Goal: Task Accomplishment & Management: Use online tool/utility

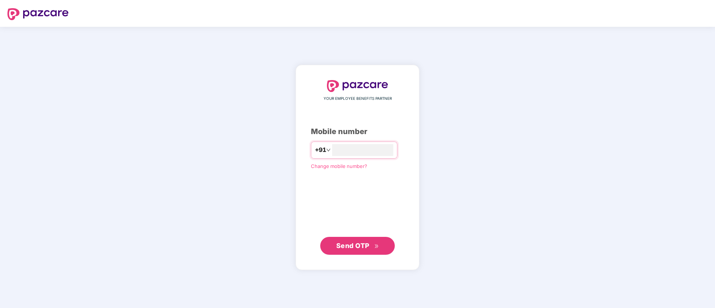
type input "**********"
click at [344, 246] on span "Send OTP" at bounding box center [352, 246] width 33 height 8
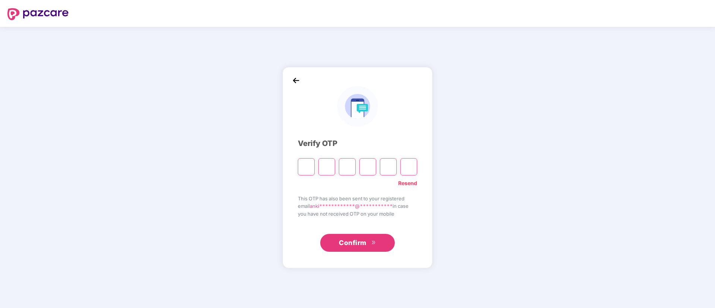
type input "*"
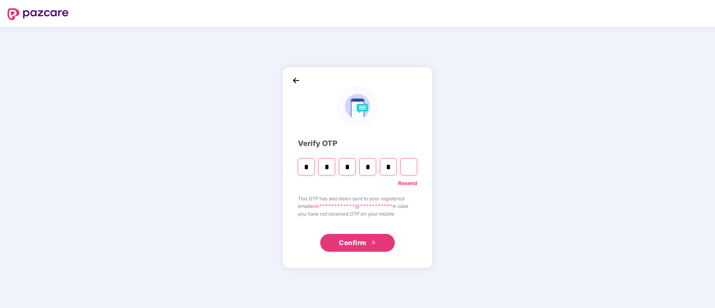
type input "*"
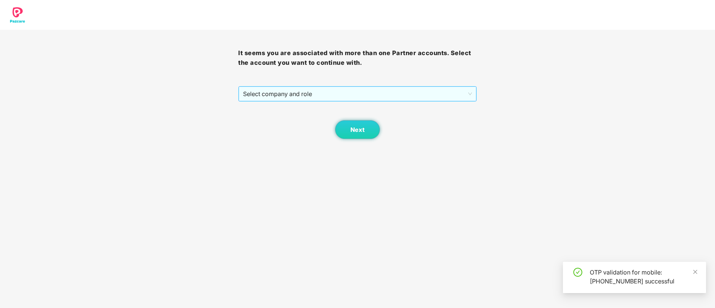
click at [371, 90] on span "Select company and role" at bounding box center [357, 94] width 229 height 14
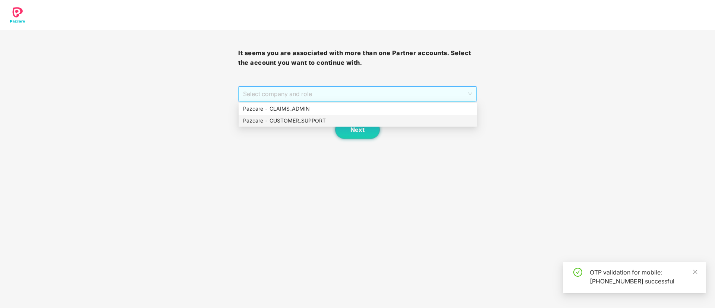
click at [308, 123] on div "Pazcare - CUSTOMER_SUPPORT" at bounding box center [357, 121] width 229 height 8
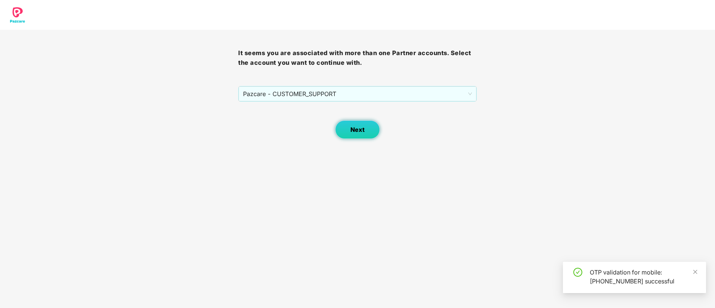
click at [355, 129] on span "Next" at bounding box center [358, 129] width 14 height 7
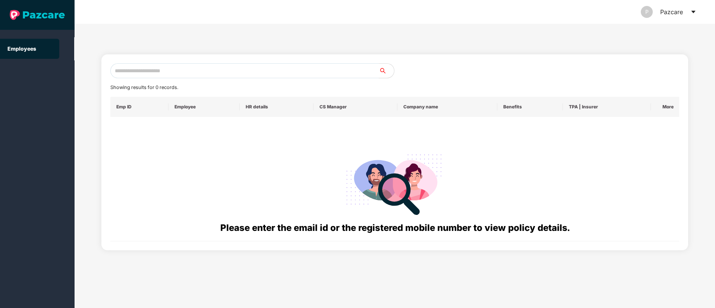
click at [695, 15] on div "P Pazcare" at bounding box center [669, 12] width 56 height 24
click at [693, 11] on icon "caret-down" at bounding box center [693, 12] width 4 height 3
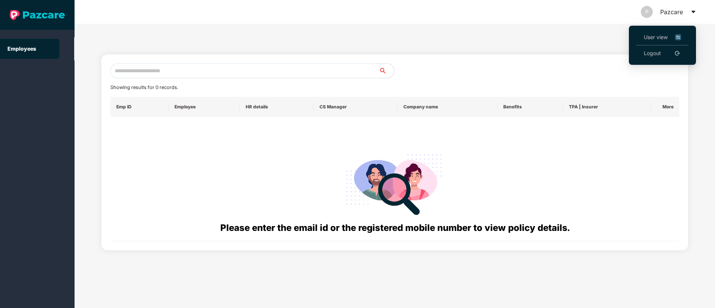
click at [653, 40] on span "User view" at bounding box center [662, 37] width 37 height 8
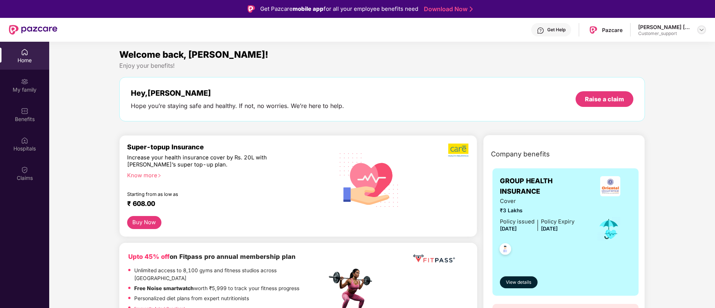
click at [700, 29] on img at bounding box center [702, 30] width 6 height 6
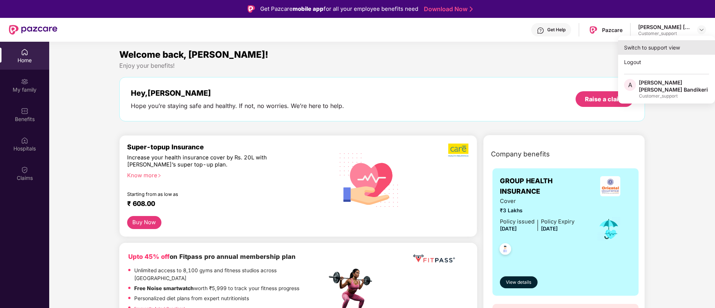
click at [660, 50] on div "Switch to support view" at bounding box center [666, 47] width 97 height 15
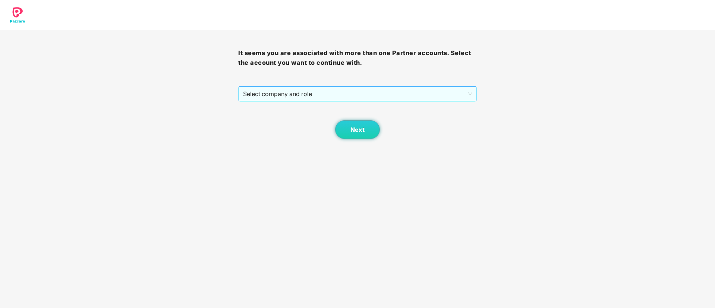
click at [419, 94] on span "Select company and role" at bounding box center [357, 94] width 229 height 14
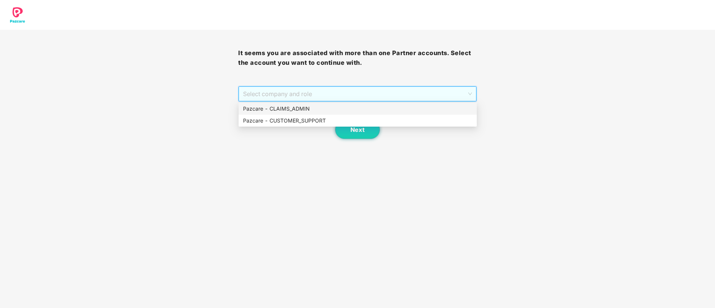
click at [290, 109] on div "Pazcare - CLAIMS_ADMIN" at bounding box center [357, 109] width 229 height 8
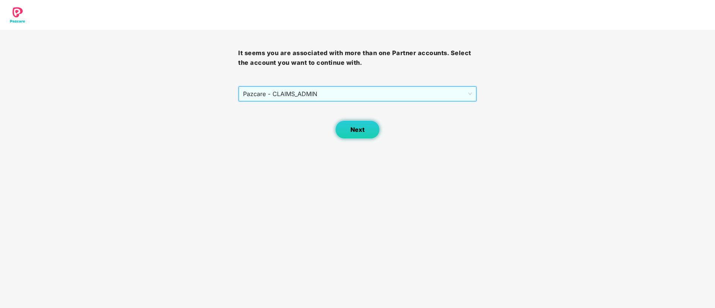
drag, startPoint x: 365, startPoint y: 131, endPoint x: 370, endPoint y: 132, distance: 5.3
click at [370, 132] on button "Next" at bounding box center [357, 129] width 45 height 19
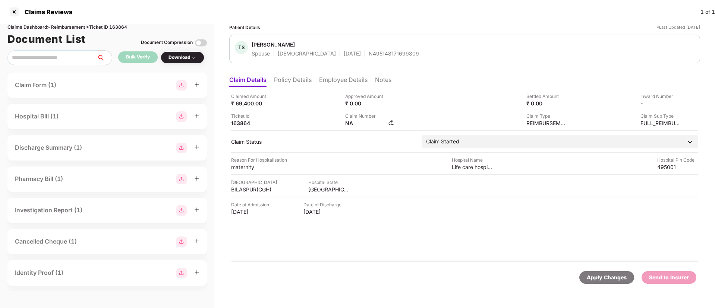
click at [392, 123] on img at bounding box center [391, 123] width 6 height 6
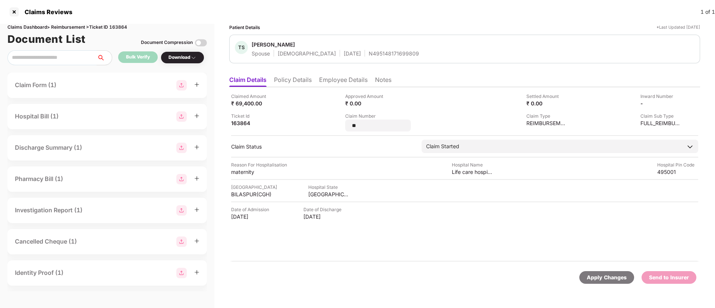
type input "*"
type input "**********"
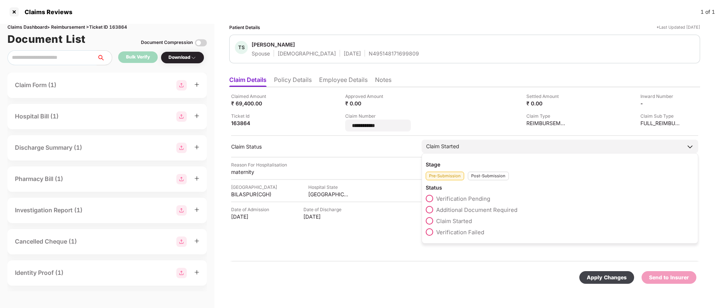
click at [477, 173] on div "Post-Submission" at bounding box center [488, 176] width 41 height 9
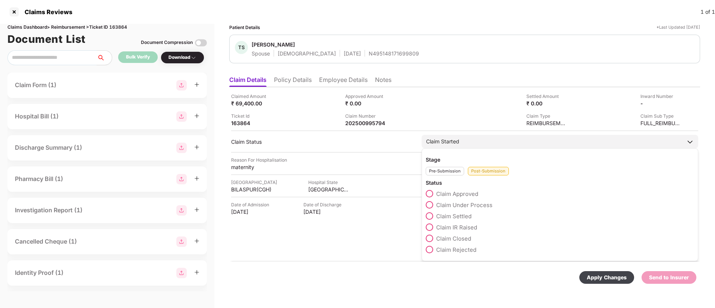
drag, startPoint x: 426, startPoint y: 206, endPoint x: 434, endPoint y: 205, distance: 7.5
click at [431, 206] on span at bounding box center [429, 204] width 7 height 7
click at [437, 205] on span "Claim Under Process" at bounding box center [464, 205] width 56 height 7
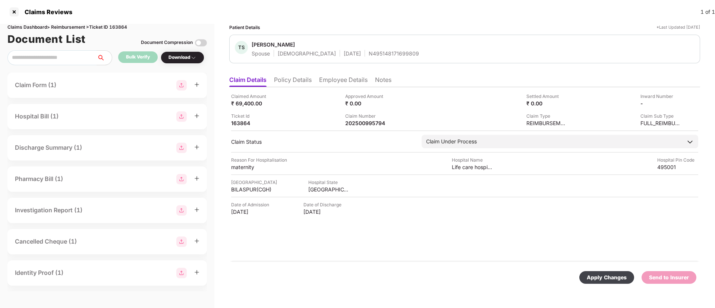
click at [588, 275] on div "Apply Changes" at bounding box center [607, 278] width 40 height 8
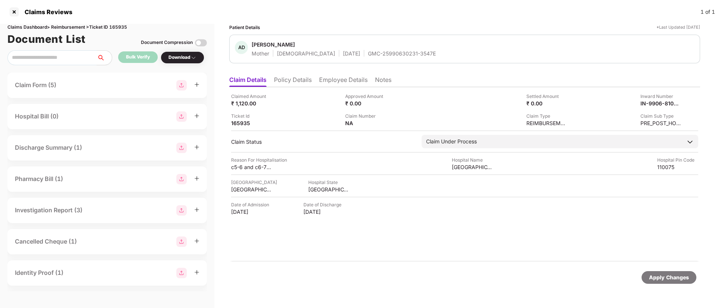
click at [300, 78] on li "Policy Details" at bounding box center [293, 81] width 38 height 11
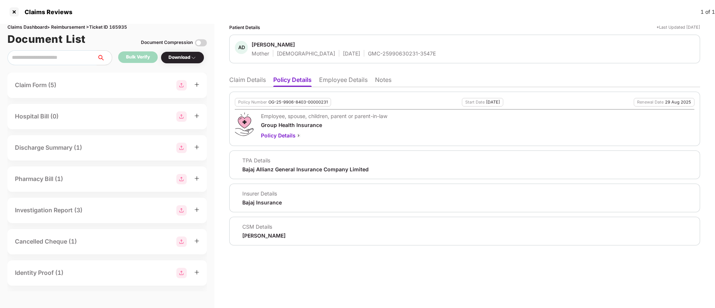
drag, startPoint x: 347, startPoint y: 81, endPoint x: 350, endPoint y: 85, distance: 5.4
click at [347, 80] on li "Employee Details" at bounding box center [343, 81] width 48 height 11
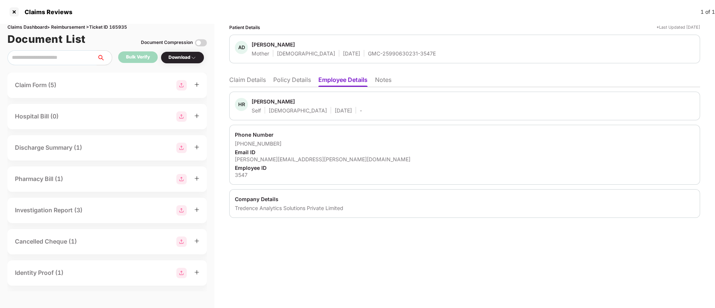
click at [280, 80] on li "Policy Details" at bounding box center [292, 81] width 38 height 11
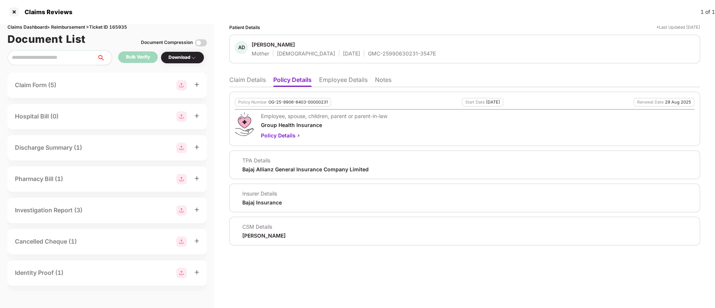
click at [263, 56] on div "Mother" at bounding box center [261, 53] width 18 height 7
click at [248, 83] on li "Claim Details" at bounding box center [247, 81] width 37 height 11
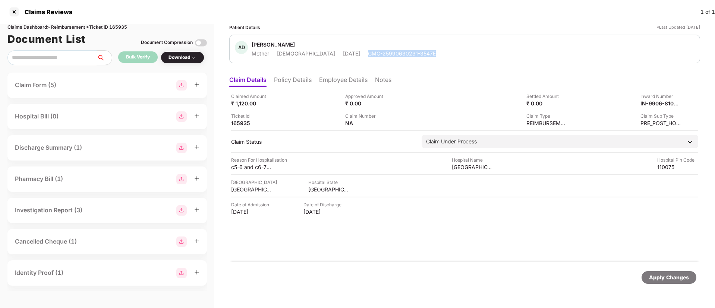
drag, startPoint x: 341, startPoint y: 54, endPoint x: 429, endPoint y: 53, distance: 88.4
click at [429, 53] on div "AD Anju Devi Mother Female 03 July 1970 GMC-25990630231-3547E" at bounding box center [465, 49] width 460 height 16
copy div "GMC-25990630231-3547E"
click at [412, 97] on div "Approved Amount ₹ 0.00" at bounding box center [399, 100] width 109 height 14
click at [352, 78] on li "Employee Details" at bounding box center [343, 81] width 48 height 11
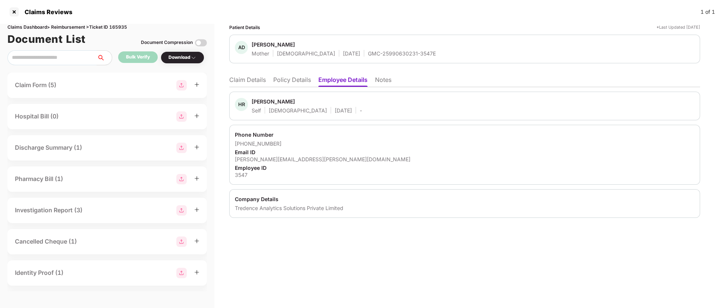
drag, startPoint x: 249, startPoint y: 82, endPoint x: 297, endPoint y: 65, distance: 50.8
click at [249, 82] on li "Claim Details" at bounding box center [247, 81] width 37 height 11
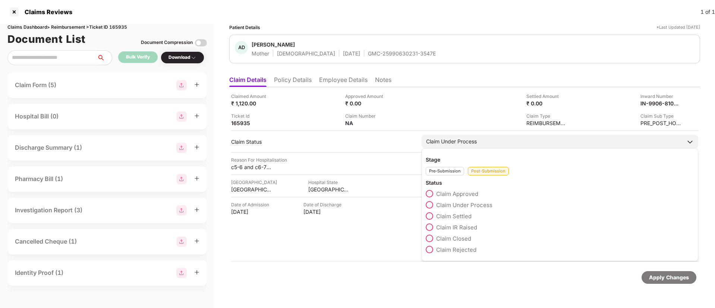
click at [427, 218] on span at bounding box center [429, 216] width 7 height 7
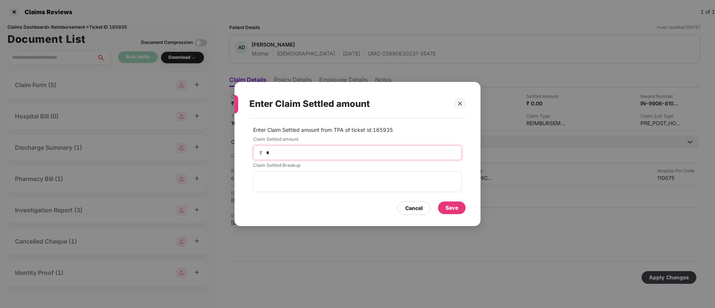
click at [301, 149] on input "*" at bounding box center [361, 153] width 190 height 8
type input "***"
click at [450, 208] on div "Save" at bounding box center [452, 208] width 13 height 8
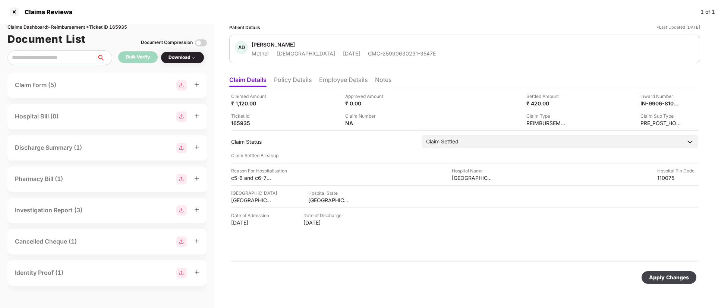
click at [659, 278] on div "Apply Changes" at bounding box center [669, 278] width 40 height 8
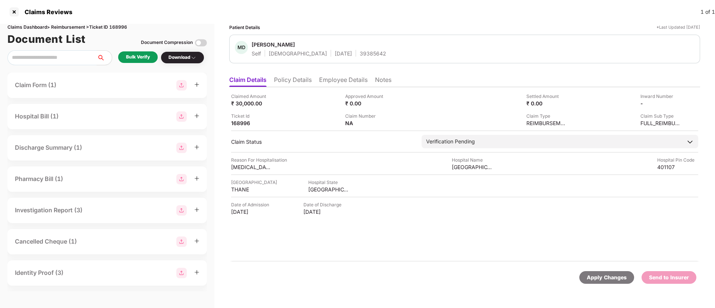
click at [299, 77] on li "Policy Details" at bounding box center [293, 81] width 38 height 11
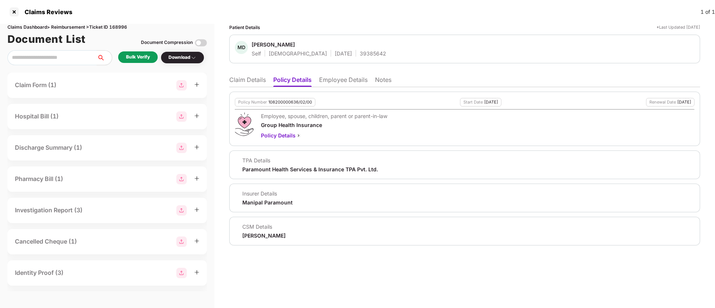
click at [337, 79] on li "Employee Details" at bounding box center [343, 81] width 48 height 11
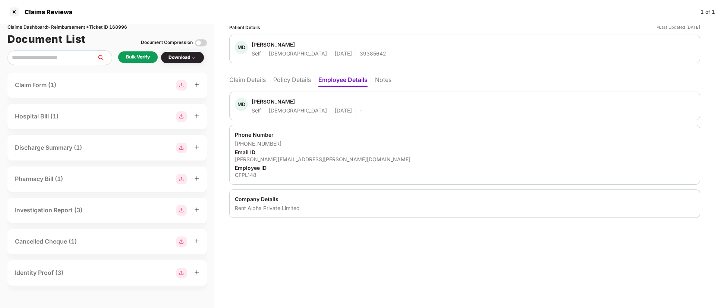
click at [293, 80] on li "Policy Details" at bounding box center [292, 81] width 38 height 11
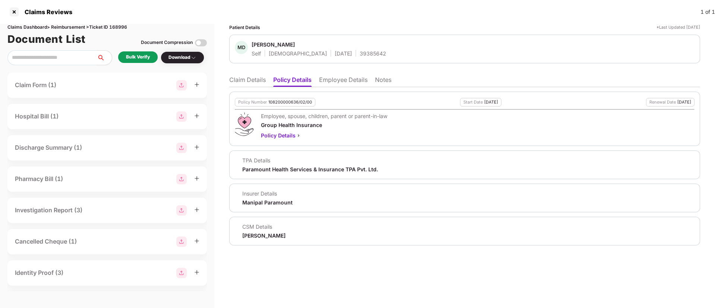
drag, startPoint x: 337, startPoint y: 69, endPoint x: 345, endPoint y: 80, distance: 13.4
click at [337, 68] on div "Patient Details *Last Updated 28 Aug 2025 MD Monalisa D Dhakulkar Self Female 0…" at bounding box center [464, 135] width 471 height 222
drag, startPoint x: 345, startPoint y: 80, endPoint x: 349, endPoint y: 88, distance: 9.5
click at [346, 83] on li "Employee Details" at bounding box center [343, 81] width 48 height 11
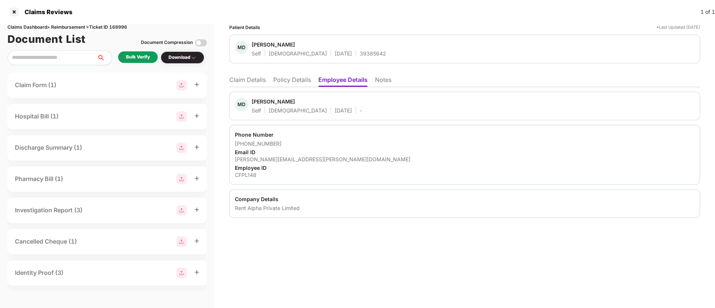
click at [299, 84] on li "Policy Details" at bounding box center [292, 81] width 38 height 11
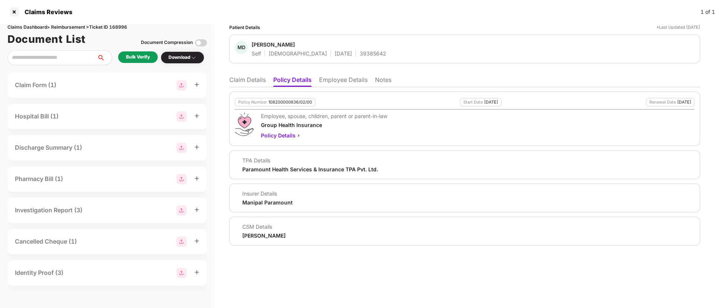
click at [241, 82] on li "Claim Details" at bounding box center [247, 81] width 37 height 11
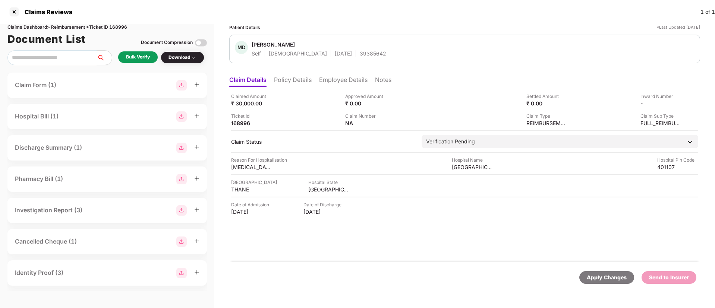
click at [137, 55] on div "Bulk Verify" at bounding box center [138, 57] width 24 height 7
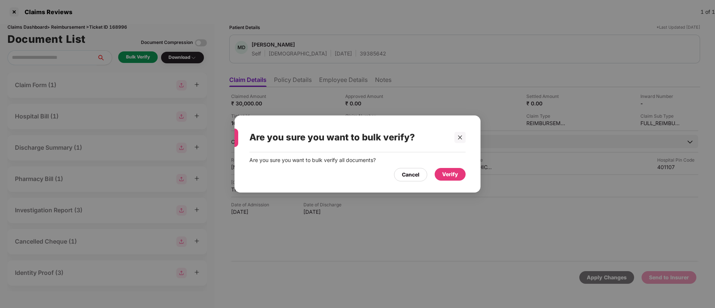
click at [447, 178] on div "Verify" at bounding box center [450, 174] width 16 height 8
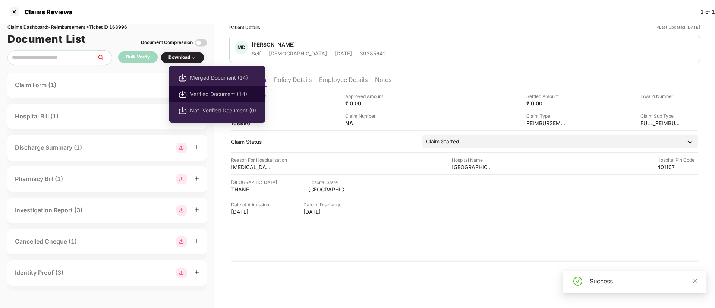
click at [207, 90] on span "Verified Document (14)" at bounding box center [223, 94] width 66 height 8
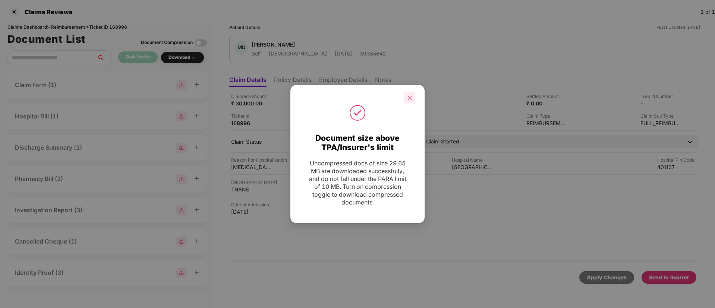
click at [412, 98] on div at bounding box center [409, 97] width 11 height 11
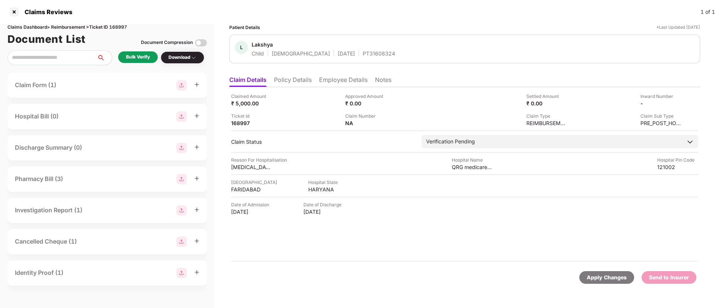
click at [301, 78] on li "Policy Details" at bounding box center [293, 81] width 38 height 11
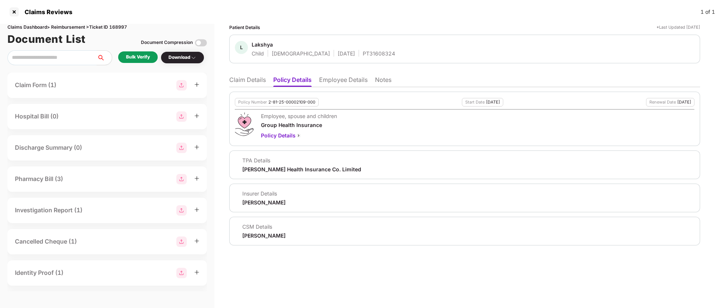
click at [351, 84] on li "Employee Details" at bounding box center [343, 81] width 48 height 11
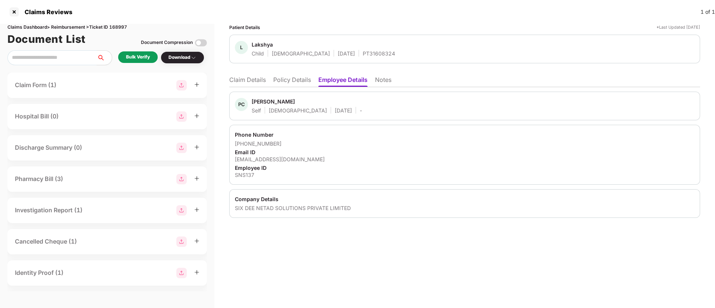
click at [288, 84] on li "Policy Details" at bounding box center [292, 81] width 38 height 11
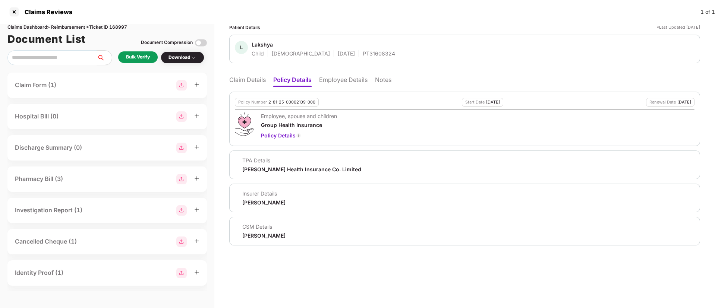
click at [244, 79] on li "Claim Details" at bounding box center [247, 81] width 37 height 11
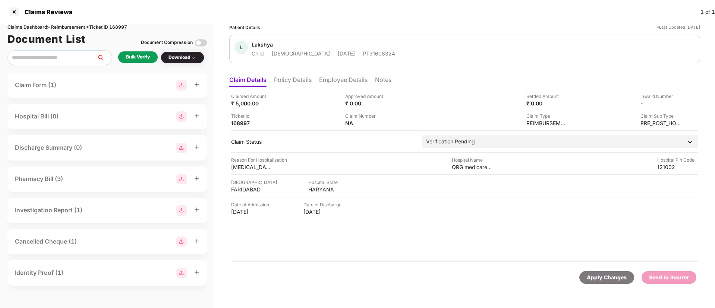
click at [132, 57] on div "Bulk Verify" at bounding box center [138, 57] width 24 height 7
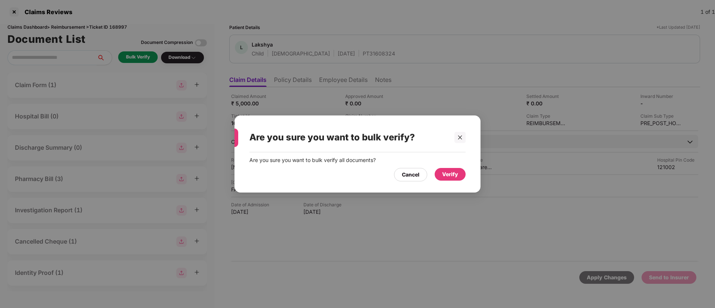
click at [450, 170] on div "Verify" at bounding box center [450, 174] width 16 height 8
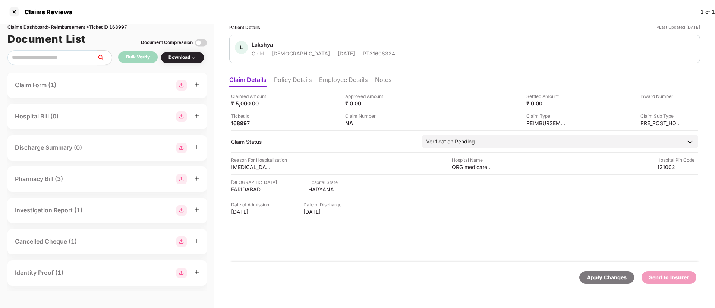
click at [289, 80] on li "Policy Details" at bounding box center [293, 81] width 38 height 11
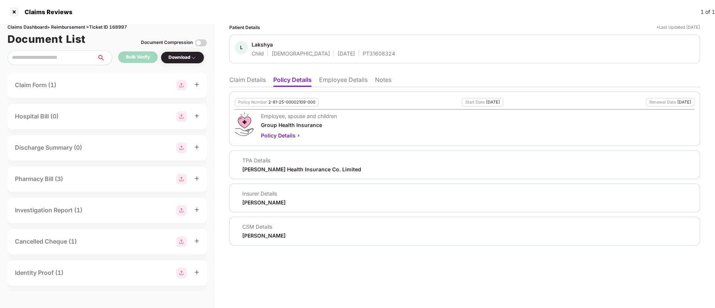
click at [247, 77] on li "Claim Details" at bounding box center [247, 81] width 37 height 11
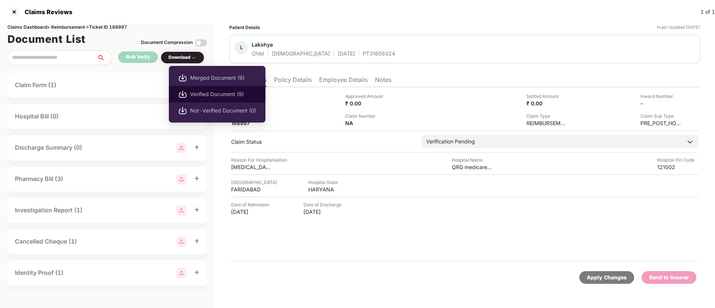
click at [204, 90] on span "Verified Document (9)" at bounding box center [223, 94] width 66 height 8
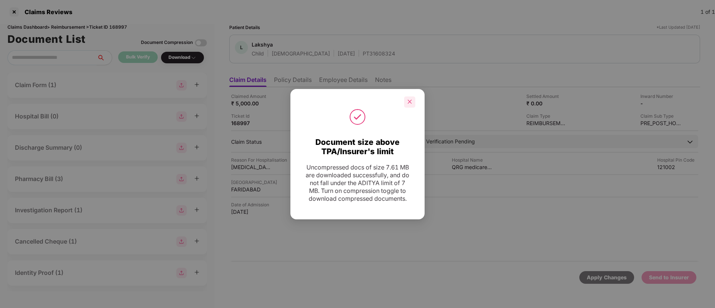
click at [410, 102] on icon "close" at bounding box center [410, 102] width 4 height 4
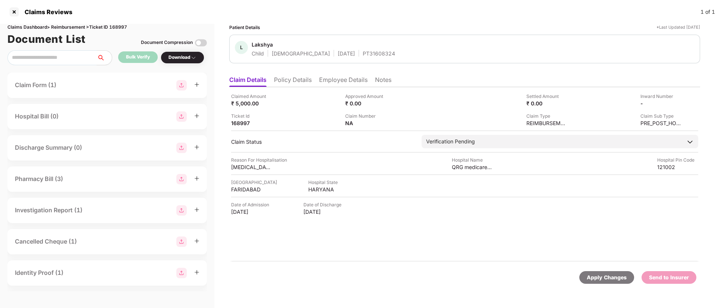
click at [352, 76] on ul "Claim Details Policy Details Employee Details Notes" at bounding box center [464, 79] width 471 height 15
click at [352, 77] on li "Employee Details" at bounding box center [343, 81] width 48 height 11
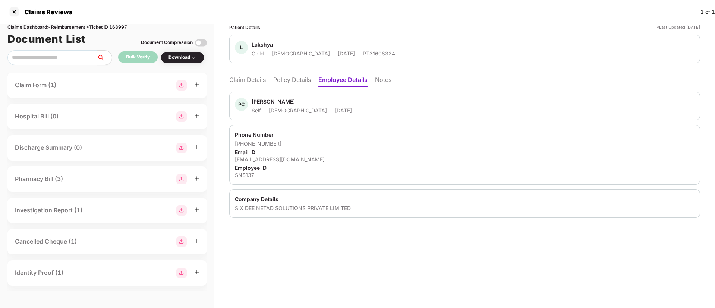
click at [295, 81] on li "Policy Details" at bounding box center [292, 81] width 38 height 11
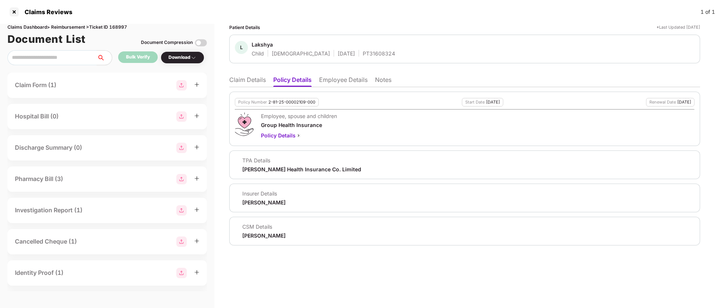
click at [348, 89] on div "Policy Number 2-81-25-00002109-000 Start Date 06 Jul 2025 Renewal Date 05 Jul 2…" at bounding box center [464, 166] width 471 height 158
click at [348, 82] on li "Employee Details" at bounding box center [343, 81] width 48 height 11
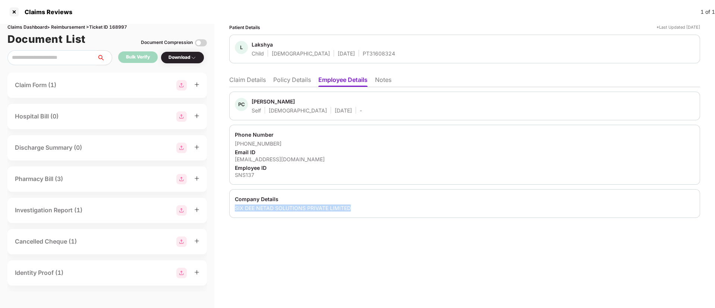
drag, startPoint x: 236, startPoint y: 212, endPoint x: 380, endPoint y: 209, distance: 144.7
click at [380, 209] on div "Company Details SIX DEE NETAD SOLUTIONS PRIVATE LIMITED" at bounding box center [464, 203] width 471 height 29
copy div "SIX DEE NETAD SOLUTIONS PRIVATE LIMITED"
click at [247, 173] on div "SNS137" at bounding box center [465, 175] width 460 height 7
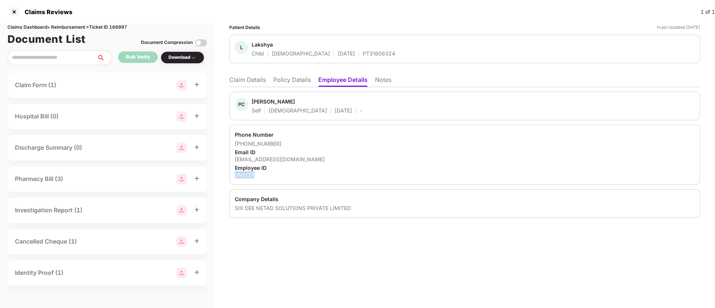
click at [247, 173] on div "SNS137" at bounding box center [465, 175] width 460 height 7
copy div "SNS137"
click at [252, 81] on li "Claim Details" at bounding box center [247, 81] width 37 height 11
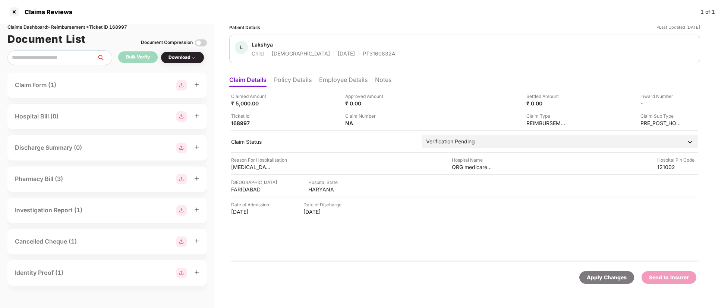
click at [293, 84] on li "Policy Details" at bounding box center [293, 81] width 38 height 11
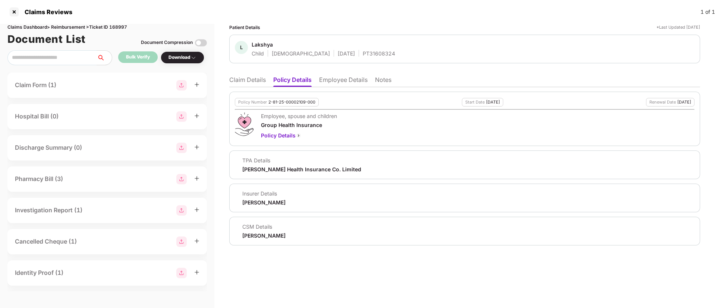
click at [252, 79] on li "Claim Details" at bounding box center [247, 81] width 37 height 11
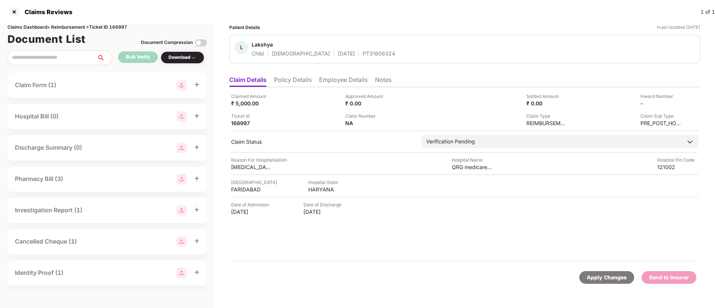
click at [304, 81] on li "Policy Details" at bounding box center [293, 81] width 38 height 11
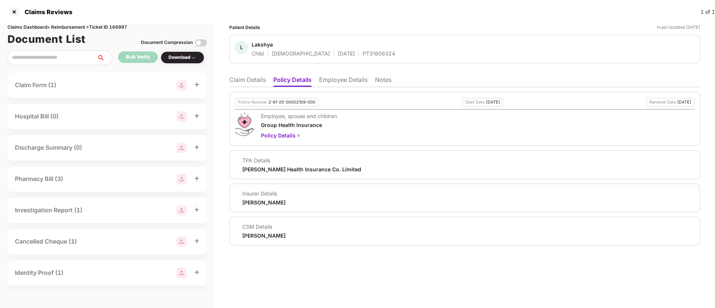
click at [253, 76] on li "Claim Details" at bounding box center [247, 81] width 37 height 11
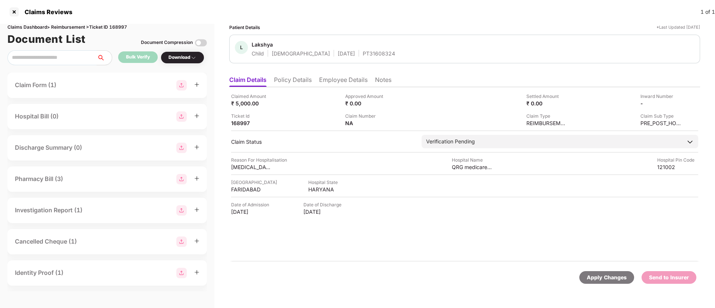
click at [300, 85] on li "Policy Details" at bounding box center [293, 81] width 38 height 11
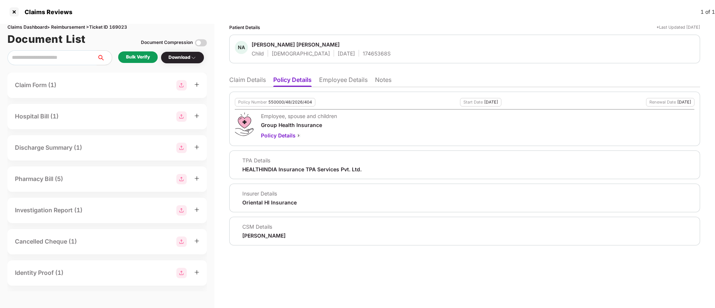
click at [358, 86] on li "Employee Details" at bounding box center [343, 81] width 48 height 11
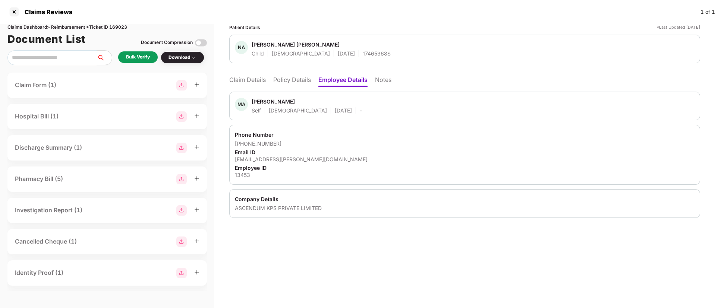
click at [280, 80] on li "Policy Details" at bounding box center [292, 81] width 38 height 11
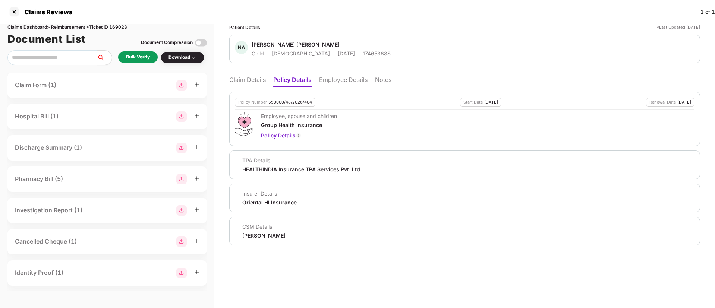
click at [246, 77] on li "Claim Details" at bounding box center [247, 81] width 37 height 11
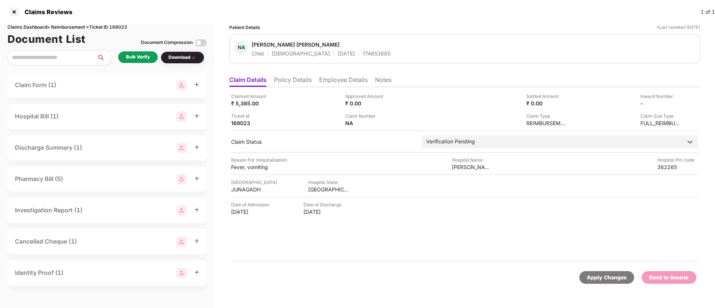
click at [313, 77] on ul "Claim Details Policy Details Employee Details Notes" at bounding box center [464, 79] width 471 height 15
click at [303, 77] on li "Policy Details" at bounding box center [293, 81] width 38 height 11
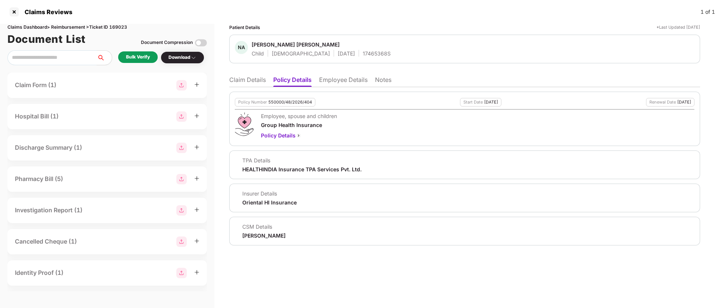
click at [248, 76] on li "Claim Details" at bounding box center [247, 81] width 37 height 11
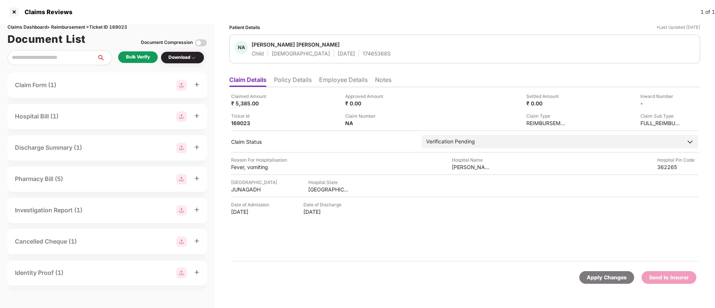
click at [290, 82] on li "Policy Details" at bounding box center [293, 81] width 38 height 11
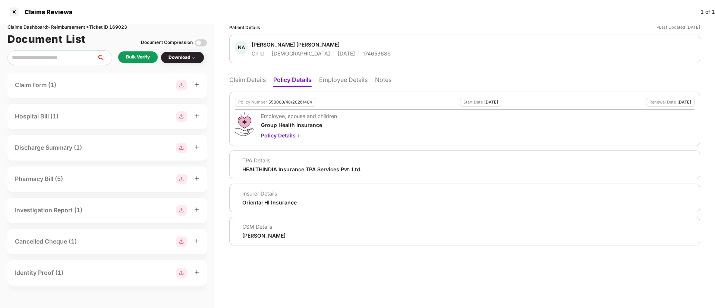
drag, startPoint x: 364, startPoint y: 76, endPoint x: 365, endPoint y: 87, distance: 10.1
click at [364, 76] on li "Employee Details" at bounding box center [343, 81] width 48 height 11
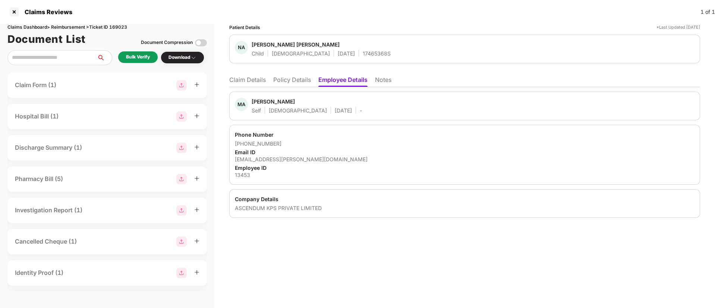
click at [145, 62] on div "Bulk Verify" at bounding box center [138, 57] width 40 height 12
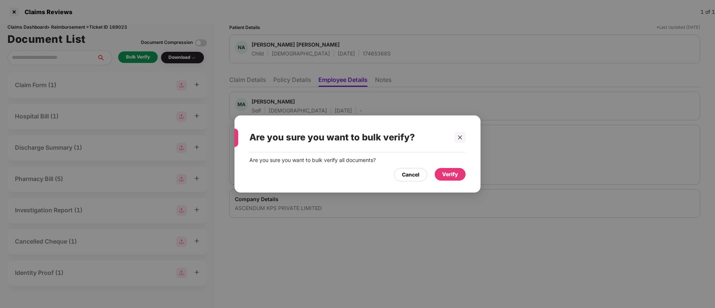
click at [456, 175] on div "Verify" at bounding box center [450, 174] width 16 height 8
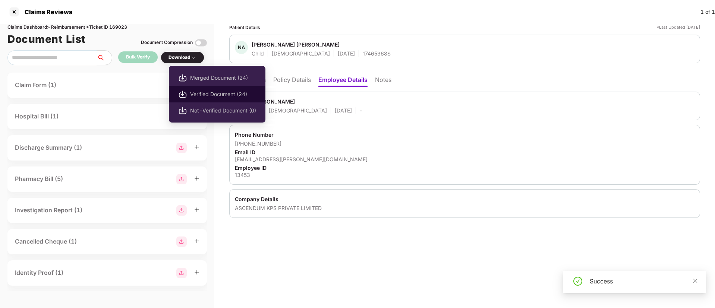
click at [209, 94] on span "Verified Document (24)" at bounding box center [223, 94] width 66 height 8
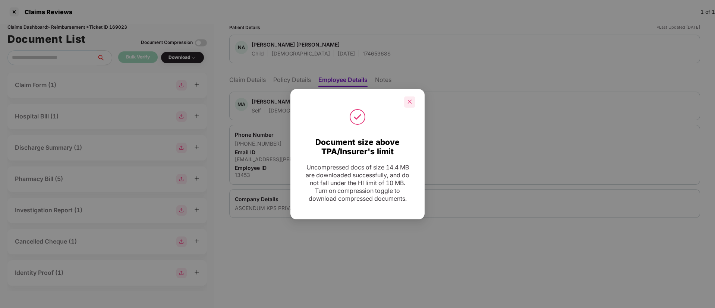
click at [409, 105] on div at bounding box center [409, 102] width 11 height 11
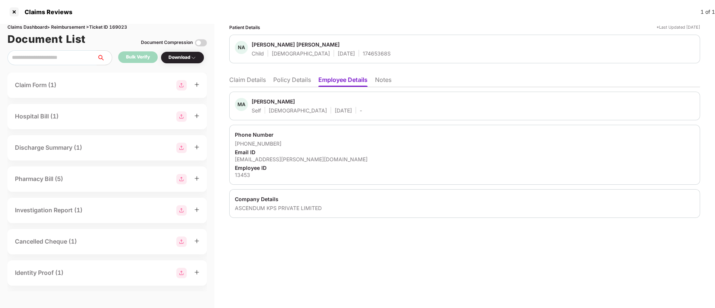
click at [250, 71] on div "Patient Details *Last Updated 30 Aug 2025 NA Niraj Ashish Makwana Child Male 20…" at bounding box center [464, 121] width 471 height 194
click at [250, 76] on li "Claim Details" at bounding box center [247, 81] width 37 height 11
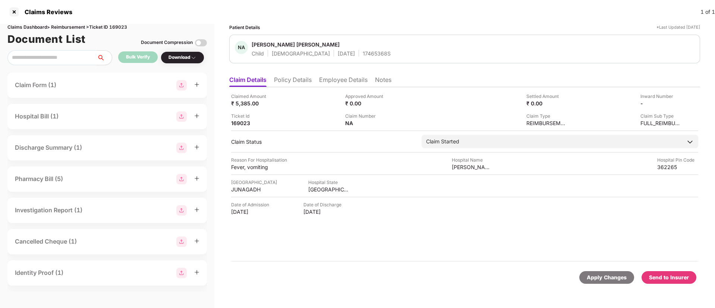
drag, startPoint x: 657, startPoint y: 277, endPoint x: 426, endPoint y: 157, distance: 260.4
click at [656, 277] on div "Send to Insurer" at bounding box center [669, 278] width 40 height 8
click at [290, 82] on li "Policy Details" at bounding box center [293, 81] width 38 height 11
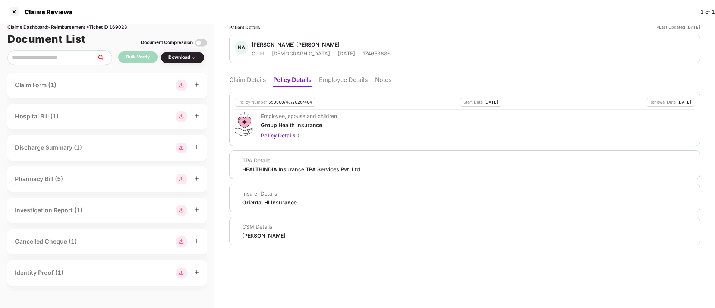
click at [253, 87] on li "Claim Details" at bounding box center [247, 81] width 37 height 11
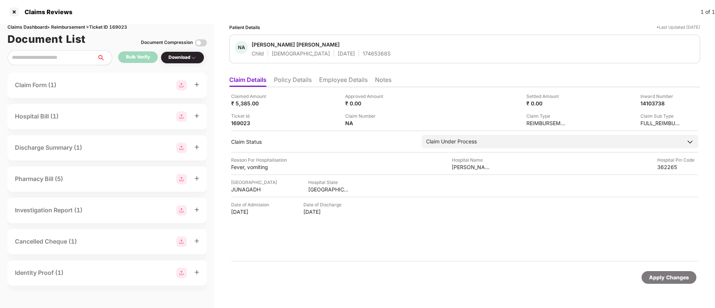
click at [295, 85] on li "Policy Details" at bounding box center [293, 81] width 38 height 11
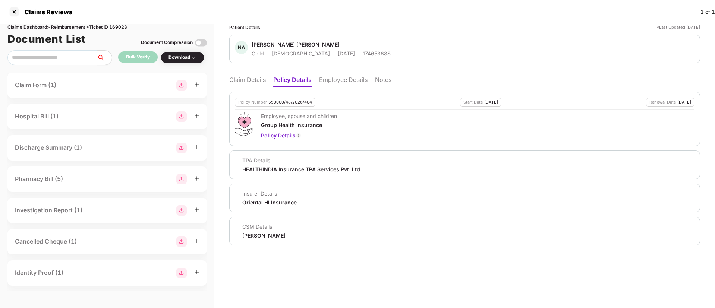
click at [236, 81] on li "Claim Details" at bounding box center [247, 81] width 37 height 11
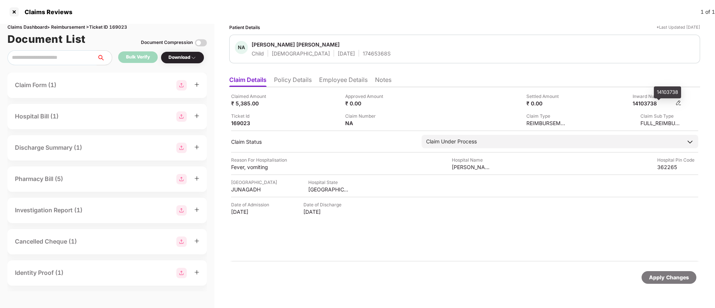
click at [652, 104] on div "14103738" at bounding box center [653, 103] width 41 height 7
copy div "14103738"
click at [363, 55] on div "17465368S" at bounding box center [377, 53] width 28 height 7
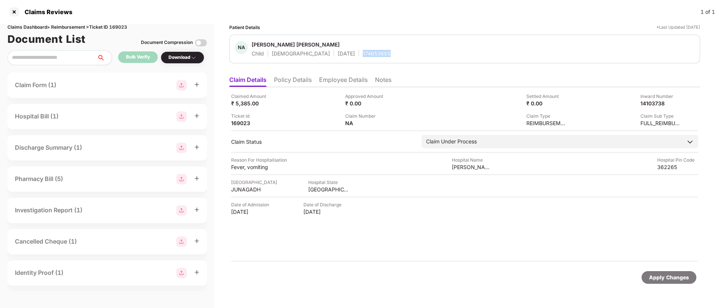
copy div "17465368S"
click at [328, 114] on div "Ticket Id 169023" at bounding box center [285, 120] width 109 height 14
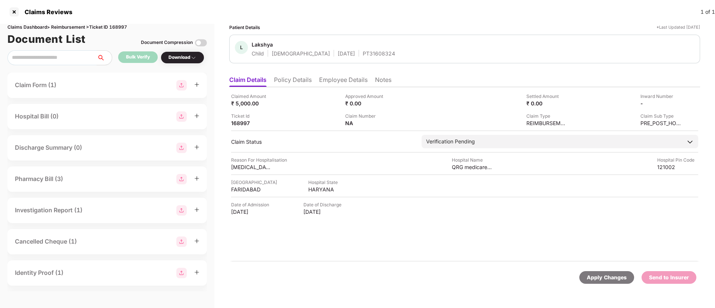
click at [285, 82] on li "Policy Details" at bounding box center [293, 81] width 38 height 11
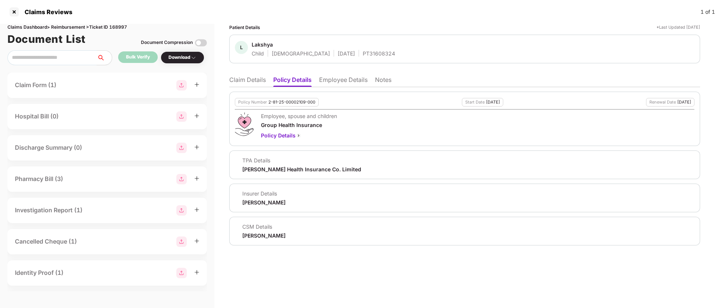
click at [233, 80] on li "Claim Details" at bounding box center [247, 81] width 37 height 11
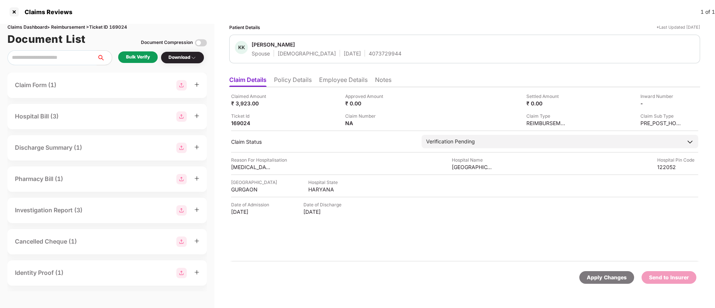
click at [288, 84] on li "Policy Details" at bounding box center [293, 81] width 38 height 11
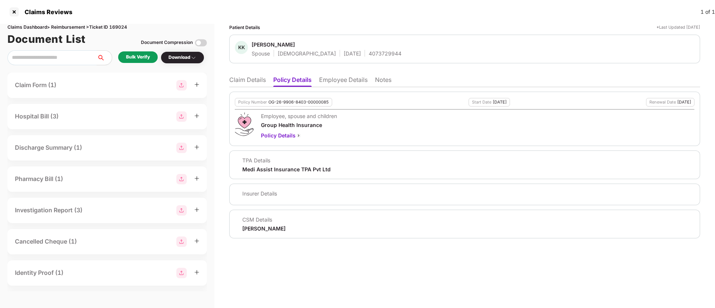
click at [346, 78] on li "Employee Details" at bounding box center [343, 81] width 48 height 11
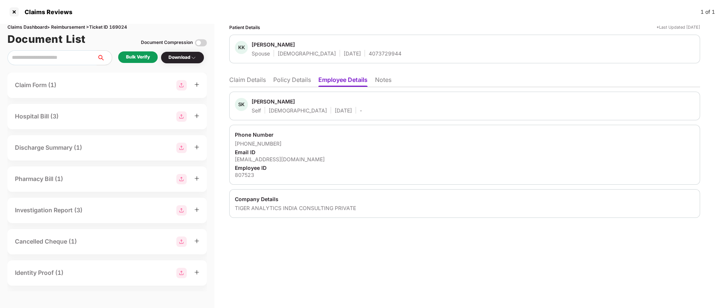
click at [284, 79] on li "Policy Details" at bounding box center [292, 81] width 38 height 11
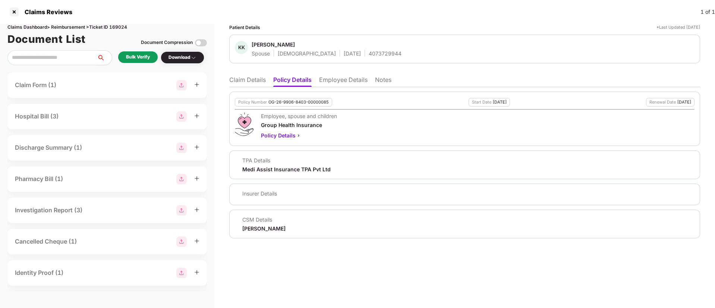
click at [242, 80] on li "Claim Details" at bounding box center [247, 81] width 37 height 11
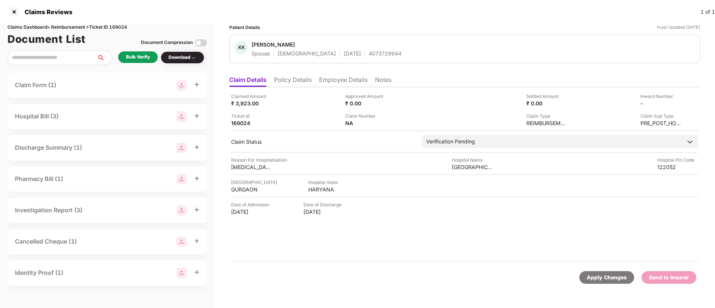
click at [122, 28] on div "Claims Dashboard > Reimbursement > Ticket ID 169024" at bounding box center [107, 27] width 200 height 7
copy div "169024"
click at [345, 84] on li "Employee Details" at bounding box center [343, 81] width 48 height 11
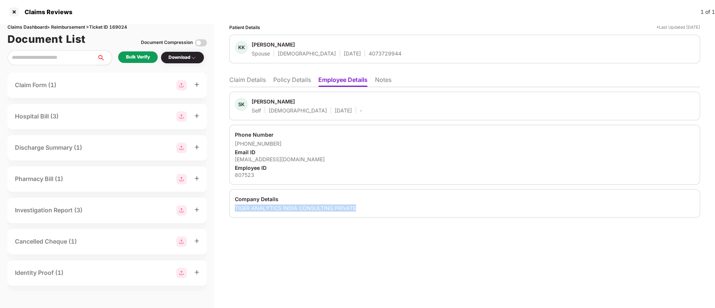
drag, startPoint x: 233, startPoint y: 209, endPoint x: 384, endPoint y: 205, distance: 151.1
click at [384, 205] on div "Company Details TIGER ANALYTICS INDIA CONSULTING PRIVATE" at bounding box center [464, 203] width 471 height 29
copy div "TIGER ANALYTICS INDIA CONSULTING PRIVATE"
click at [372, 161] on div "sandeep.kumar2@tigeranalytics.com" at bounding box center [465, 159] width 460 height 7
click at [286, 81] on li "Policy Details" at bounding box center [292, 81] width 38 height 11
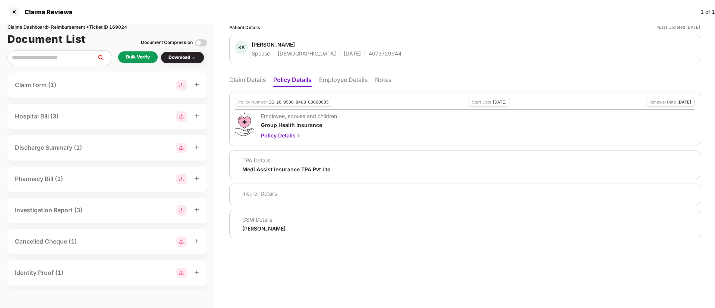
click at [242, 84] on li "Claim Details" at bounding box center [247, 81] width 37 height 11
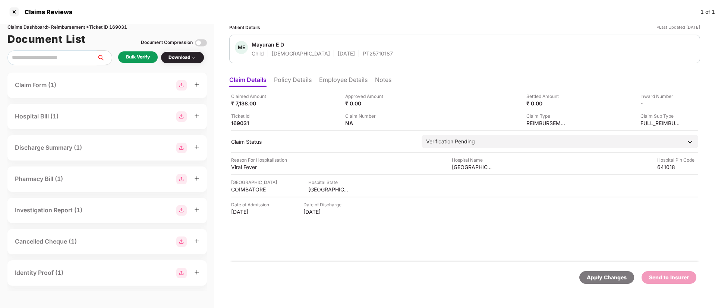
click at [305, 79] on li "Policy Details" at bounding box center [293, 81] width 38 height 11
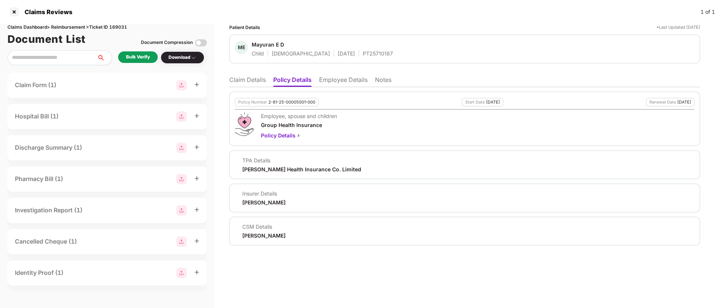
click at [350, 84] on li "Employee Details" at bounding box center [343, 81] width 48 height 11
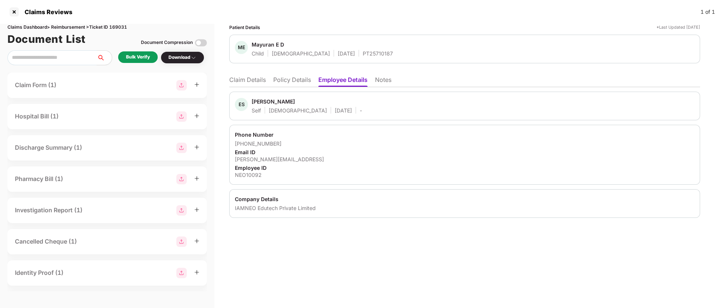
click at [297, 81] on li "Policy Details" at bounding box center [292, 81] width 38 height 11
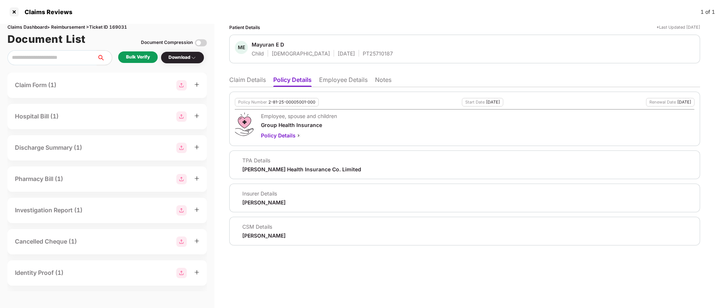
click at [346, 76] on li "Employee Details" at bounding box center [343, 81] width 48 height 11
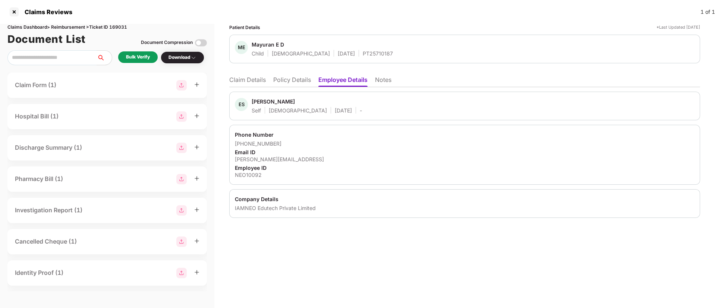
click at [250, 176] on div "NEO10092" at bounding box center [465, 175] width 460 height 7
copy div "NEO10092"
click at [326, 142] on div "[PHONE_NUMBER]" at bounding box center [465, 143] width 460 height 7
click at [244, 84] on li "Claim Details" at bounding box center [247, 81] width 37 height 11
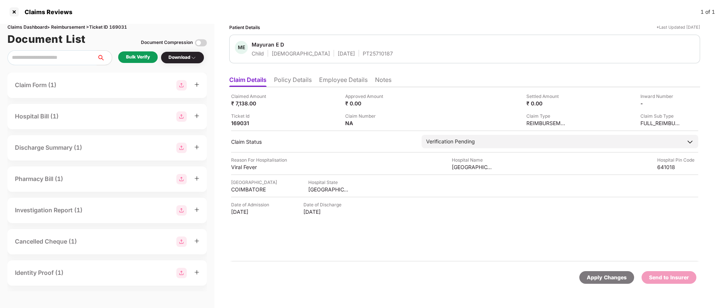
click at [145, 60] on div "Bulk Verify" at bounding box center [138, 57] width 24 height 7
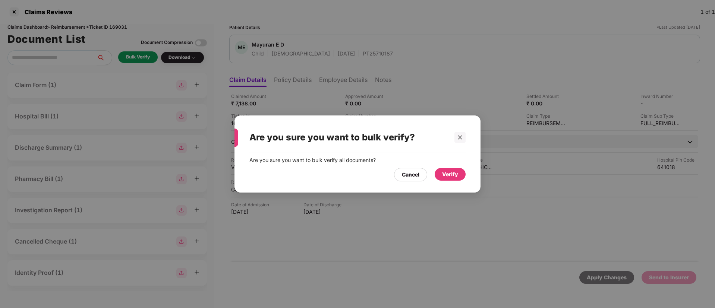
click at [452, 178] on div "Verify" at bounding box center [450, 174] width 16 height 8
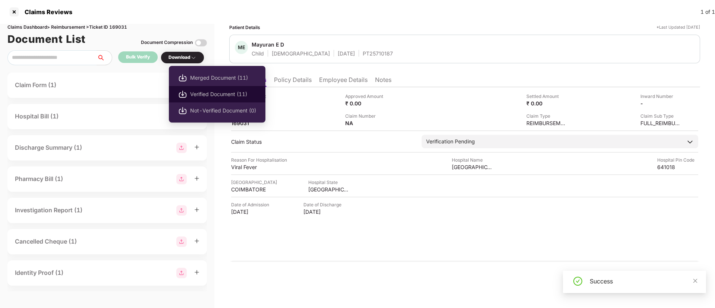
click at [205, 95] on span "Verified Document (11)" at bounding box center [223, 94] width 66 height 8
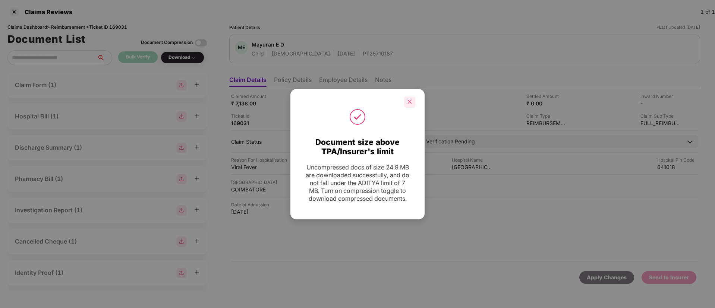
click at [412, 102] on icon "close" at bounding box center [409, 101] width 5 height 5
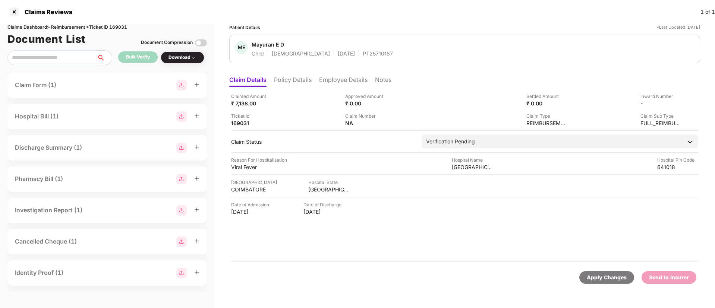
click at [342, 87] on li "Employee Details" at bounding box center [343, 81] width 48 height 11
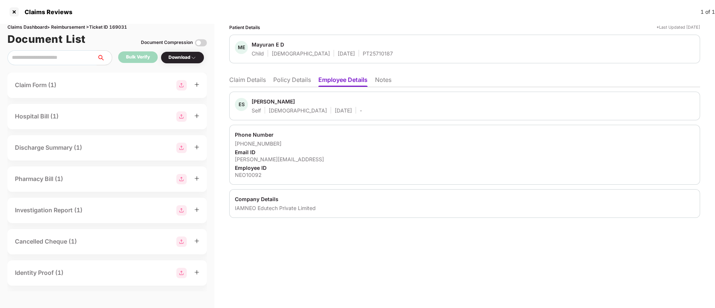
click at [296, 79] on li "Policy Details" at bounding box center [292, 81] width 38 height 11
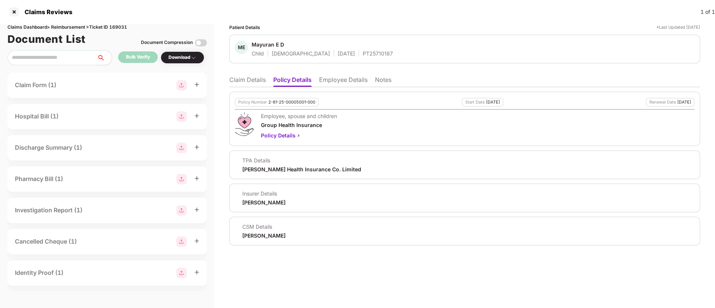
click at [239, 82] on li "Claim Details" at bounding box center [247, 81] width 37 height 11
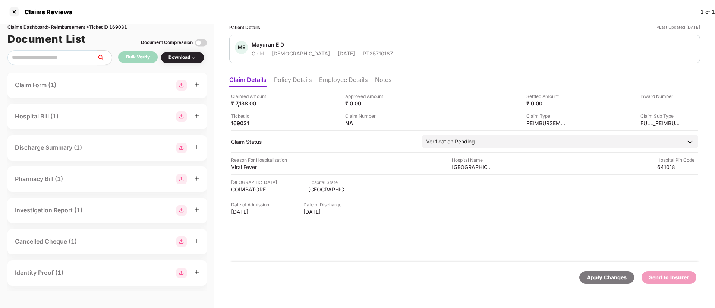
click at [339, 79] on li "Employee Details" at bounding box center [343, 81] width 48 height 11
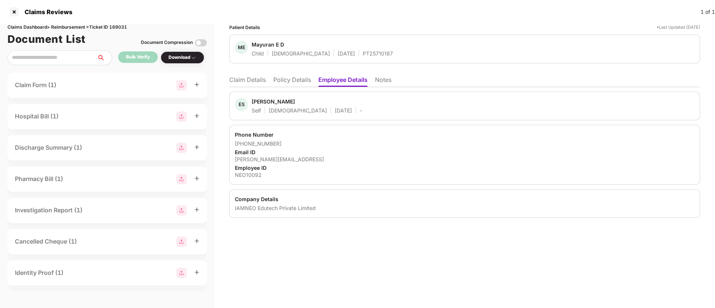
click at [246, 175] on div "NEO10092" at bounding box center [465, 175] width 460 height 7
copy div "NEO10092"
click at [254, 84] on li "Claim Details" at bounding box center [247, 81] width 37 height 11
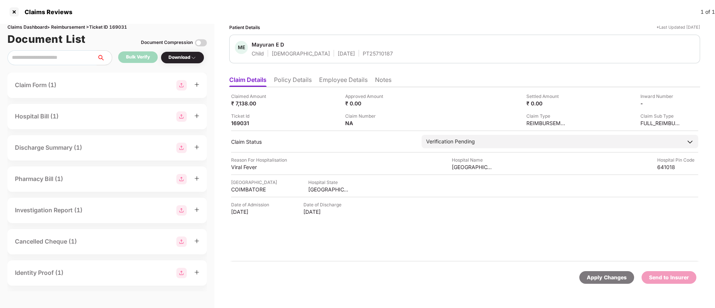
click at [308, 82] on li "Policy Details" at bounding box center [293, 81] width 38 height 11
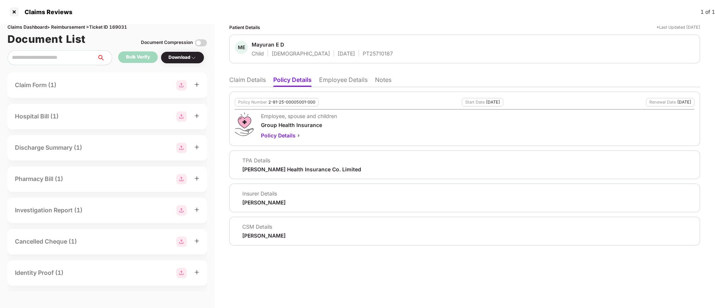
click at [260, 83] on li "Claim Details" at bounding box center [247, 81] width 37 height 11
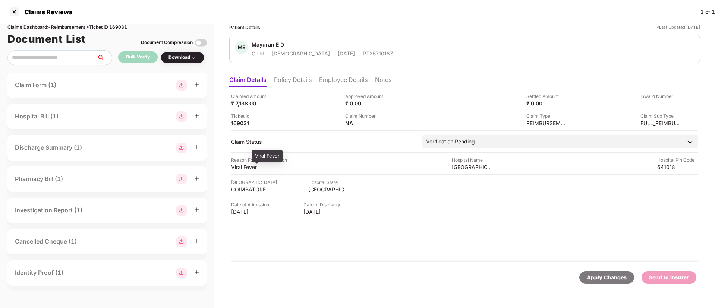
click at [237, 167] on div "Viral Fever" at bounding box center [251, 167] width 41 height 7
copy div "Viral Fever"
click at [462, 166] on div "Masonic Children Hospital" at bounding box center [472, 167] width 41 height 7
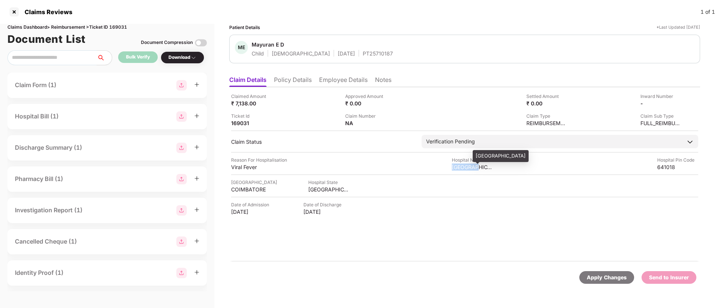
click at [462, 166] on div "Masonic Children Hospital" at bounding box center [472, 167] width 41 height 7
copy div "Masonic Children Hospital"
click at [245, 197] on div at bounding box center [464, 197] width 467 height 1
click at [247, 192] on div "COIMBATORE" at bounding box center [251, 189] width 41 height 7
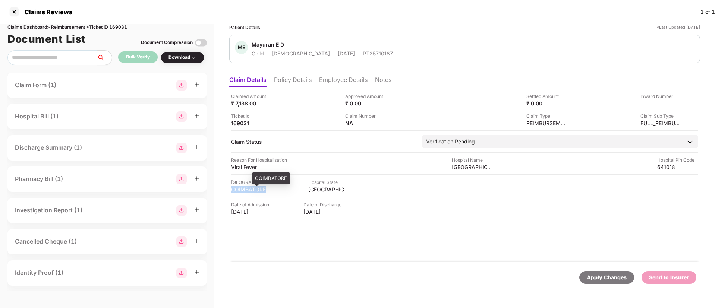
click at [247, 191] on div "COIMBATORE" at bounding box center [251, 189] width 41 height 7
click at [248, 191] on div "COIMBATORE" at bounding box center [251, 189] width 41 height 7
copy div "COIMBATORE"
click at [320, 192] on div "TAMIL NADU" at bounding box center [328, 189] width 41 height 7
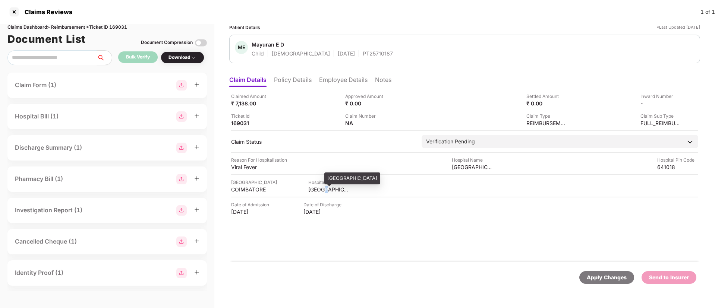
click at [320, 191] on div "TAMIL NADU" at bounding box center [328, 189] width 41 height 7
click at [315, 189] on div "TAMIL NADU" at bounding box center [328, 189] width 41 height 7
click at [315, 188] on div "TAMIL NADU" at bounding box center [328, 189] width 41 height 7
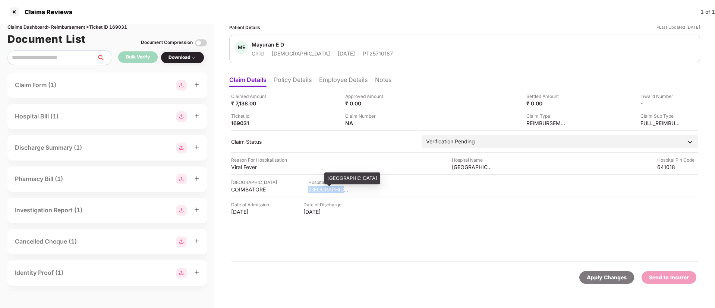
copy div "TAMIL NADU"
click at [242, 191] on div "COIMBATORE" at bounding box center [251, 189] width 41 height 7
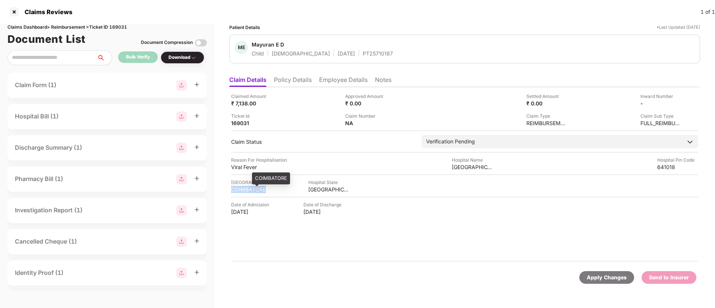
click at [241, 190] on div "COIMBATORE" at bounding box center [251, 189] width 41 height 7
copy div "COIMBATORE"
click at [467, 167] on div "Masonic Children Hospital" at bounding box center [472, 167] width 41 height 7
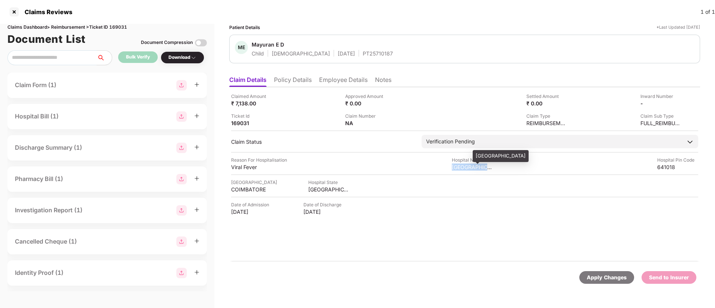
click at [467, 167] on div "Masonic Children Hospital" at bounding box center [472, 167] width 41 height 7
copy div "Masonic Children Hospital"
click at [395, 119] on div "Claim Number NA" at bounding box center [399, 120] width 109 height 14
click at [392, 125] on img at bounding box center [391, 123] width 6 height 6
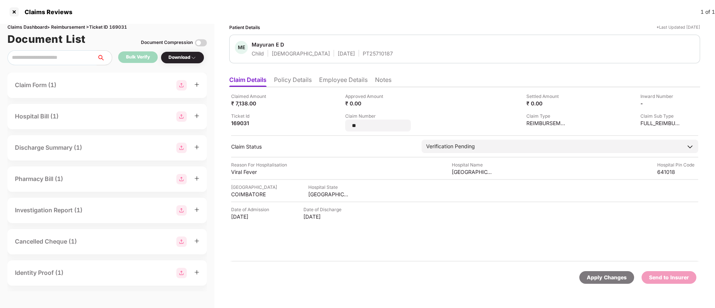
type input "*"
type input "**********"
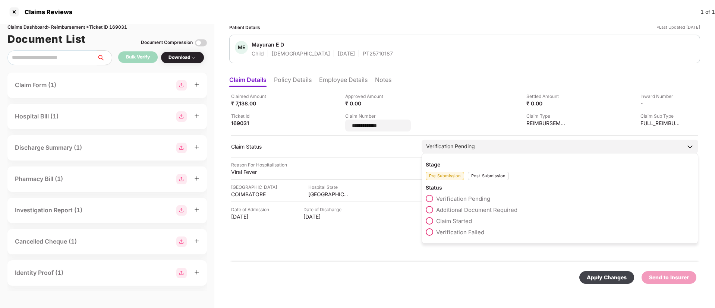
click at [486, 177] on div "Stage Pre-Submission Post-Submission Status Verification Pending Additional Doc…" at bounding box center [560, 198] width 277 height 91
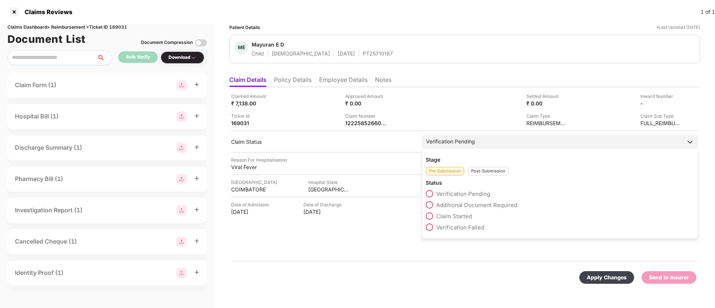
click at [486, 173] on div "Post-Submission" at bounding box center [488, 171] width 41 height 9
drag, startPoint x: 427, startPoint y: 205, endPoint x: 482, endPoint y: 231, distance: 61.1
click at [427, 205] on span at bounding box center [429, 204] width 7 height 7
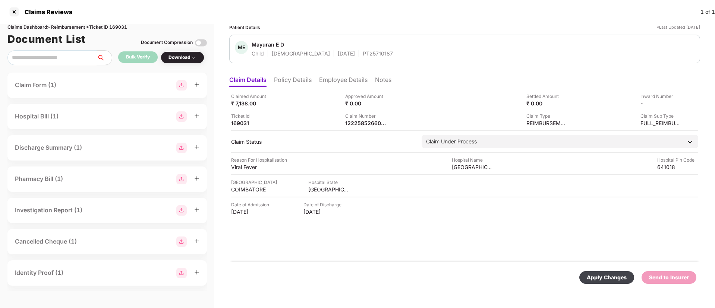
drag, startPoint x: 607, startPoint y: 275, endPoint x: 568, endPoint y: 258, distance: 42.9
click at [608, 275] on div "Apply Changes" at bounding box center [607, 278] width 40 height 8
click at [342, 81] on li "Employee Details" at bounding box center [343, 81] width 48 height 11
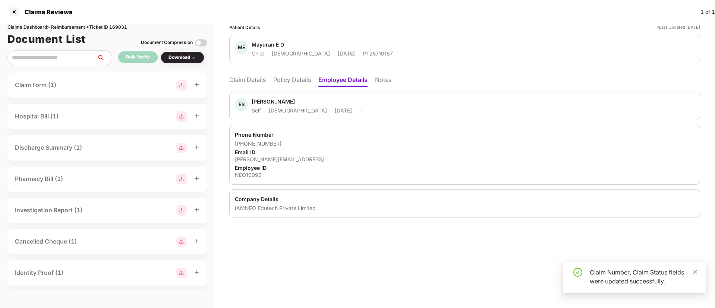
drag, startPoint x: 242, startPoint y: 79, endPoint x: 250, endPoint y: 87, distance: 10.6
click at [242, 81] on li "Claim Details" at bounding box center [247, 81] width 37 height 11
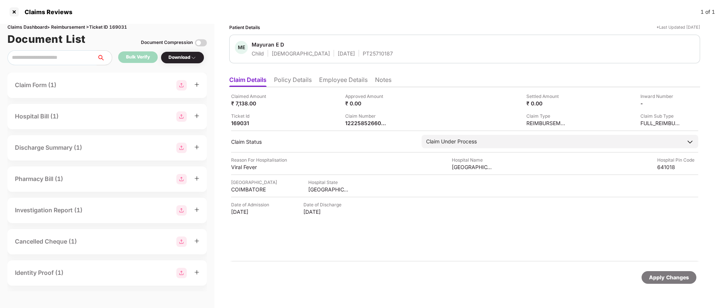
click at [290, 79] on li "Policy Details" at bounding box center [293, 81] width 38 height 11
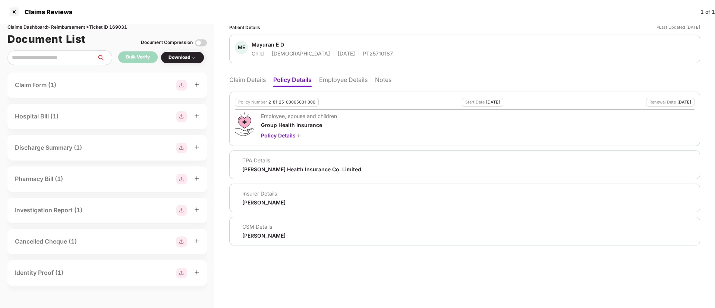
click at [249, 81] on li "Claim Details" at bounding box center [247, 81] width 37 height 11
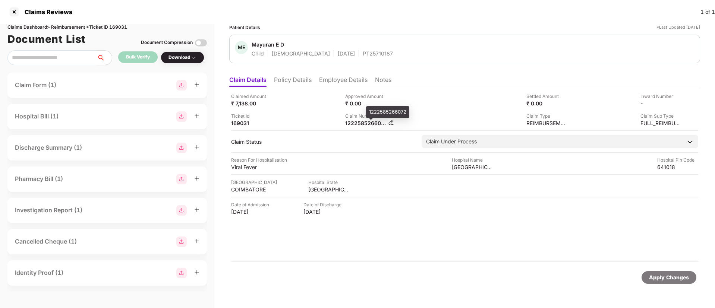
click at [369, 126] on div "1222585266072" at bounding box center [365, 123] width 41 height 7
copy div "1222585266072"
click at [363, 51] on div "PT25710187" at bounding box center [378, 53] width 30 height 7
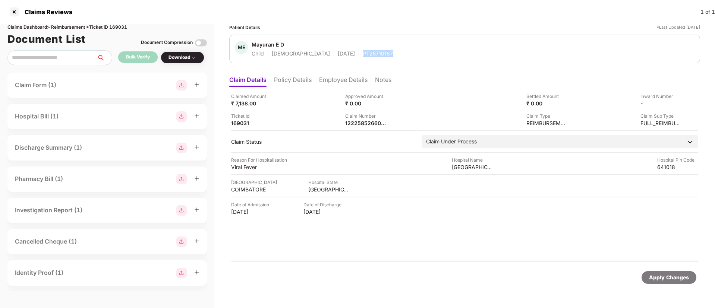
copy div "PT25710187"
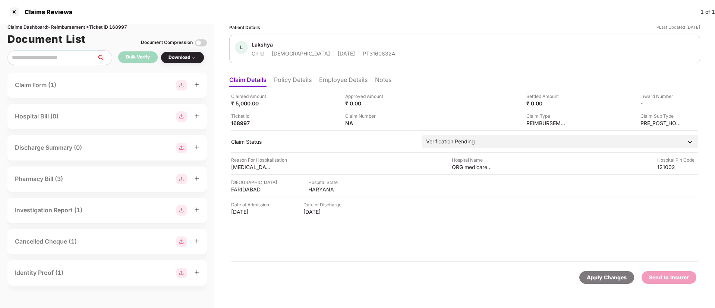
click at [289, 75] on ul "Claim Details Policy Details Employee Details Notes" at bounding box center [464, 79] width 471 height 15
click at [291, 80] on li "Policy Details" at bounding box center [293, 81] width 38 height 11
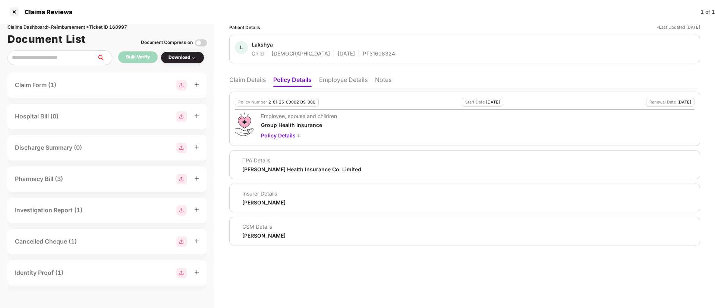
click at [329, 81] on li "Employee Details" at bounding box center [343, 81] width 48 height 11
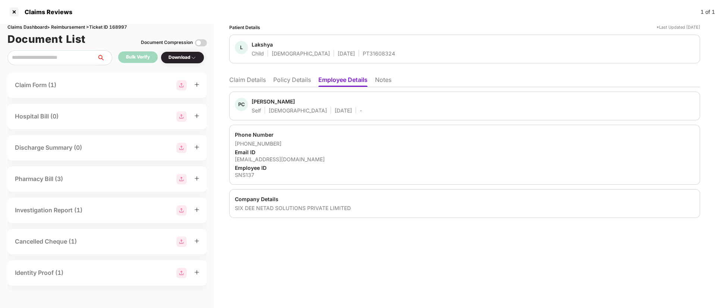
click at [303, 81] on li "Policy Details" at bounding box center [292, 81] width 38 height 11
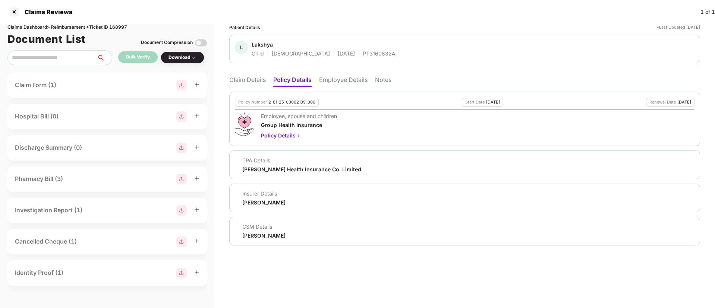
click at [254, 82] on li "Claim Details" at bounding box center [247, 81] width 37 height 11
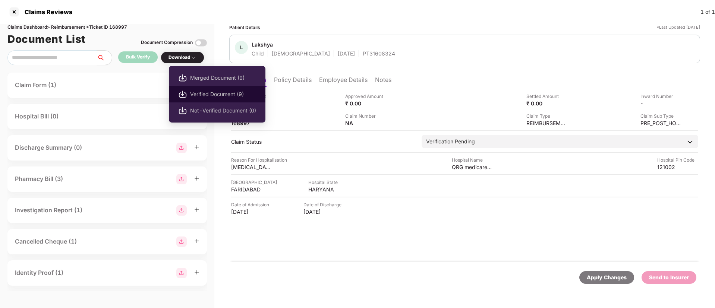
click at [203, 91] on span "Verified Document (9)" at bounding box center [223, 94] width 66 height 8
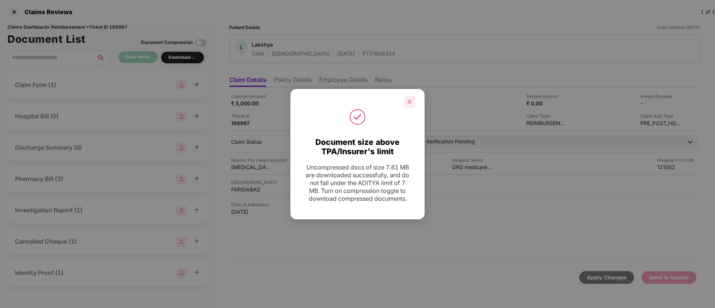
click at [407, 107] on div at bounding box center [409, 102] width 11 height 11
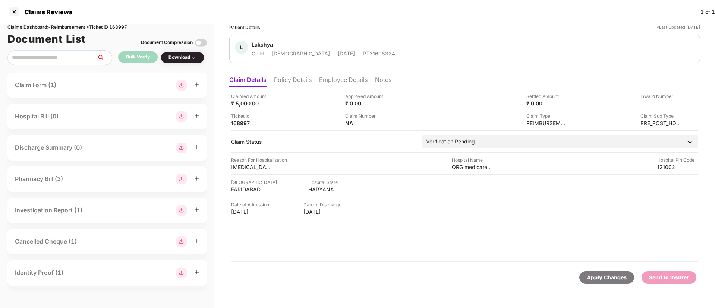
click at [363, 54] on div "PT31608324" at bounding box center [379, 53] width 32 height 7
copy div "PT31608324"
click at [291, 79] on li "Policy Details" at bounding box center [293, 81] width 38 height 11
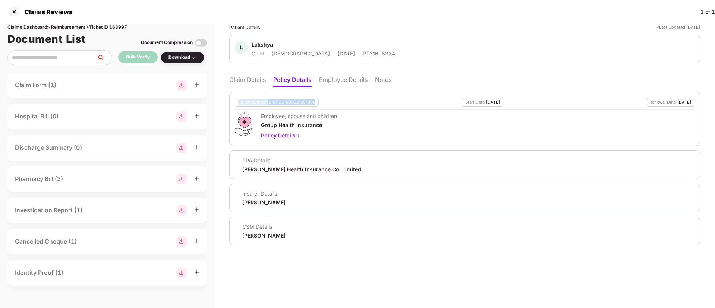
drag, startPoint x: 238, startPoint y: 103, endPoint x: 320, endPoint y: 103, distance: 82.4
click at [319, 103] on div "Policy Number 2-81-25-00002109-000 Start Date 06 Jul 2025 Renewal Date 05 Jul 2…" at bounding box center [465, 102] width 460 height 9
copy div "Policy Number 2-81-25-00002109-000"
click at [345, 77] on li "Employee Details" at bounding box center [343, 81] width 48 height 11
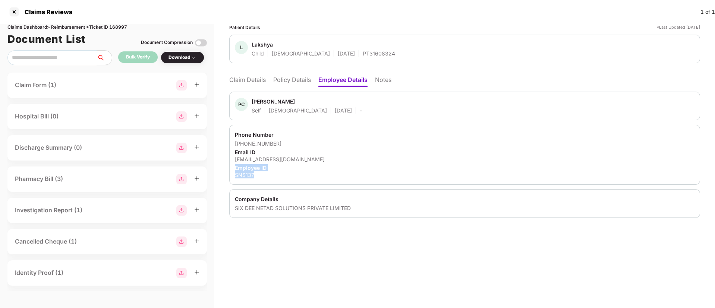
drag, startPoint x: 236, startPoint y: 168, endPoint x: 258, endPoint y: 173, distance: 22.2
click at [258, 173] on div "Phone Number +919015728521 Email ID prem.chand@mfilterit.com Employee ID SNS137" at bounding box center [464, 155] width 471 height 60
copy div "Employee ID SNS137"
drag, startPoint x: 234, startPoint y: 208, endPoint x: 371, endPoint y: 203, distance: 137.0
click at [347, 207] on div "Company Details SIX DEE NETAD SOLUTIONS PRIVATE LIMITED" at bounding box center [464, 203] width 471 height 29
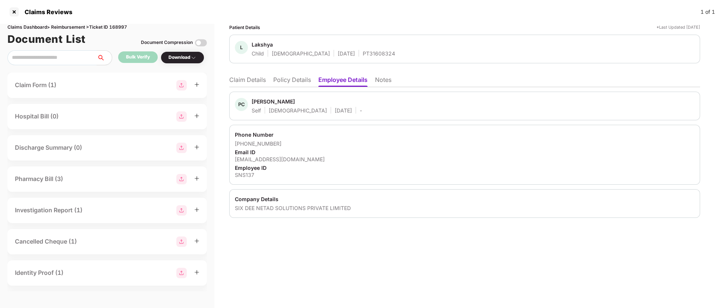
click at [372, 203] on div "Company Details SIX DEE NETAD SOLUTIONS PRIVATE LIMITED" at bounding box center [464, 203] width 471 height 29
drag, startPoint x: 365, startPoint y: 25, endPoint x: 376, endPoint y: 1, distance: 25.9
click at [365, 23] on div "Claims Reviews 1 of 1 Claims Dashboard > Reimbursement > Ticket ID 168997 Docum…" at bounding box center [357, 154] width 715 height 308
click at [360, 111] on div "-" at bounding box center [361, 110] width 2 height 7
click at [247, 81] on li "Claim Details" at bounding box center [247, 81] width 37 height 11
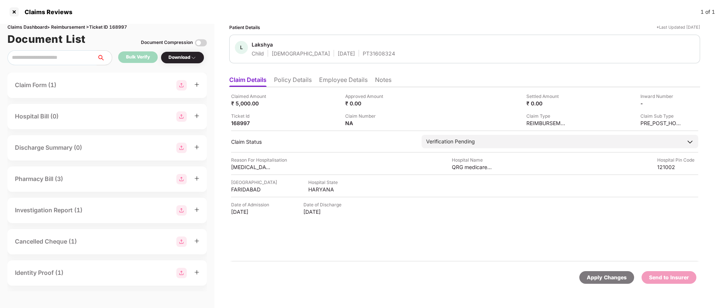
click at [302, 84] on li "Policy Details" at bounding box center [293, 81] width 38 height 11
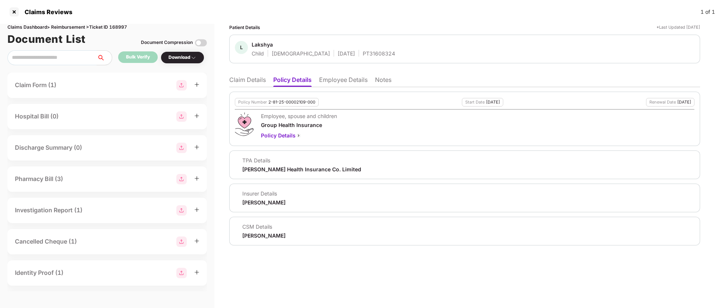
click at [247, 72] on ul "Claim Details Policy Details Employee Details Notes" at bounding box center [464, 79] width 471 height 15
drag, startPoint x: 247, startPoint y: 78, endPoint x: 250, endPoint y: 82, distance: 5.7
click at [247, 78] on li "Claim Details" at bounding box center [247, 81] width 37 height 11
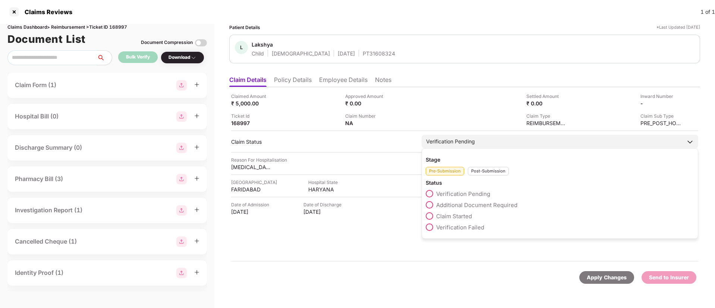
click at [432, 214] on span at bounding box center [429, 216] width 7 height 7
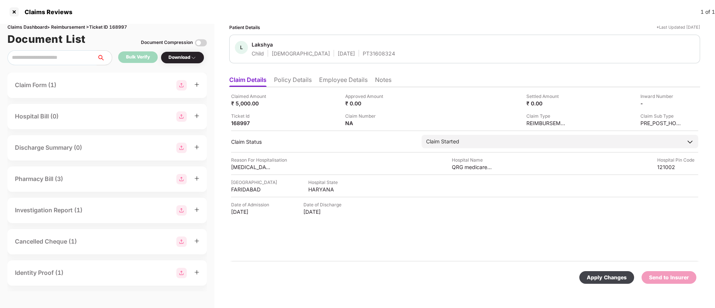
click at [618, 280] on div "Apply Changes" at bounding box center [607, 278] width 40 height 8
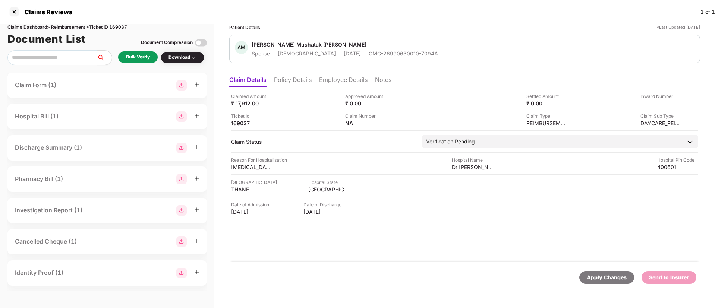
click at [302, 79] on li "Policy Details" at bounding box center [293, 81] width 38 height 11
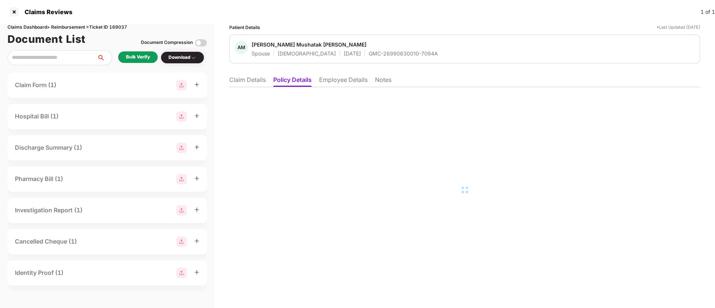
click at [347, 82] on li "Employee Details" at bounding box center [343, 81] width 48 height 11
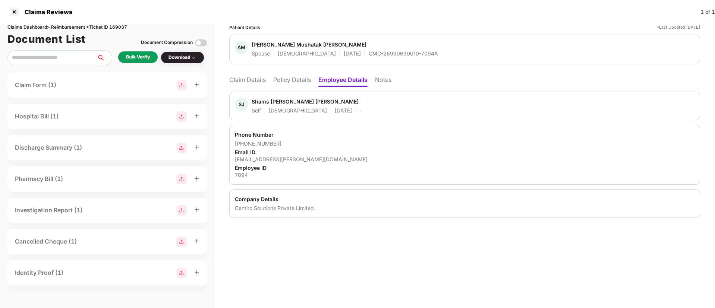
click at [248, 82] on li "Claim Details" at bounding box center [247, 81] width 37 height 11
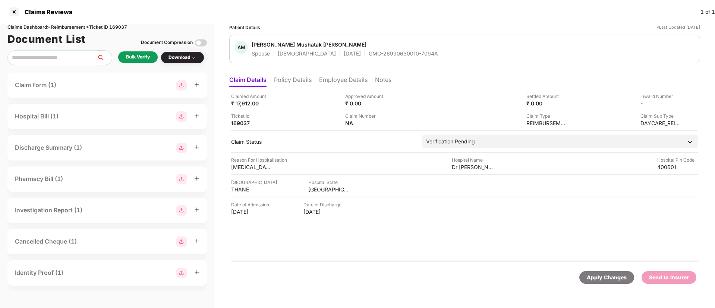
click at [302, 79] on li "Policy Details" at bounding box center [293, 81] width 38 height 11
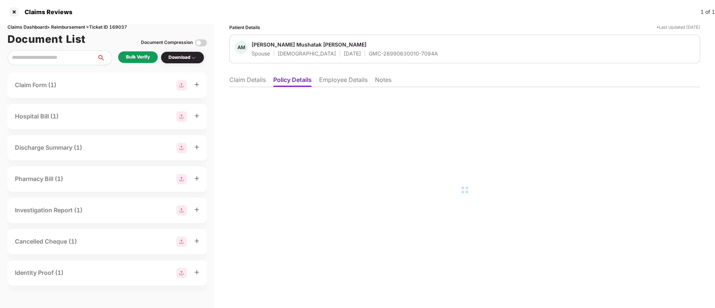
click at [342, 81] on li "Employee Details" at bounding box center [343, 81] width 48 height 11
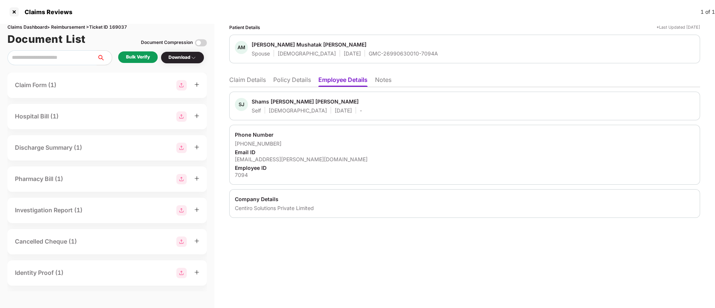
click at [267, 160] on div "[EMAIL_ADDRESS][PERSON_NAME][DOMAIN_NAME]" at bounding box center [465, 159] width 460 height 7
copy div "[EMAIL_ADDRESS][PERSON_NAME][DOMAIN_NAME]"
click at [255, 73] on ul "Claim Details Policy Details Employee Details Notes" at bounding box center [464, 79] width 471 height 15
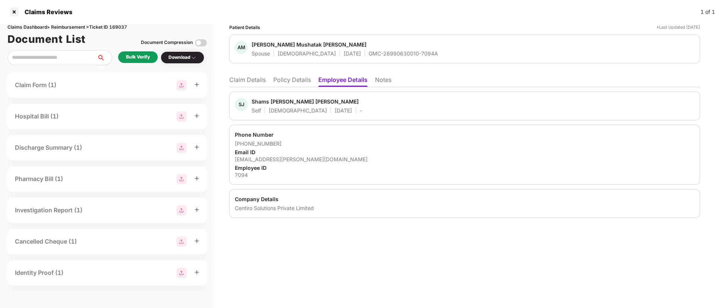
click at [255, 78] on li "Claim Details" at bounding box center [247, 81] width 37 height 11
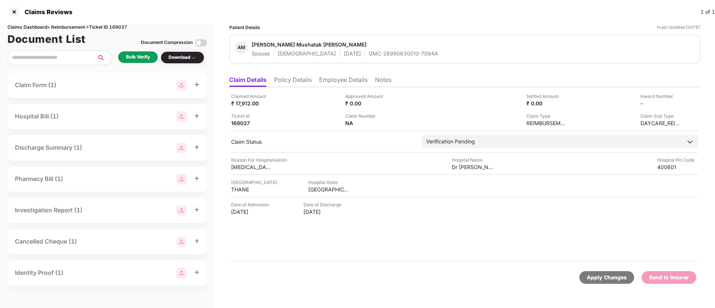
click at [141, 57] on div "Bulk Verify" at bounding box center [138, 57] width 24 height 7
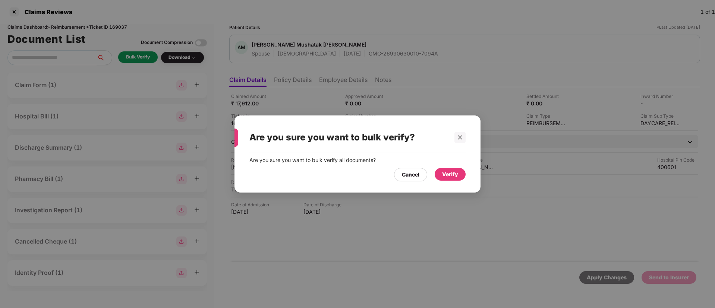
click at [456, 170] on div "Verify" at bounding box center [450, 174] width 16 height 8
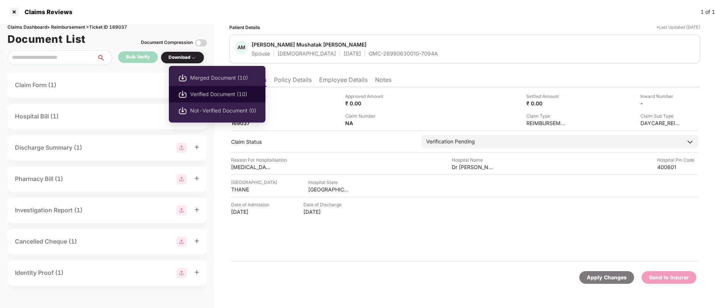
click at [191, 89] on li "Verified Document (10)" at bounding box center [217, 94] width 97 height 16
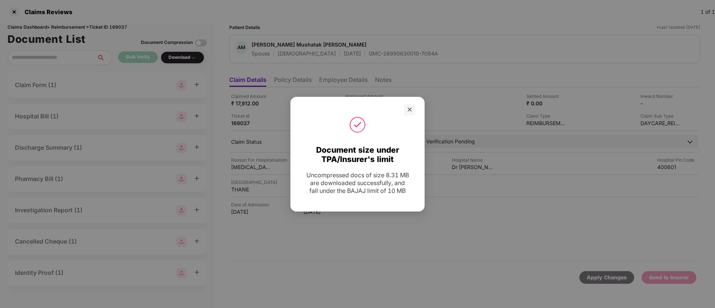
click at [451, 16] on div "Document size under TPA/Insurer's limit Uncompressed docs of size 8.31 MB are d…" at bounding box center [357, 154] width 715 height 308
click at [413, 113] on div at bounding box center [409, 109] width 11 height 11
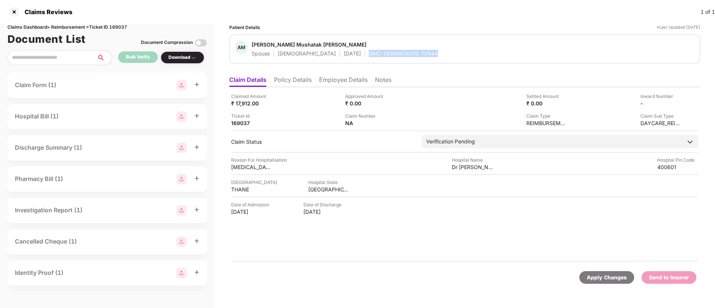
drag, startPoint x: 342, startPoint y: 55, endPoint x: 430, endPoint y: 55, distance: 88.0
click at [430, 55] on div "AM Aarshiya Mushatak Nagaonkar Spouse Female 05 May 1989 GMC-26990630010-7094A" at bounding box center [465, 49] width 460 height 16
copy div "GMC-26990630010-7094A"
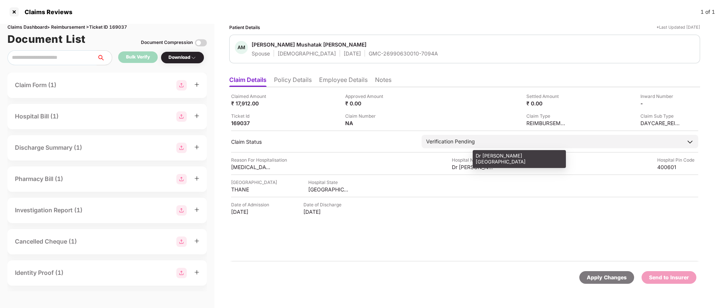
click at [461, 169] on div "Dr Bansals Arogya Hospital" at bounding box center [472, 167] width 41 height 7
click at [461, 168] on div "Dr Bansals Arogya Hospital" at bounding box center [472, 167] width 41 height 7
click at [462, 168] on div "Dr Bansals Arogya Hospital" at bounding box center [472, 167] width 41 height 7
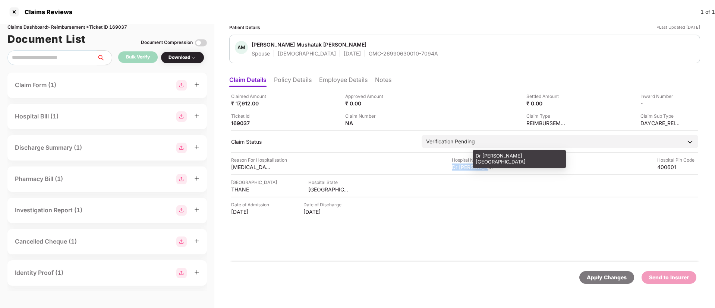
click at [462, 169] on div "Dr Bansals Arogya Hospital" at bounding box center [472, 167] width 41 height 7
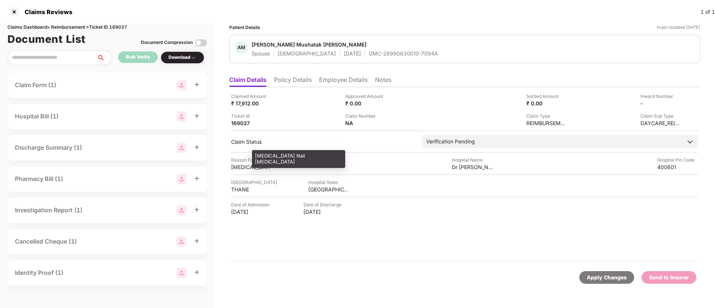
click at [240, 166] on div "Crush Injury Nail Avulsion" at bounding box center [251, 167] width 41 height 7
copy div "Crush Injury Nail Avulsion"
click at [334, 82] on li "Employee Details" at bounding box center [343, 81] width 48 height 11
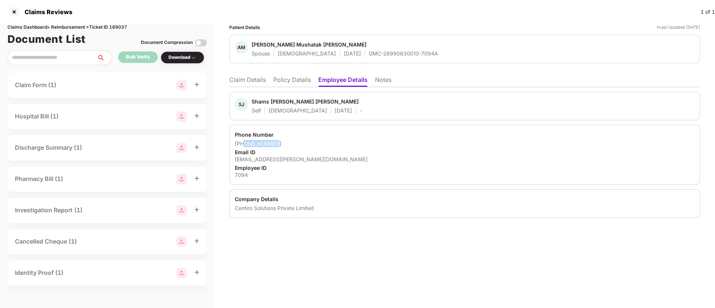
drag, startPoint x: 245, startPoint y: 142, endPoint x: 281, endPoint y: 143, distance: 36.2
click at [281, 143] on div "+919028570974" at bounding box center [465, 143] width 460 height 7
copy div "9028570974"
click at [259, 160] on div "shams.nagaonkar@centiro.com" at bounding box center [465, 159] width 460 height 7
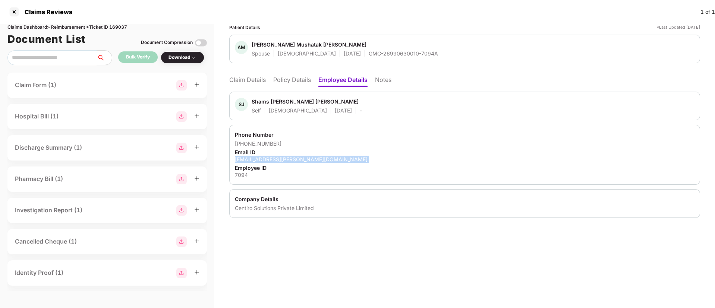
click at [259, 160] on div "shams.nagaonkar@centiro.com" at bounding box center [465, 159] width 460 height 7
copy div "shams.nagaonkar@centiro.com"
click at [241, 79] on li "Claim Details" at bounding box center [247, 81] width 37 height 11
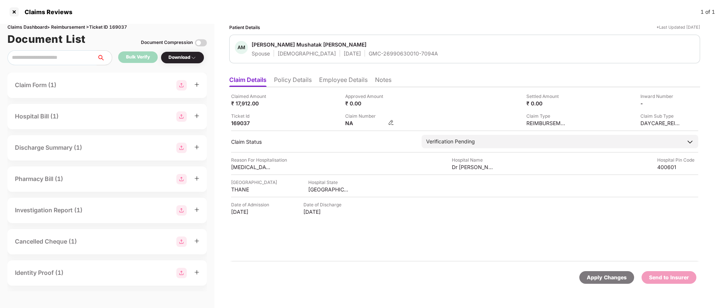
click at [393, 125] on img at bounding box center [391, 123] width 6 height 6
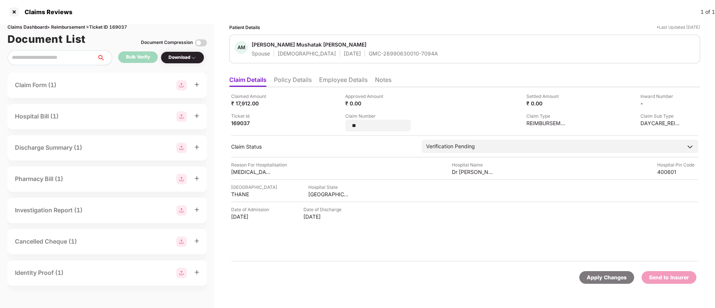
type input "*"
type input "**********"
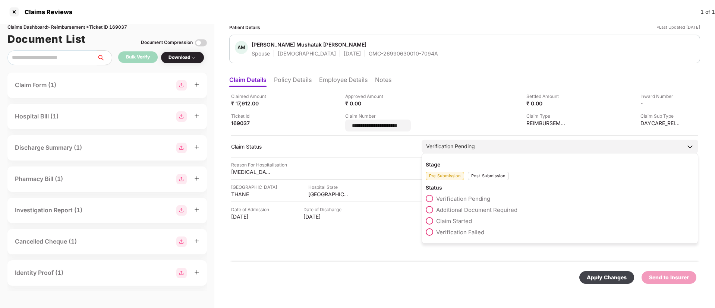
click at [479, 176] on div "Stage Pre-Submission Post-Submission Status Verification Pending Additional Doc…" at bounding box center [560, 198] width 277 height 91
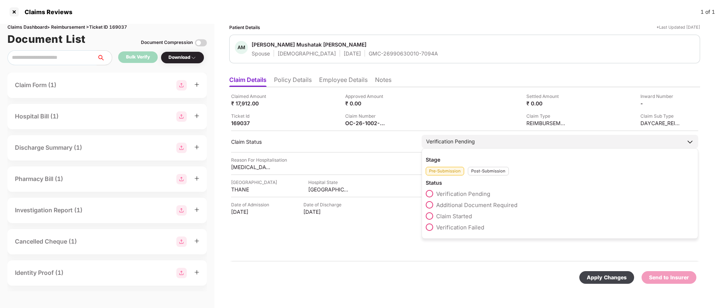
click at [478, 172] on div "Post-Submission" at bounding box center [488, 171] width 41 height 9
click at [431, 206] on span at bounding box center [429, 204] width 7 height 7
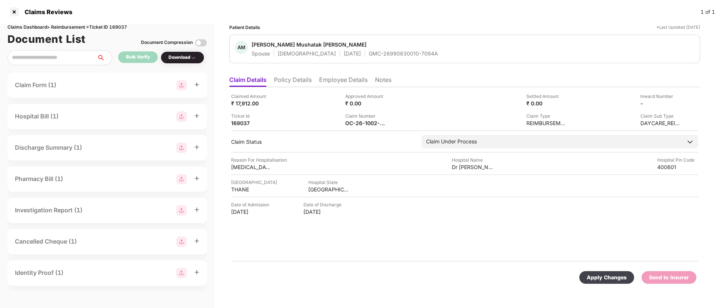
click at [606, 271] on div "Apply Changes" at bounding box center [606, 277] width 55 height 13
click at [122, 27] on div "Claims Dashboard > Reimbursement > Ticket ID 169037" at bounding box center [107, 27] width 200 height 7
click at [122, 26] on div "Claims Dashboard > Reimbursement > Ticket ID 169037" at bounding box center [107, 27] width 200 height 7
copy div "169037"
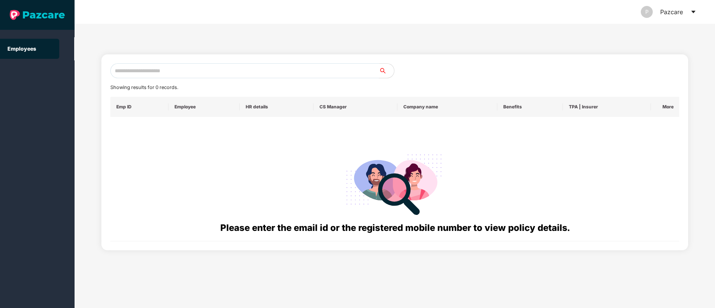
click at [128, 75] on input "text" at bounding box center [244, 70] width 269 height 15
paste input "**********"
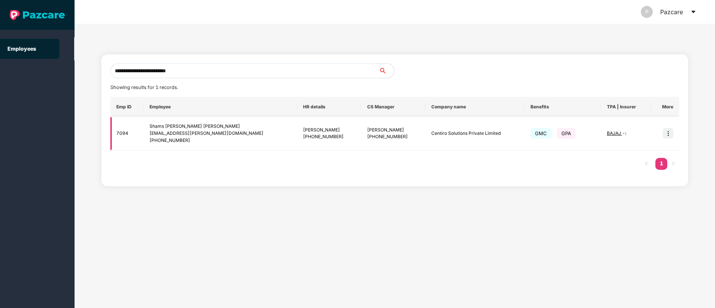
type input "**********"
click at [668, 134] on img at bounding box center [668, 133] width 10 height 10
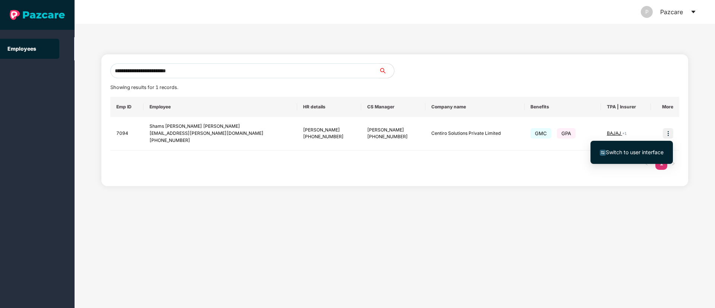
click at [651, 154] on span "Switch to user interface" at bounding box center [635, 152] width 58 height 6
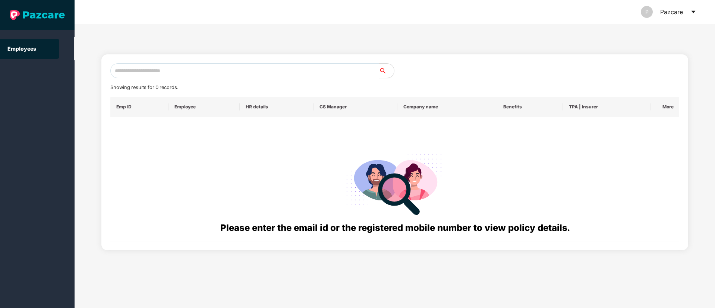
click at [141, 74] on input "text" at bounding box center [244, 70] width 269 height 15
paste input "**********"
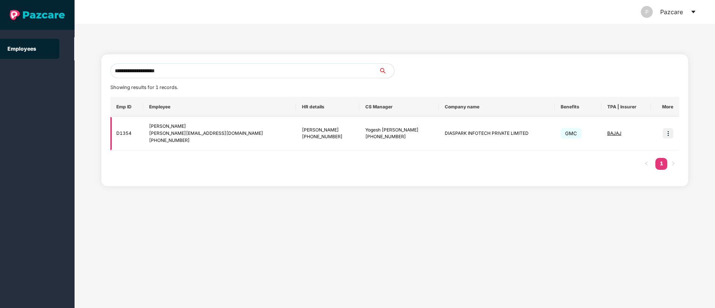
type input "**********"
click at [666, 136] on img at bounding box center [668, 133] width 10 height 10
click at [632, 147] on li "Switch to user interface" at bounding box center [632, 153] width 82 height 16
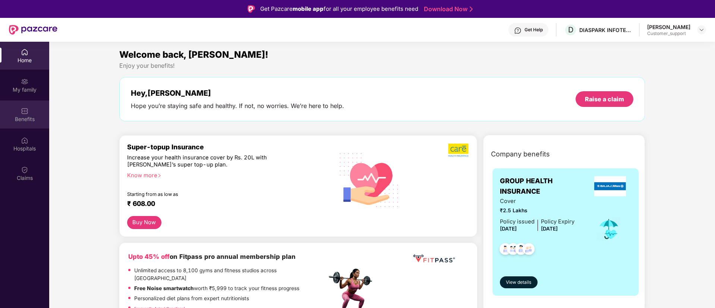
click at [7, 115] on div "Benefits" at bounding box center [24, 115] width 49 height 28
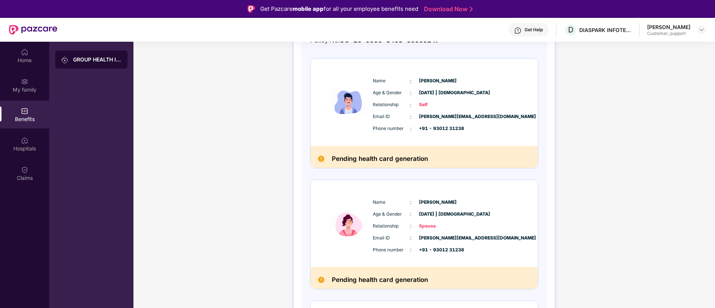
scroll to position [40, 0]
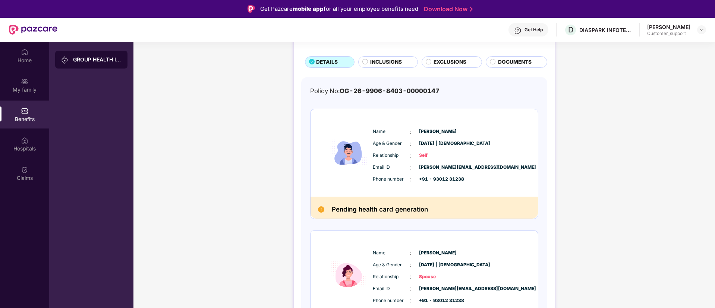
click at [537, 29] on div "Get Help" at bounding box center [534, 30] width 18 height 6
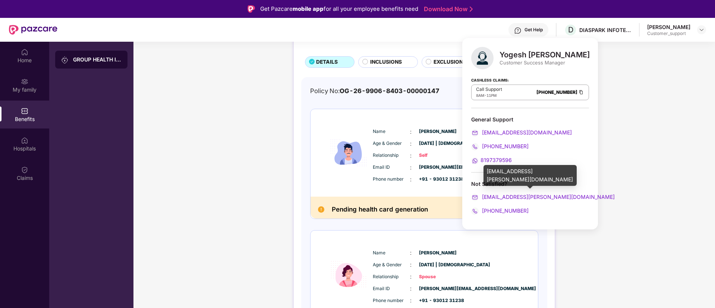
click at [521, 168] on div "[EMAIL_ADDRESS][PERSON_NAME][DOMAIN_NAME]" at bounding box center [530, 175] width 93 height 21
click at [521, 167] on div "[EMAIL_ADDRESS][PERSON_NAME][DOMAIN_NAME]" at bounding box center [530, 175] width 93 height 21
copy div "[EMAIL_ADDRESS][PERSON_NAME][DOMAIN_NAME]"
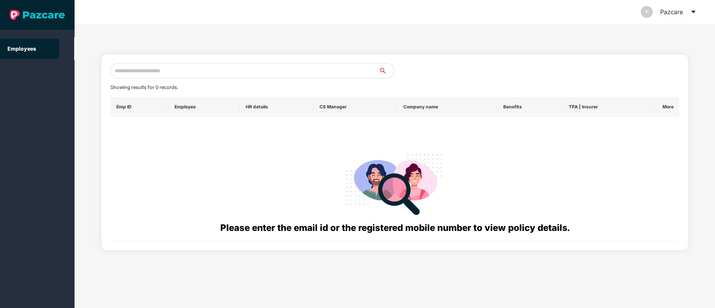
click at [146, 66] on input "text" at bounding box center [244, 70] width 269 height 15
paste input "**********"
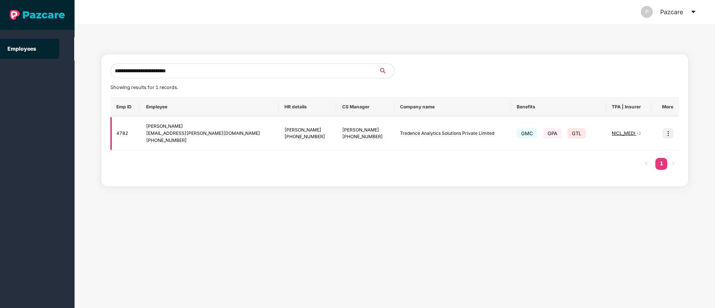
type input "**********"
click at [668, 133] on img at bounding box center [668, 133] width 10 height 10
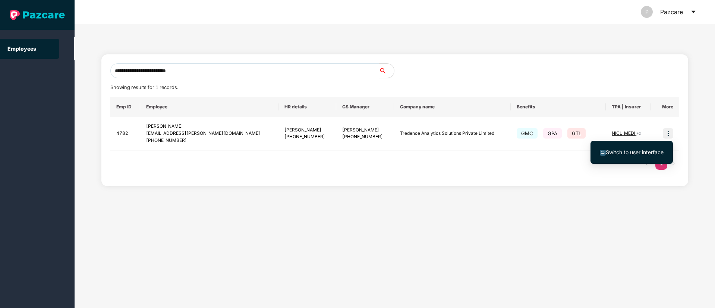
click at [643, 150] on span "Switch to user interface" at bounding box center [635, 152] width 58 height 6
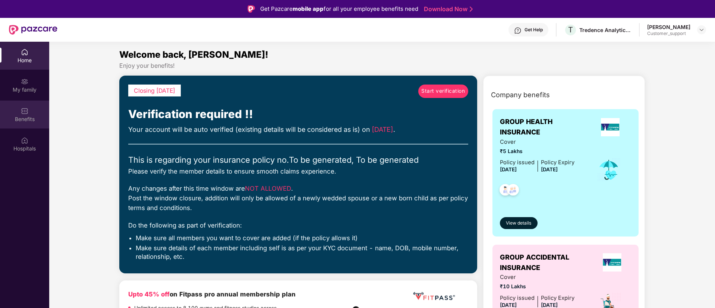
click at [19, 102] on div "Benefits" at bounding box center [24, 115] width 49 height 28
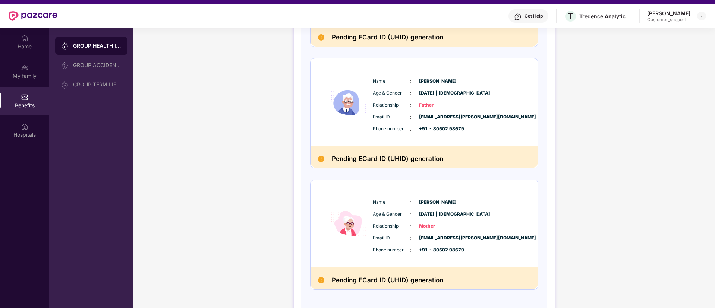
scroll to position [0, 0]
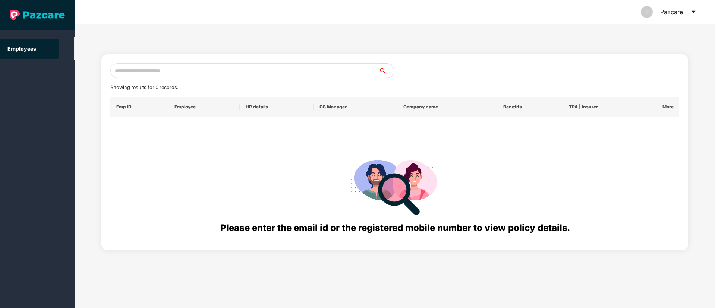
click at [152, 67] on input "text" at bounding box center [244, 70] width 269 height 15
paste input "**********"
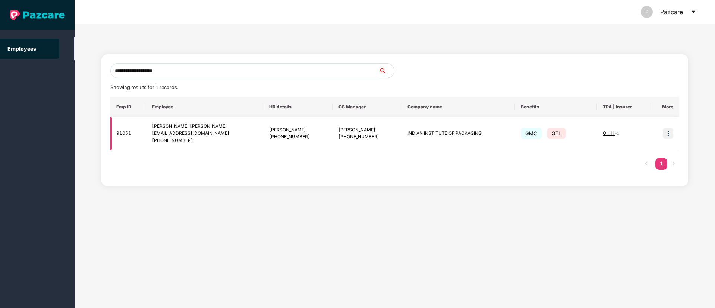
type input "**********"
click at [667, 133] on img at bounding box center [668, 133] width 10 height 10
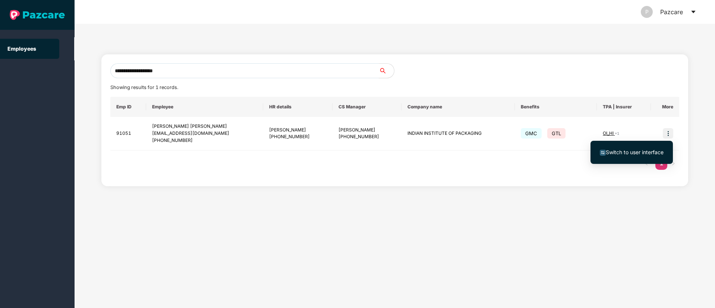
click at [617, 153] on span "Switch to user interface" at bounding box center [635, 152] width 58 height 6
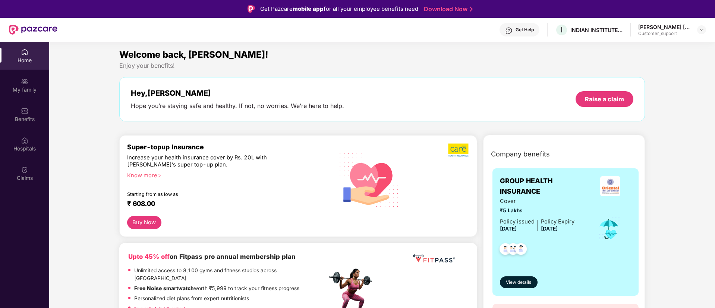
click at [40, 100] on div "Home My family Benefits Hospitals Claims" at bounding box center [24, 115] width 49 height 147
click at [19, 116] on div "Benefits" at bounding box center [24, 119] width 49 height 7
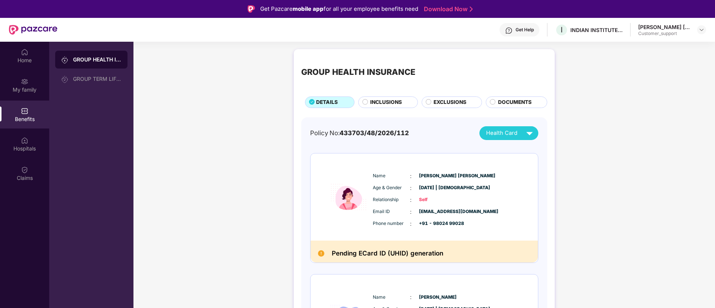
click at [525, 29] on div "Get Help" at bounding box center [525, 30] width 18 height 6
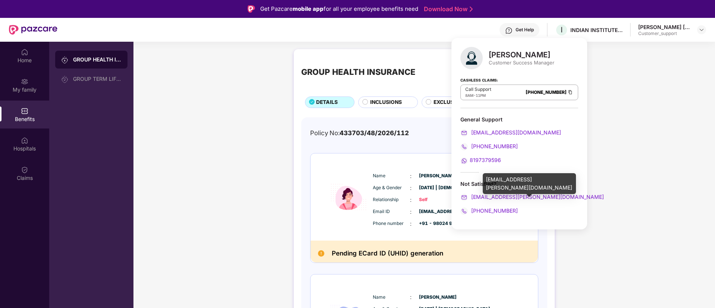
click at [510, 180] on div "yash.kharde@pazcare.com" at bounding box center [529, 183] width 93 height 21
copy div "yash.kharde@pazcare.com"
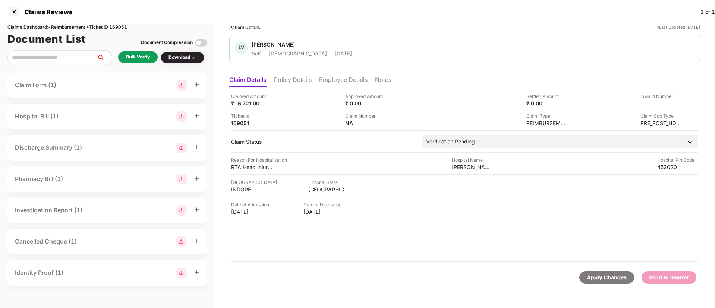
click at [307, 83] on li "Policy Details" at bounding box center [293, 81] width 38 height 11
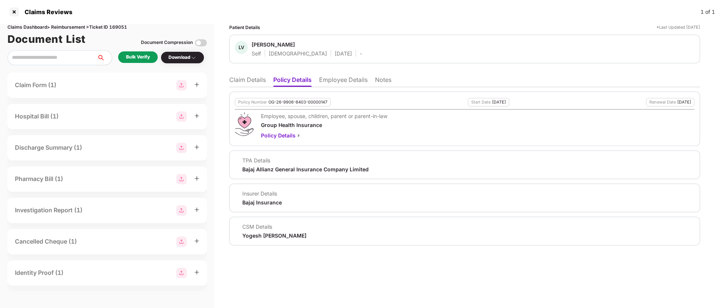
click at [351, 84] on li "Employee Details" at bounding box center [343, 81] width 48 height 11
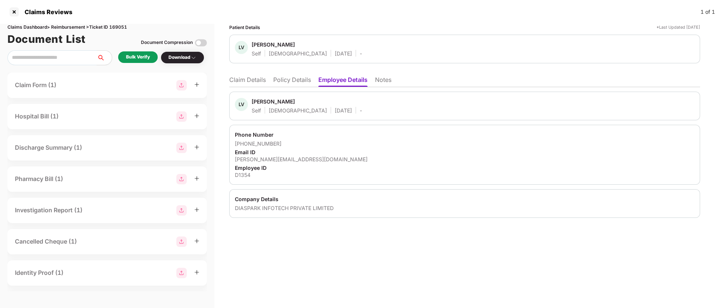
click at [290, 78] on li "Policy Details" at bounding box center [292, 81] width 38 height 11
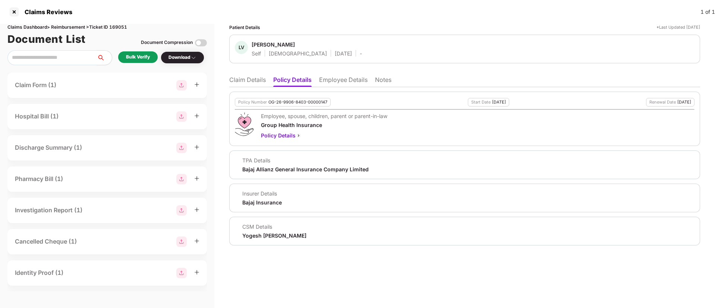
click at [238, 82] on li "Claim Details" at bounding box center [247, 81] width 37 height 11
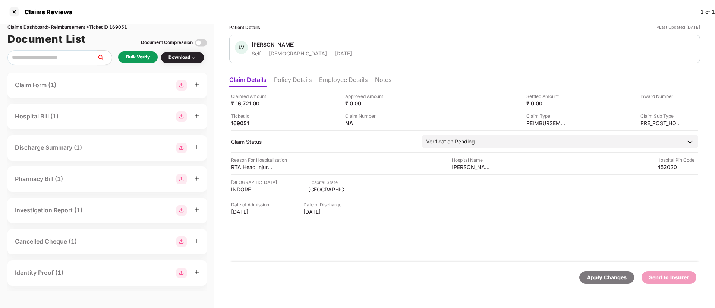
click at [324, 77] on li "Employee Details" at bounding box center [343, 81] width 48 height 11
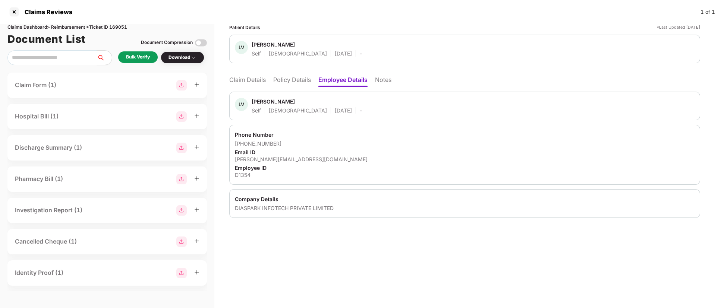
click at [275, 80] on li "Policy Details" at bounding box center [292, 81] width 38 height 11
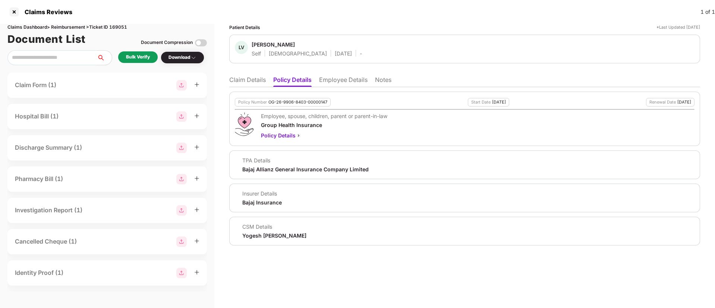
click at [355, 76] on li "Employee Details" at bounding box center [343, 81] width 48 height 11
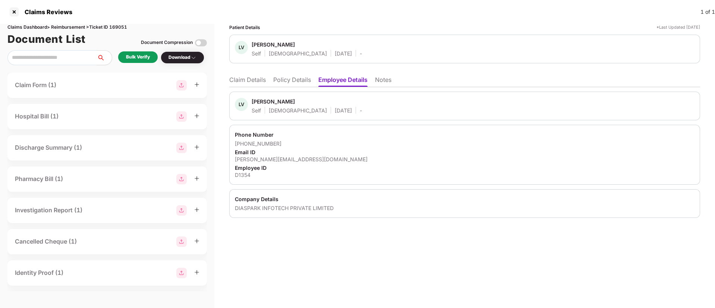
click at [265, 157] on div "[PERSON_NAME][EMAIL_ADDRESS][DOMAIN_NAME]" at bounding box center [465, 159] width 460 height 7
click at [265, 157] on div "lokendra@diaspark.com" at bounding box center [465, 159] width 460 height 7
click at [266, 157] on div "lokendra@diaspark.com" at bounding box center [465, 159] width 460 height 7
copy div "lokendra@diaspark.com"
click at [324, 151] on div "Email ID" at bounding box center [465, 152] width 460 height 7
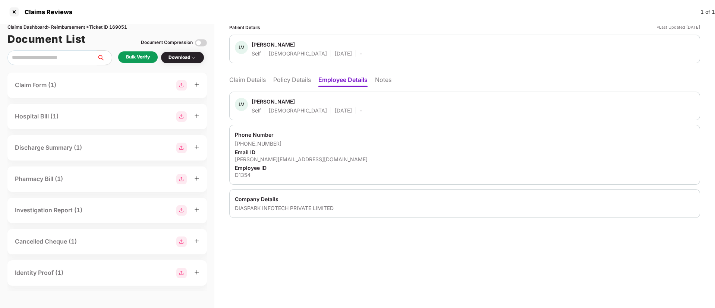
click at [296, 76] on li "Policy Details" at bounding box center [292, 81] width 38 height 11
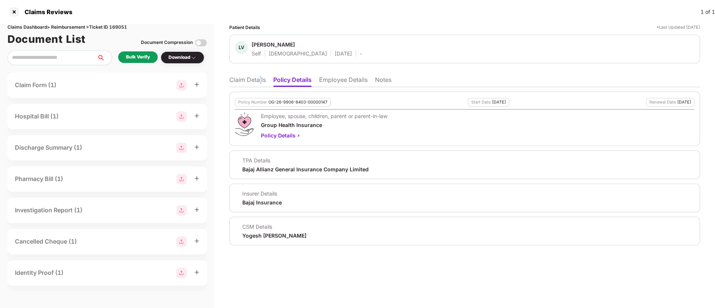
click at [261, 75] on ul "Claim Details Policy Details Employee Details Notes" at bounding box center [464, 79] width 471 height 15
click at [264, 80] on li "Claim Details" at bounding box center [247, 81] width 37 height 11
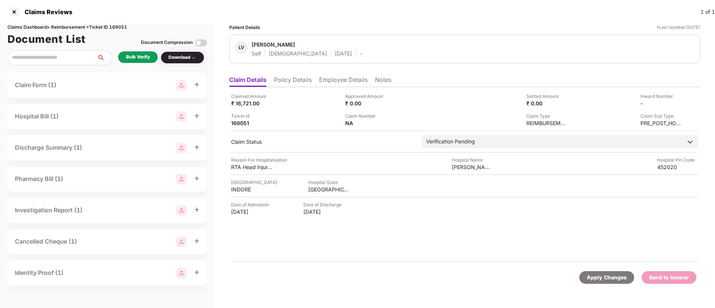
click at [139, 58] on div "Bulk Verify" at bounding box center [138, 57] width 24 height 7
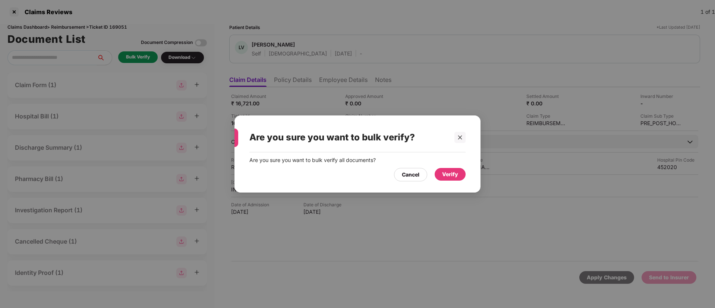
drag, startPoint x: 451, startPoint y: 176, endPoint x: 408, endPoint y: 229, distance: 68.4
click at [451, 176] on div "Verify" at bounding box center [450, 174] width 16 height 8
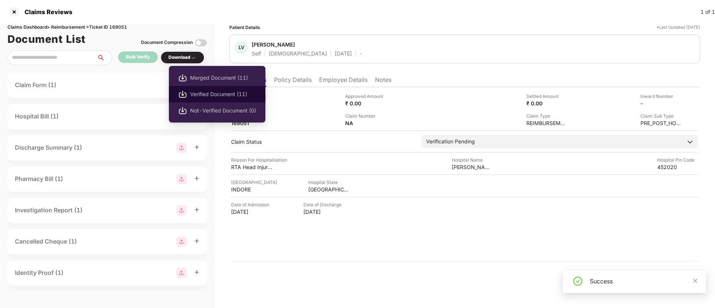
click at [201, 92] on span "Verified Document (11)" at bounding box center [223, 94] width 66 height 8
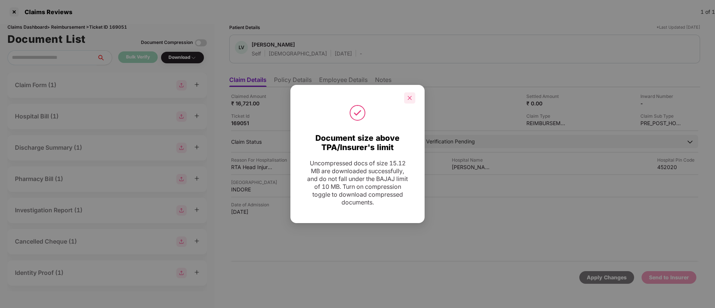
click at [408, 99] on icon "close" at bounding box center [409, 97] width 5 height 5
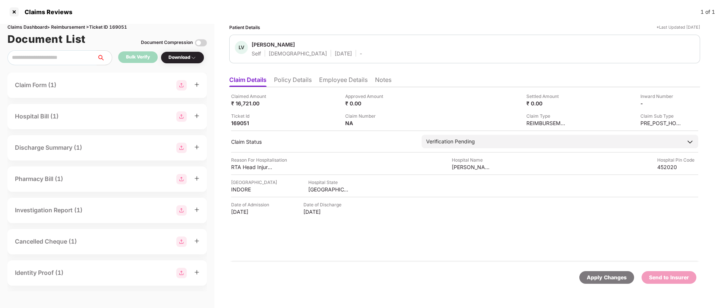
drag, startPoint x: 230, startPoint y: 215, endPoint x: 275, endPoint y: 214, distance: 45.5
click at [275, 214] on div "Claimed Amount ₹ 16,721.00 Approved Amount ₹ 0.00 Settled Amount ₹ 0.00 Inward …" at bounding box center [464, 174] width 471 height 175
copy div "08 Jul 2025"
click at [298, 79] on li "Policy Details" at bounding box center [293, 81] width 38 height 11
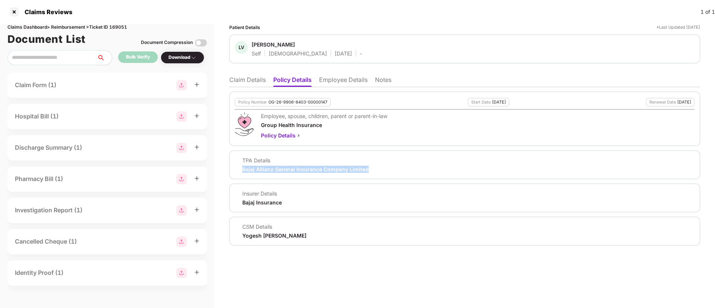
drag, startPoint x: 237, startPoint y: 169, endPoint x: 402, endPoint y: 166, distance: 165.2
click at [402, 166] on div "TPA Details Bajaj Allianz General Insurance Company Limited" at bounding box center [465, 165] width 460 height 16
copy div "Bajaj Allianz General Insurance Company Limited"
click at [333, 85] on li "Employee Details" at bounding box center [343, 81] width 48 height 11
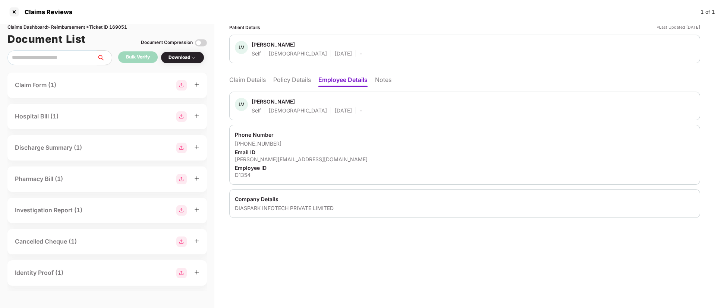
drag, startPoint x: 289, startPoint y: 81, endPoint x: 299, endPoint y: 89, distance: 13.2
click at [289, 82] on li "Policy Details" at bounding box center [292, 81] width 38 height 11
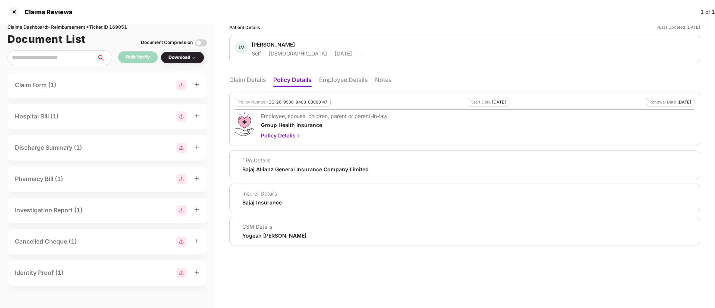
click at [243, 82] on li "Claim Details" at bounding box center [247, 81] width 37 height 11
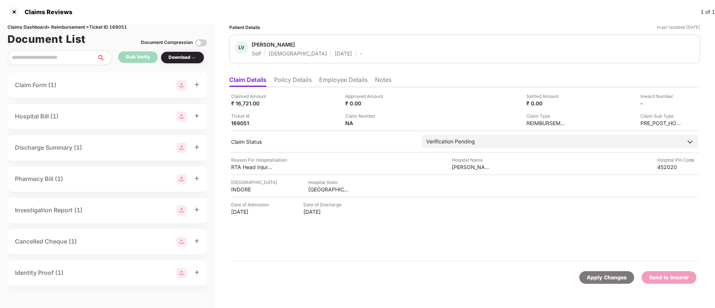
click at [292, 82] on li "Policy Details" at bounding box center [293, 81] width 38 height 11
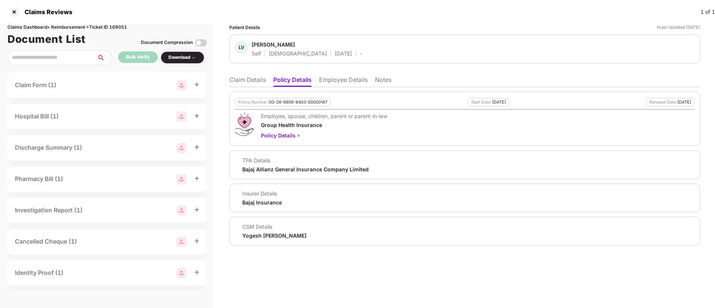
click at [244, 78] on li "Claim Details" at bounding box center [247, 81] width 37 height 11
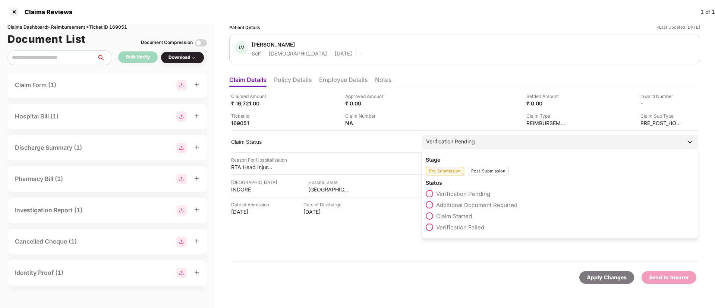
click at [432, 215] on span at bounding box center [429, 216] width 7 height 7
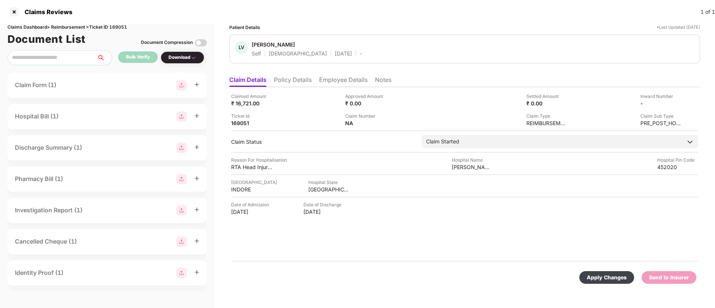
click at [625, 279] on div "Apply Changes" at bounding box center [607, 278] width 40 height 8
click at [301, 81] on li "Policy Details" at bounding box center [293, 81] width 38 height 11
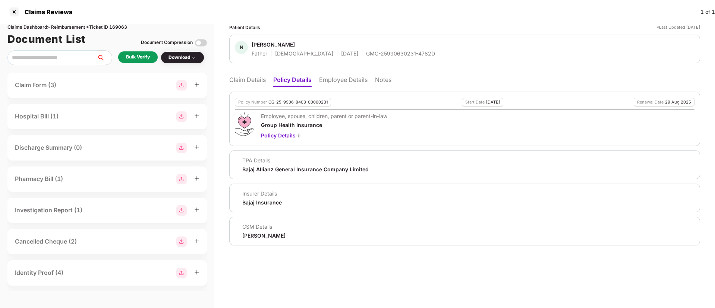
click at [356, 78] on li "Employee Details" at bounding box center [343, 81] width 48 height 11
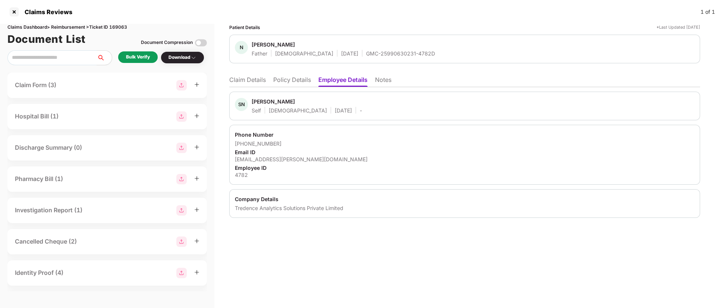
click at [292, 80] on li "Policy Details" at bounding box center [292, 81] width 38 height 11
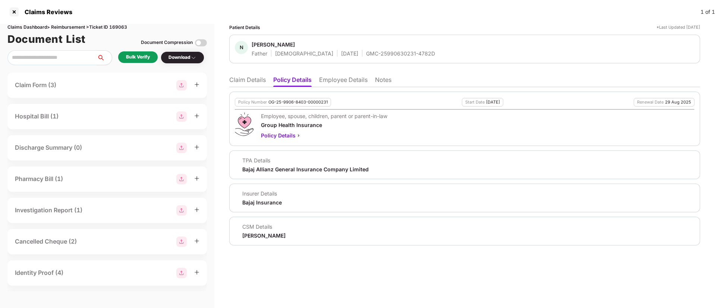
click at [258, 83] on li "Claim Details" at bounding box center [247, 81] width 37 height 11
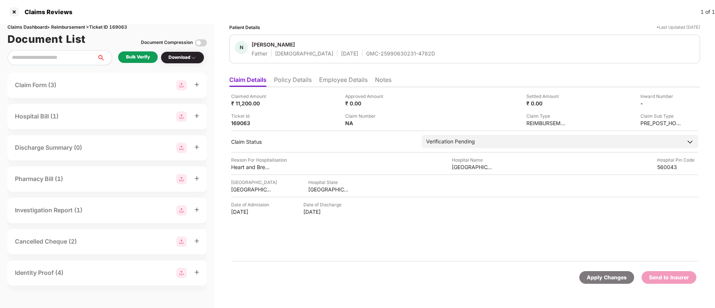
click at [145, 56] on div "Bulk Verify" at bounding box center [138, 57] width 24 height 7
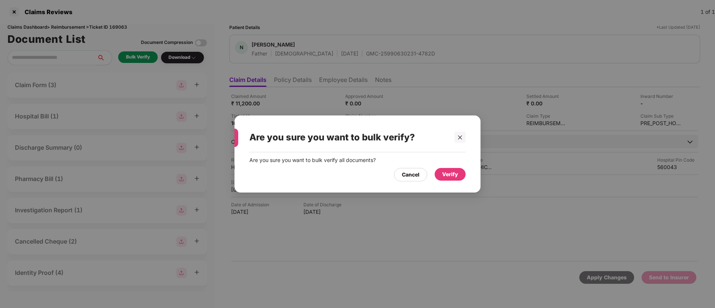
click at [450, 173] on div "Verify" at bounding box center [450, 174] width 16 height 8
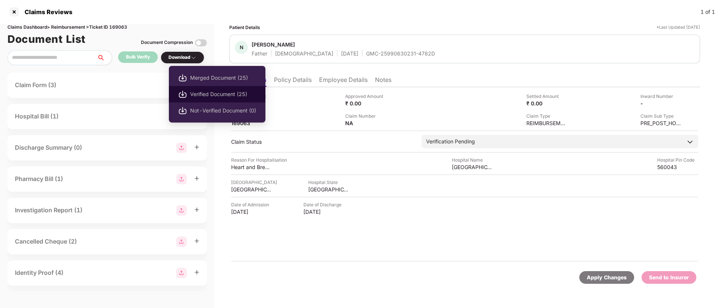
click at [207, 99] on li "Verified Document (25)" at bounding box center [217, 94] width 97 height 16
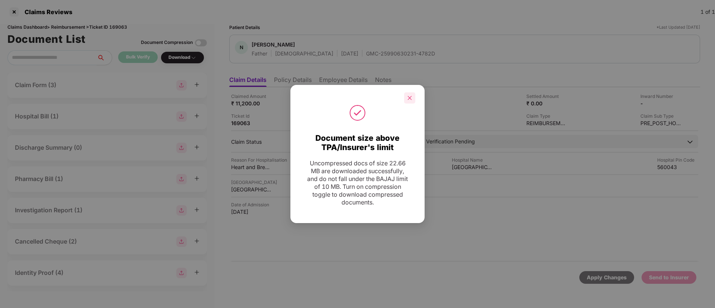
click at [412, 97] on icon "close" at bounding box center [409, 97] width 5 height 5
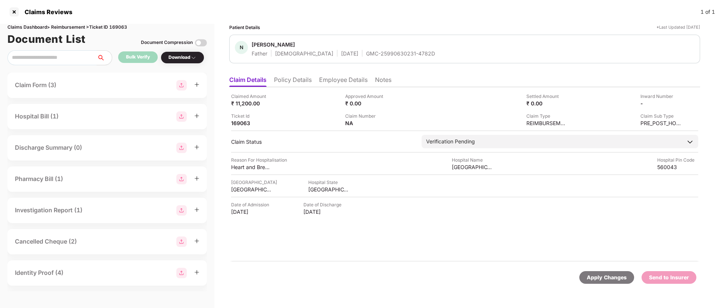
click at [350, 81] on li "Employee Details" at bounding box center [343, 81] width 48 height 11
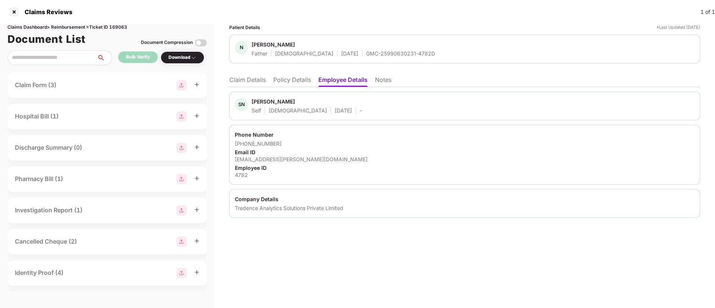
click at [281, 157] on div "sharan.nagaraj@tredence.com" at bounding box center [465, 159] width 460 height 7
copy div "sharan.nagaraj@tredence.com"
drag, startPoint x: 331, startPoint y: 54, endPoint x: 403, endPoint y: 55, distance: 71.6
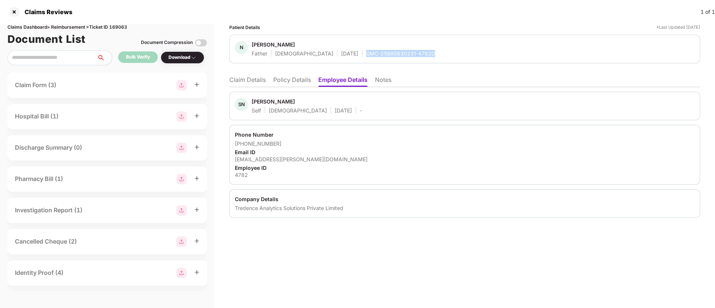
click at [403, 55] on div "N Nagaraj Father Male 04 Mar 1975 GMC-25990630231-4782D" at bounding box center [465, 49] width 460 height 16
copy div "GMC-25990630231-4782D"
click at [306, 87] on div "SN Sharan Nagaraj Self Male 31 Jan 1998 - Phone Number +918050298679 Email ID s…" at bounding box center [464, 152] width 471 height 131
click at [298, 75] on ul "Claim Details Policy Details Employee Details Notes" at bounding box center [464, 79] width 471 height 15
click at [297, 83] on li "Policy Details" at bounding box center [292, 81] width 38 height 11
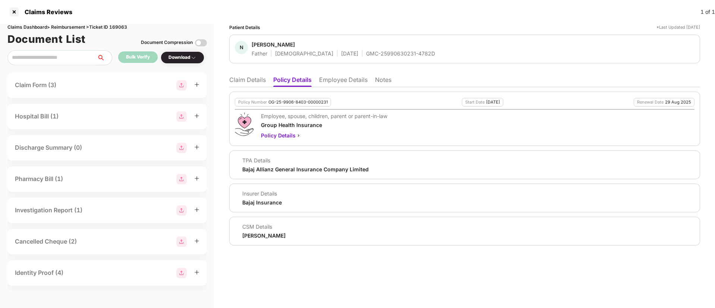
drag, startPoint x: 237, startPoint y: 80, endPoint x: 246, endPoint y: 86, distance: 10.8
click at [238, 80] on li "Claim Details" at bounding box center [247, 81] width 37 height 11
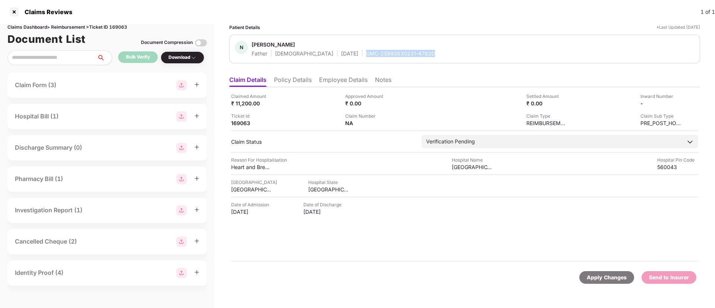
drag, startPoint x: 335, startPoint y: 53, endPoint x: 401, endPoint y: 53, distance: 66.0
click at [401, 53] on div "GMC-25990630231-4782D" at bounding box center [400, 53] width 69 height 7
copy div "GMC-25990630231-4782D"
click at [418, 110] on div "Claimed Amount ₹ 11,200.00 Approved Amount ₹ 0.00 Settled Amount ₹ 0.00 Inward …" at bounding box center [464, 110] width 467 height 34
click at [679, 104] on img at bounding box center [679, 103] width 6 height 6
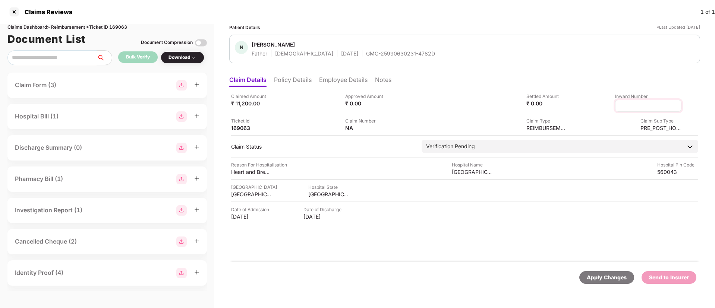
type input "**********"
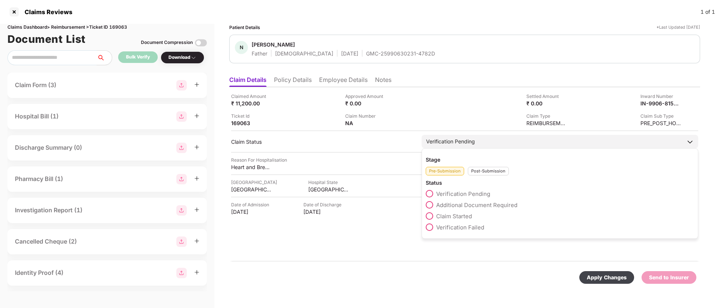
click at [476, 178] on div "Stage Pre-Submission Post-Submission Status Verification Pending Additional Doc…" at bounding box center [560, 193] width 277 height 91
click at [479, 172] on div "Post-Submission" at bounding box center [488, 171] width 41 height 9
click at [428, 204] on span at bounding box center [429, 204] width 7 height 7
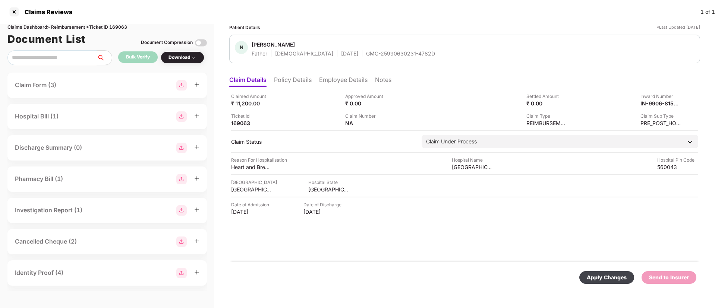
click at [610, 277] on div "Apply Changes" at bounding box center [607, 278] width 40 height 8
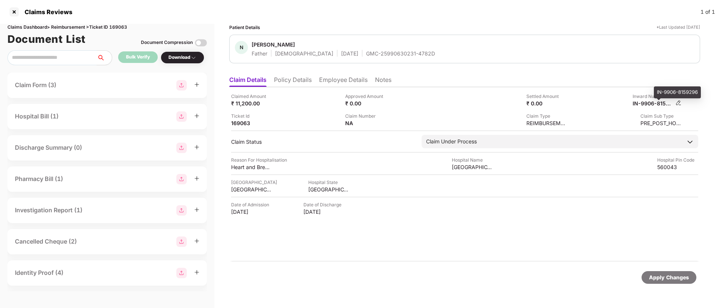
click at [647, 106] on div "IN-9906-8159296" at bounding box center [653, 103] width 41 height 7
click at [647, 107] on div "IN-9906-8159296" at bounding box center [653, 103] width 41 height 7
copy div
drag, startPoint x: 333, startPoint y: 53, endPoint x: 430, endPoint y: 53, distance: 97.0
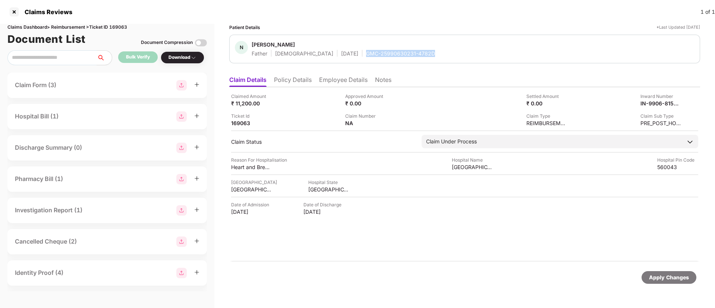
click at [430, 53] on div "N Nagaraj Father Male 04 Mar 1975 GMC-25990630231-4782D" at bounding box center [465, 49] width 460 height 16
copy div "GMC-25990630231-4782D"
click at [651, 106] on div "IN-9906-8159296" at bounding box center [653, 103] width 41 height 7
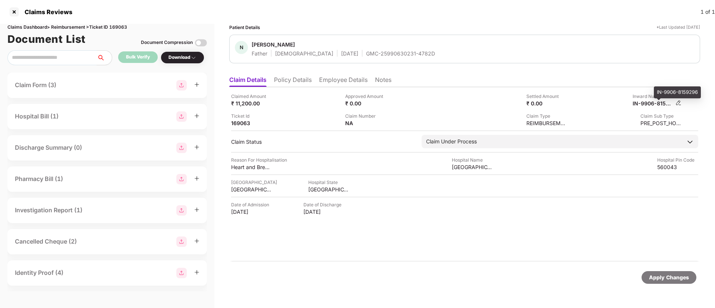
copy div
drag, startPoint x: 331, startPoint y: 54, endPoint x: 424, endPoint y: 51, distance: 92.9
click at [424, 51] on div "N Nagaraj Father Male 04 Mar 1975 GMC-25990630231-4782D" at bounding box center [465, 49] width 460 height 16
copy div "GMC-25990630231-4782D"
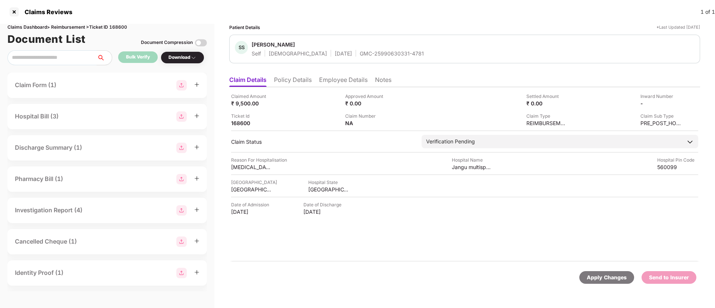
click at [288, 78] on li "Policy Details" at bounding box center [293, 81] width 38 height 11
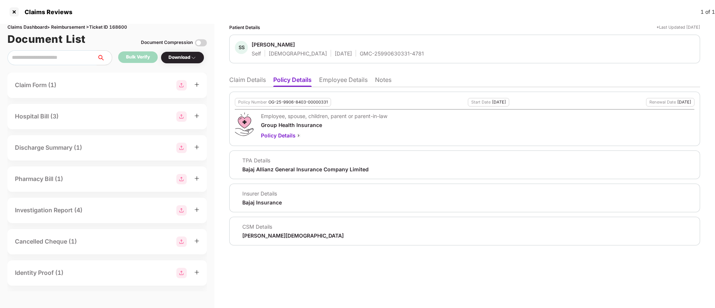
click at [346, 80] on li "Employee Details" at bounding box center [343, 81] width 48 height 11
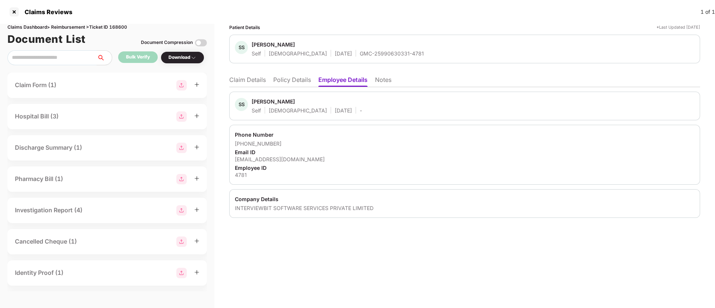
click at [288, 82] on li "Policy Details" at bounding box center [292, 81] width 38 height 11
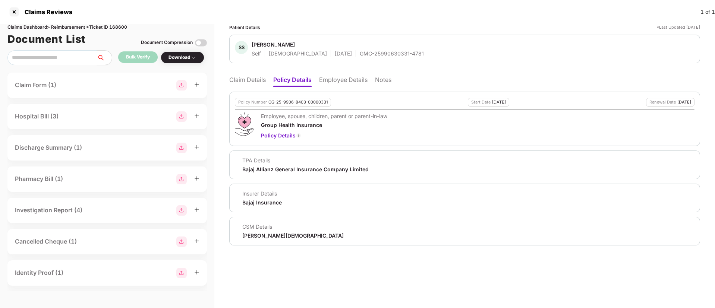
click at [247, 83] on li "Claim Details" at bounding box center [247, 81] width 37 height 11
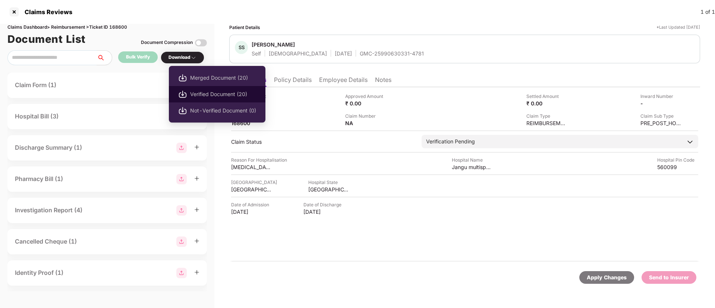
click at [210, 97] on span "Verified Document (20)" at bounding box center [223, 94] width 66 height 8
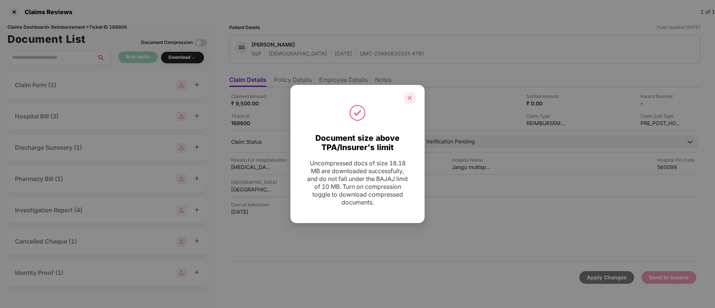
click at [408, 95] on icon "close" at bounding box center [409, 97] width 5 height 5
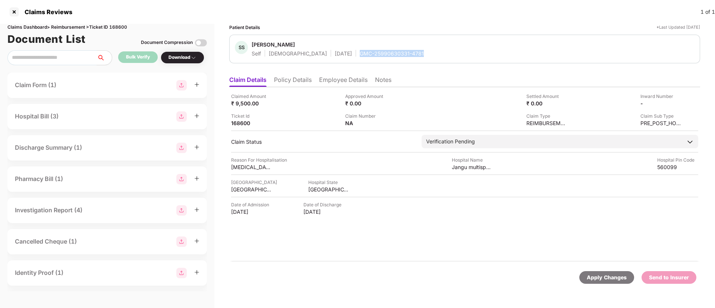
drag, startPoint x: 362, startPoint y: 51, endPoint x: 404, endPoint y: 51, distance: 41.8
click at [404, 51] on div "[PERSON_NAME] S Self [DEMOGRAPHIC_DATA] [DATE] GMC-25990630331-4781" at bounding box center [465, 49] width 460 height 16
copy div "GMC-25990630331-4781"
click at [290, 83] on li "Policy Details" at bounding box center [293, 81] width 38 height 11
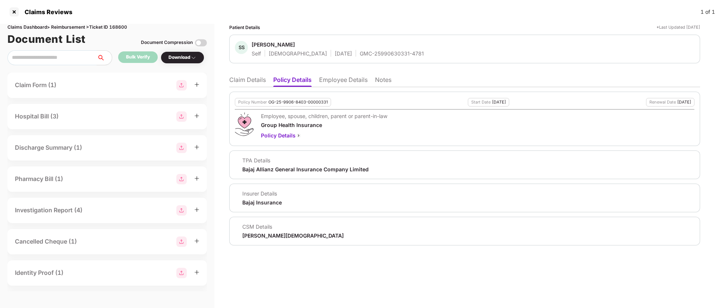
click at [257, 84] on li "Claim Details" at bounding box center [247, 81] width 37 height 11
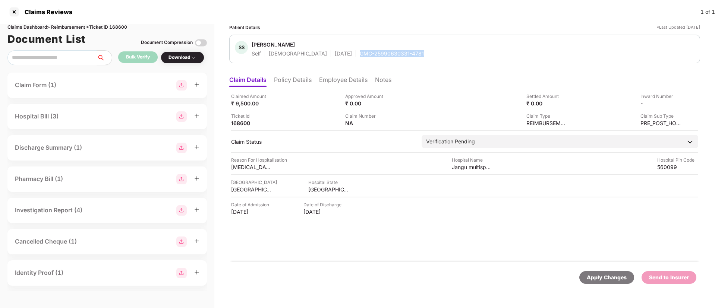
drag, startPoint x: 327, startPoint y: 52, endPoint x: 425, endPoint y: 53, distance: 98.5
click at [425, 53] on div "SS Srinivasan S Self Male 02 Jan 1993 GMC-25990630331-4781" at bounding box center [465, 49] width 460 height 16
copy div "GMC-25990630331-4781"
click at [676, 101] on img at bounding box center [679, 103] width 6 height 6
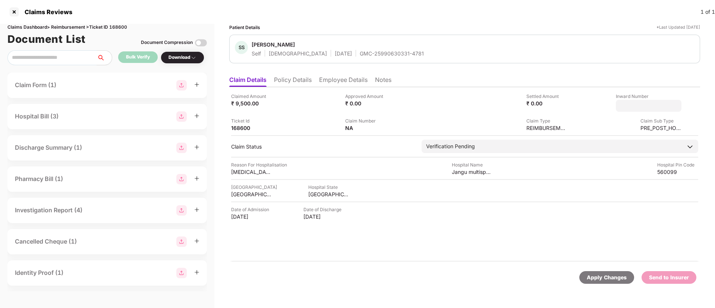
type input "**********"
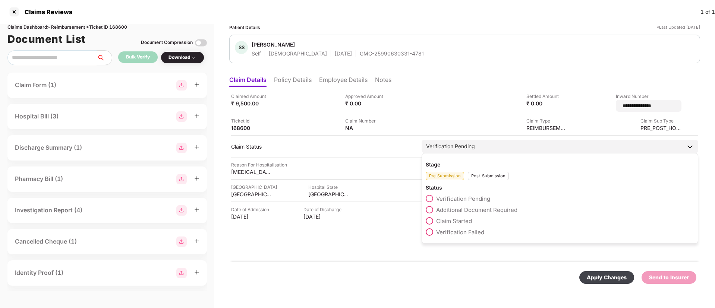
click at [484, 178] on div "Stage Pre-Submission Post-Submission Status Verification Pending Additional Doc…" at bounding box center [560, 198] width 277 height 91
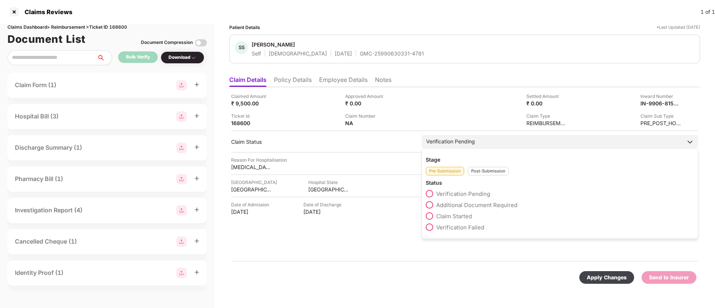
click at [486, 172] on div "Post-Submission" at bounding box center [488, 171] width 41 height 9
click at [431, 204] on span at bounding box center [429, 204] width 7 height 7
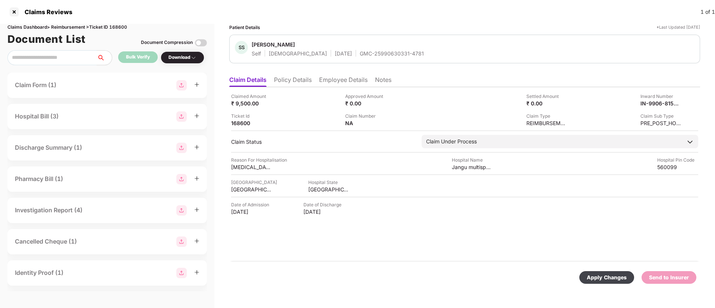
click at [604, 278] on div "Apply Changes" at bounding box center [607, 278] width 40 height 8
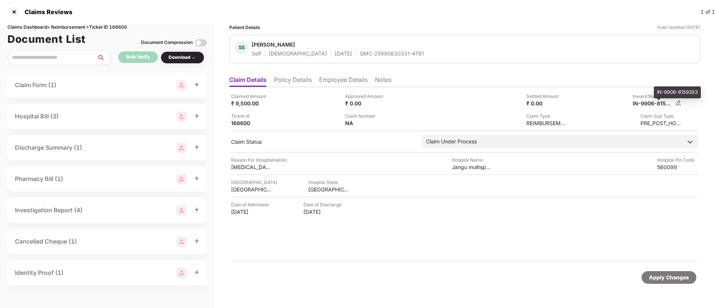
click at [647, 103] on div "IN-9906-8159353" at bounding box center [653, 103] width 41 height 7
copy div
click at [360, 54] on div "GMC-25990630331-4781" at bounding box center [392, 53] width 64 height 7
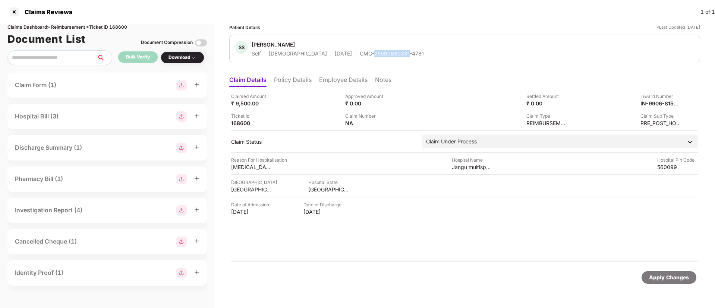
click at [360, 54] on div "GMC-25990630331-4781" at bounding box center [392, 53] width 64 height 7
copy div "GMC-25990630331-4781"
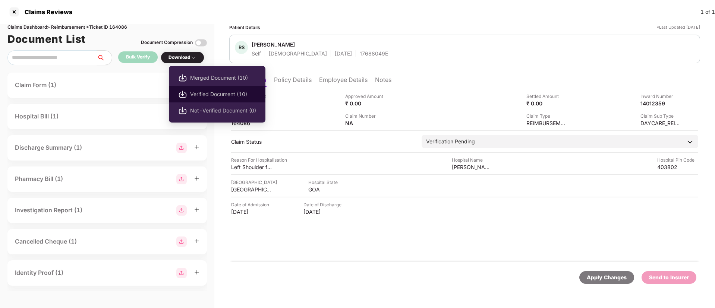
click at [202, 92] on span "Verified Document (10)" at bounding box center [223, 94] width 66 height 8
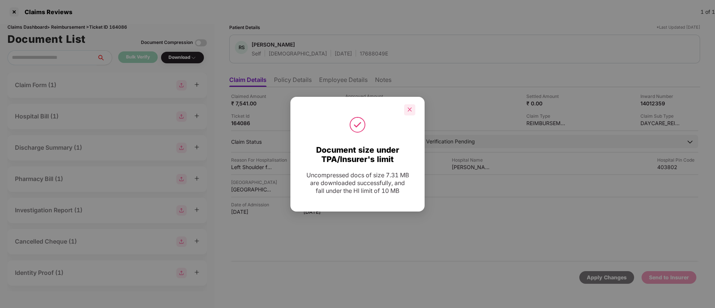
click at [412, 110] on icon "close" at bounding box center [409, 109] width 5 height 5
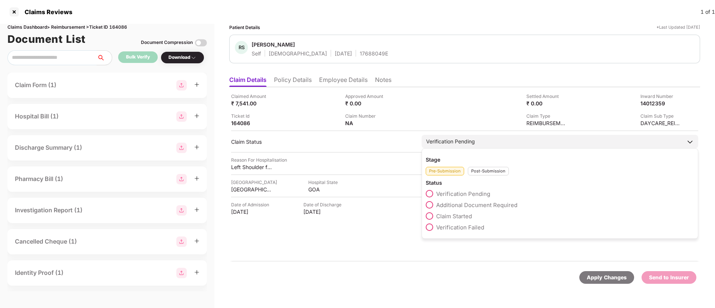
click at [488, 171] on div "Post-Submission" at bounding box center [488, 171] width 41 height 9
click at [429, 226] on span at bounding box center [429, 227] width 7 height 7
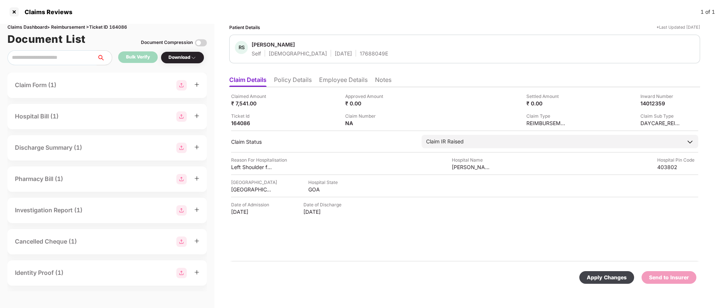
click at [606, 277] on div "Apply Changes" at bounding box center [607, 278] width 40 height 8
click at [295, 89] on div "Claimed Amount ₹ 7,541.00 Approved Amount ₹ 0.00 Settled Amount ₹ 0.00 Inward N…" at bounding box center [464, 174] width 471 height 175
click at [299, 83] on li "Policy Details" at bounding box center [293, 81] width 38 height 11
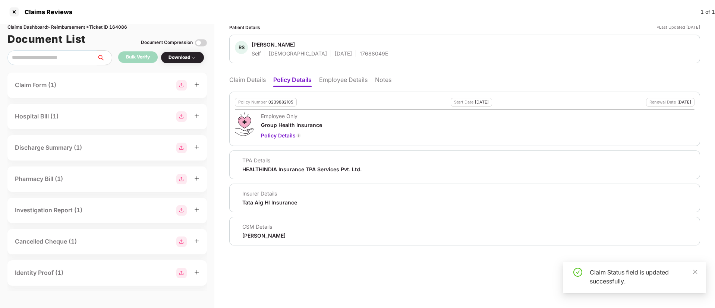
click at [244, 77] on li "Claim Details" at bounding box center [247, 81] width 37 height 11
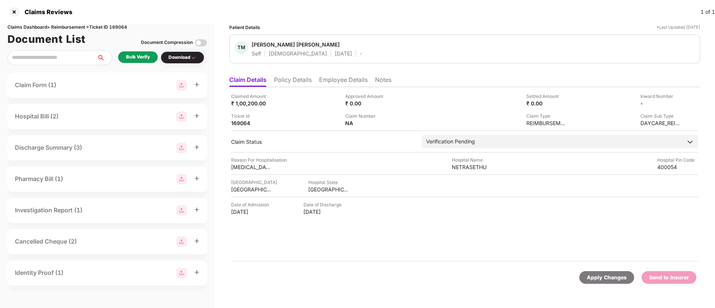
click at [295, 76] on li "Policy Details" at bounding box center [293, 81] width 38 height 11
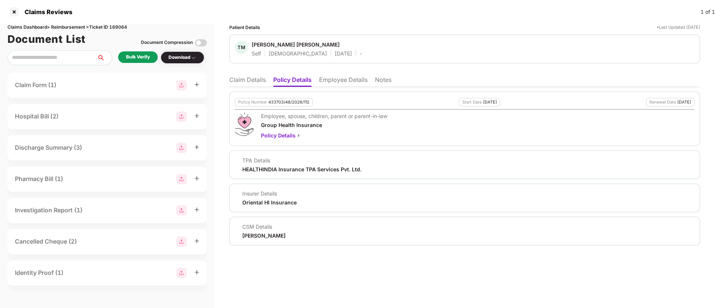
click at [341, 74] on ul "Claim Details Policy Details Employee Details Notes" at bounding box center [464, 79] width 471 height 15
click at [343, 78] on li "Employee Details" at bounding box center [343, 81] width 48 height 11
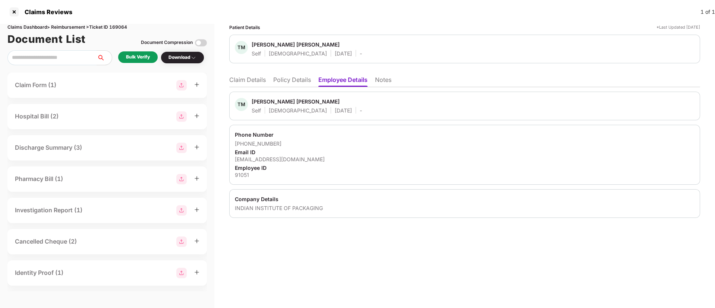
click at [293, 86] on li "Policy Details" at bounding box center [292, 81] width 38 height 11
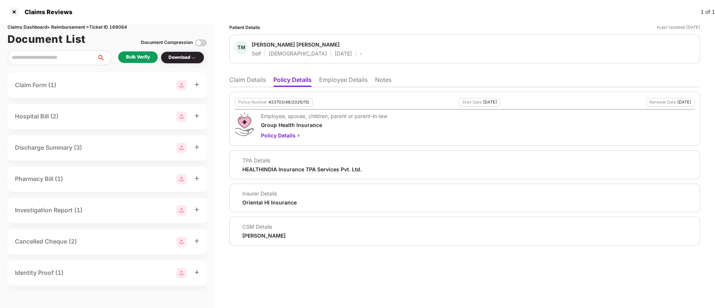
drag, startPoint x: 335, startPoint y: 79, endPoint x: 345, endPoint y: 91, distance: 15.1
click at [336, 79] on li "Employee Details" at bounding box center [343, 81] width 48 height 11
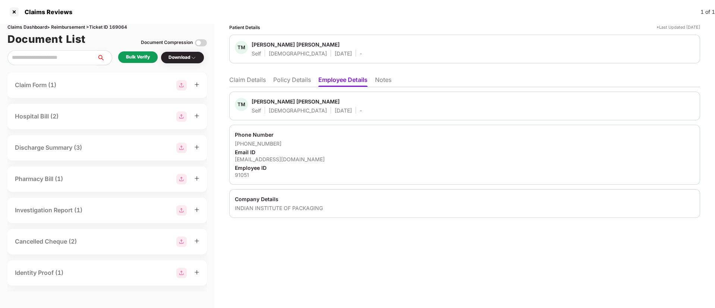
click at [263, 164] on div "Phone Number [PHONE_NUMBER] Email ID [EMAIL_ADDRESS][DOMAIN_NAME] Employee ID 9…" at bounding box center [464, 155] width 471 height 60
click at [266, 158] on div "[EMAIL_ADDRESS][DOMAIN_NAME]" at bounding box center [465, 159] width 460 height 7
copy div "[EMAIL_ADDRESS][DOMAIN_NAME]"
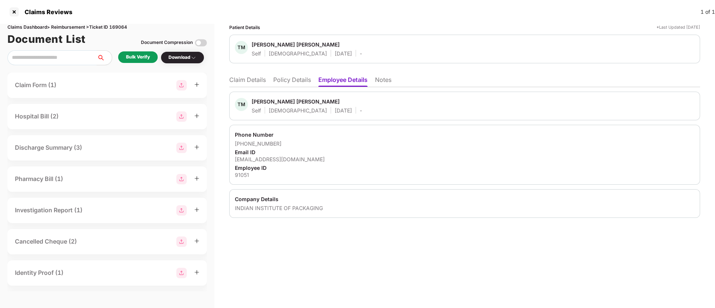
click at [288, 83] on li "Policy Details" at bounding box center [292, 81] width 38 height 11
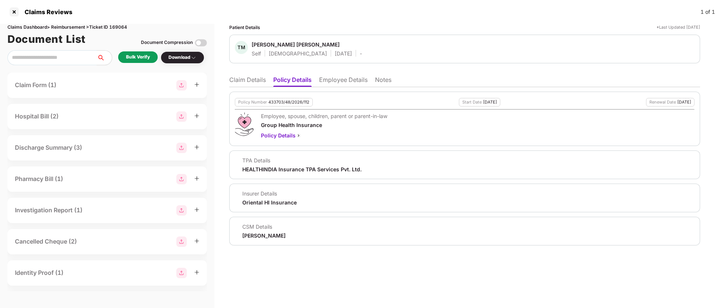
click at [244, 79] on li "Claim Details" at bounding box center [247, 81] width 37 height 11
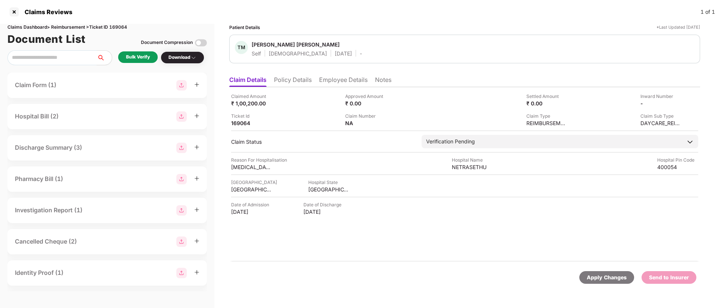
click at [290, 78] on li "Policy Details" at bounding box center [293, 81] width 38 height 11
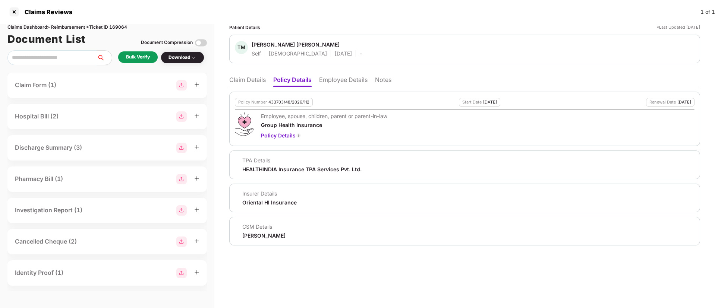
click at [252, 81] on li "Claim Details" at bounding box center [247, 81] width 37 height 11
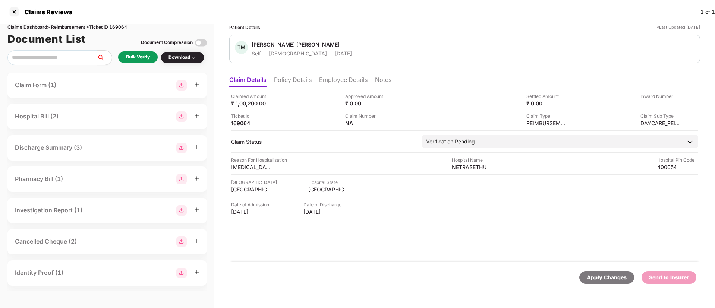
click at [296, 78] on li "Policy Details" at bounding box center [293, 81] width 38 height 11
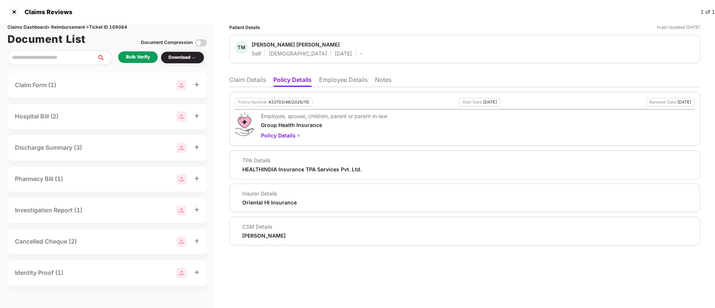
click at [254, 80] on li "Claim Details" at bounding box center [247, 81] width 37 height 11
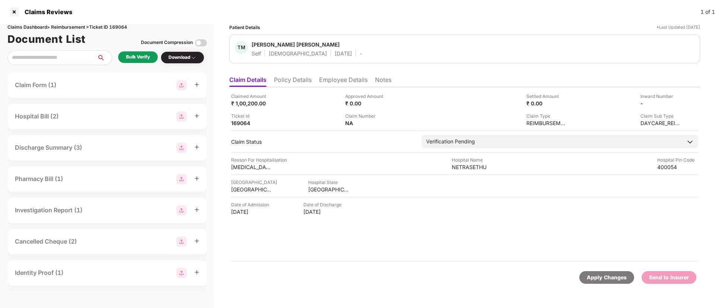
click at [134, 60] on div "Bulk Verify" at bounding box center [138, 57] width 24 height 7
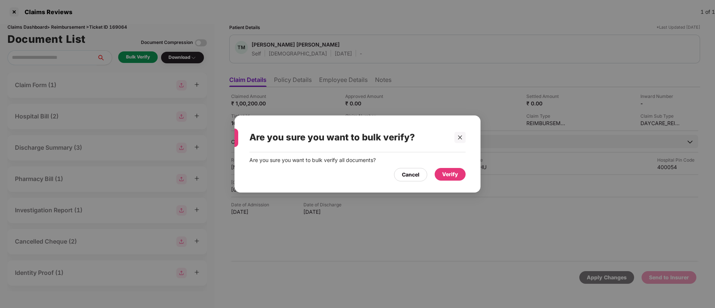
click at [459, 170] on div "Verify" at bounding box center [450, 174] width 31 height 13
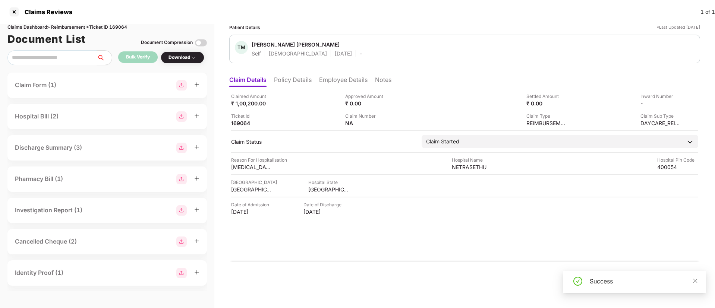
click at [292, 82] on li "Policy Details" at bounding box center [293, 81] width 38 height 11
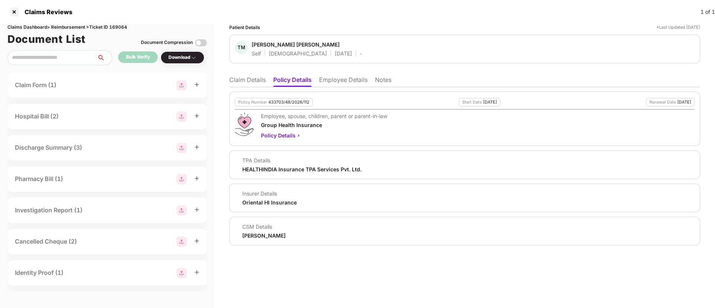
click at [246, 81] on li "Claim Details" at bounding box center [247, 81] width 37 height 11
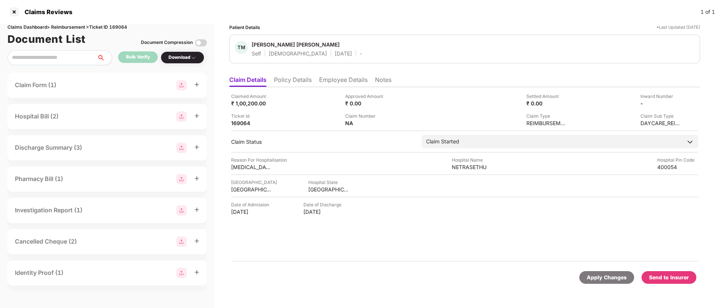
click at [288, 78] on li "Policy Details" at bounding box center [293, 81] width 38 height 11
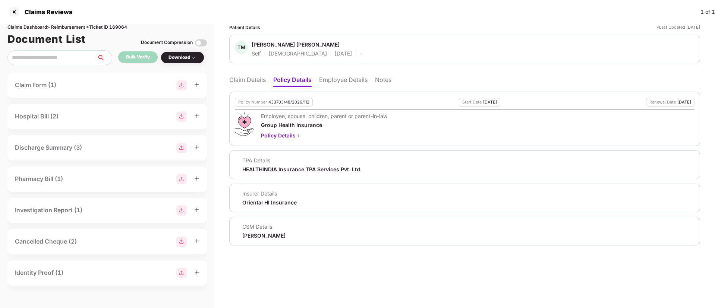
click at [246, 81] on li "Claim Details" at bounding box center [247, 81] width 37 height 11
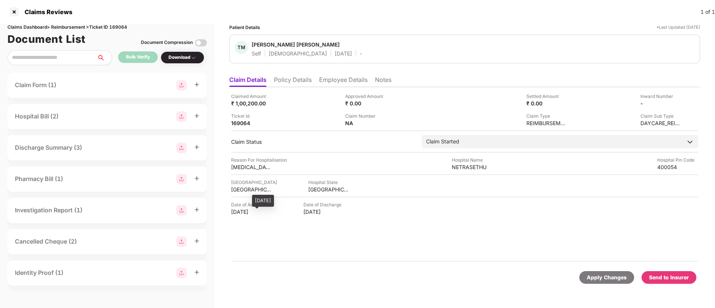
drag, startPoint x: 233, startPoint y: 214, endPoint x: 266, endPoint y: 213, distance: 32.8
click at [266, 213] on div "22 Aug 2025" at bounding box center [251, 211] width 41 height 7
copy div "22 Aug 2025"
click at [290, 74] on ul "Claim Details Policy Details Employee Details Notes" at bounding box center [464, 79] width 471 height 15
click at [290, 78] on li "Policy Details" at bounding box center [293, 81] width 38 height 11
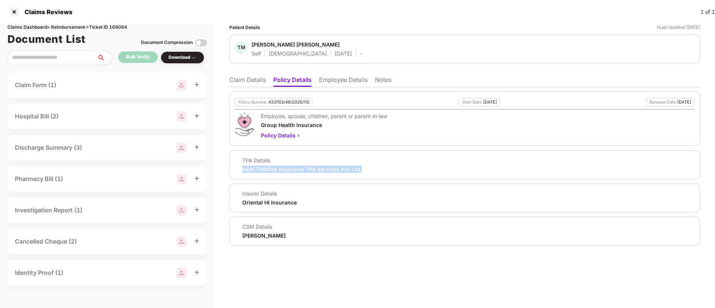
drag, startPoint x: 241, startPoint y: 173, endPoint x: 367, endPoint y: 169, distance: 125.4
click at [367, 169] on div "TPA Details HEALTHINDIA Insurance TPA Services Pvt. Ltd." at bounding box center [464, 165] width 471 height 29
copy div "HEALTHINDIA Insurance TPA Services Pvt. Ltd."
click at [348, 80] on li "Employee Details" at bounding box center [343, 81] width 48 height 11
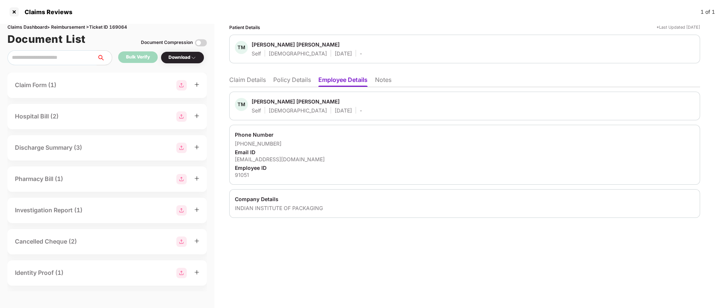
click at [280, 80] on li "Policy Details" at bounding box center [292, 81] width 38 height 11
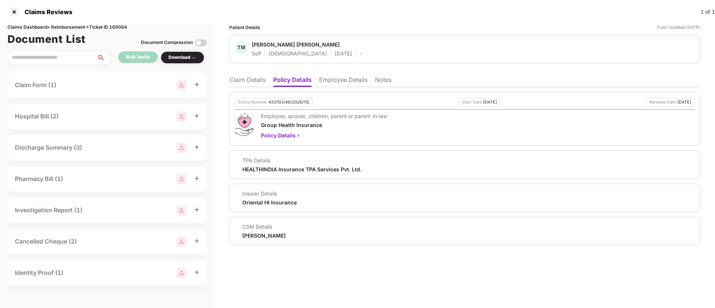
click at [244, 81] on li "Claim Details" at bounding box center [247, 81] width 37 height 11
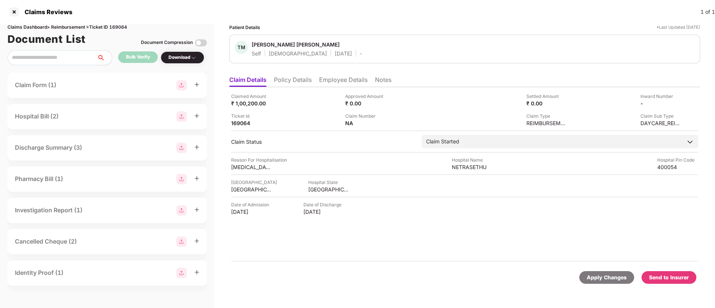
click at [298, 80] on li "Policy Details" at bounding box center [293, 81] width 38 height 11
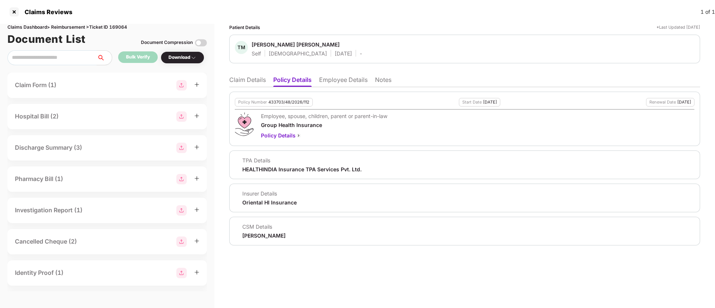
click at [246, 85] on li "Claim Details" at bounding box center [247, 81] width 37 height 11
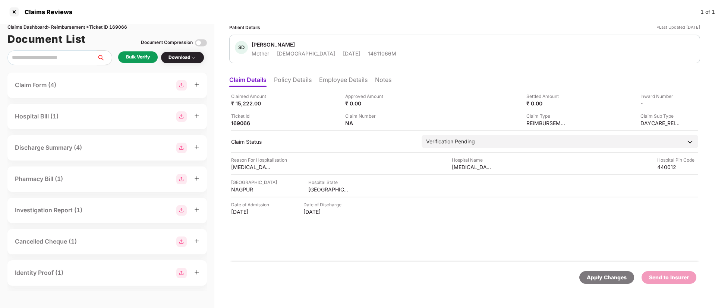
click at [300, 81] on li "Policy Details" at bounding box center [293, 81] width 38 height 11
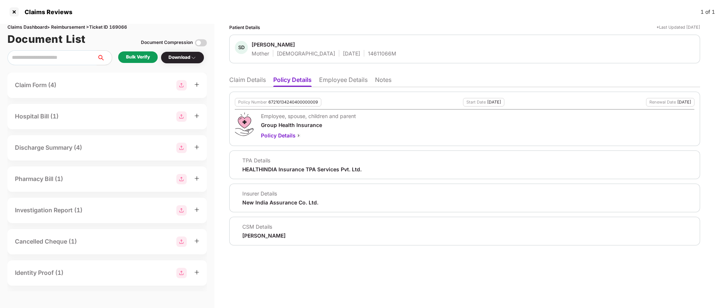
drag, startPoint x: 358, startPoint y: 82, endPoint x: 361, endPoint y: 85, distance: 4.2
click at [358, 81] on li "Employee Details" at bounding box center [343, 81] width 48 height 11
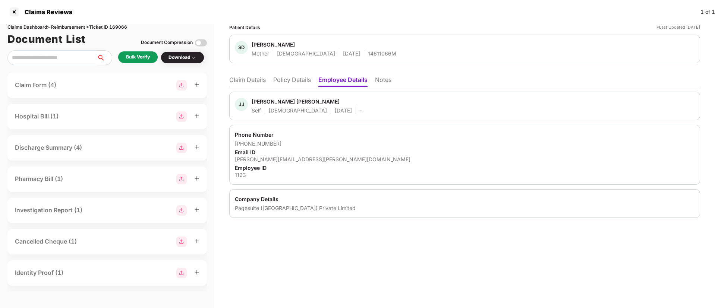
click at [301, 78] on li "Policy Details" at bounding box center [292, 81] width 38 height 11
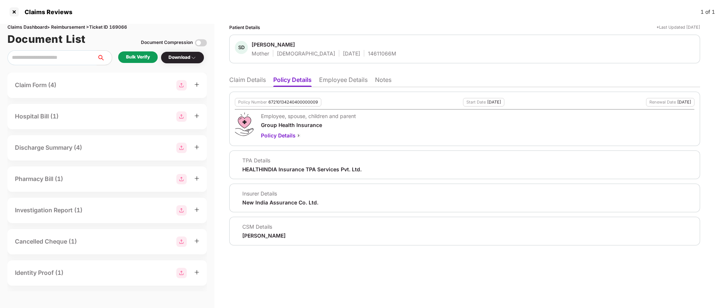
drag, startPoint x: 341, startPoint y: 83, endPoint x: 348, endPoint y: 82, distance: 7.2
click at [342, 83] on li "Employee Details" at bounding box center [343, 81] width 48 height 11
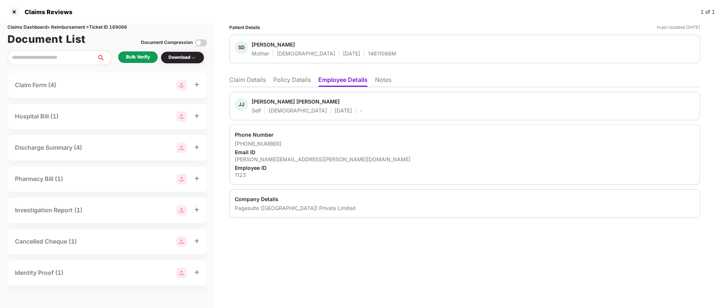
click at [292, 82] on li "Policy Details" at bounding box center [292, 81] width 38 height 11
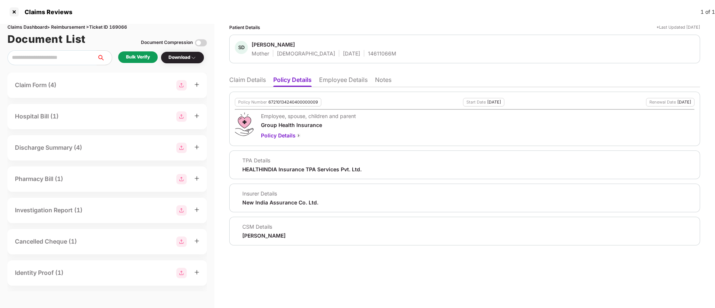
click at [242, 78] on li "Claim Details" at bounding box center [247, 81] width 37 height 11
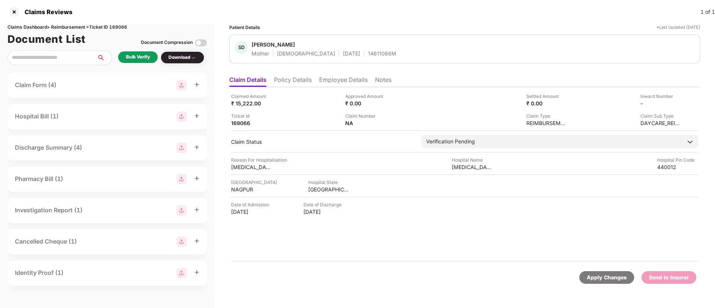
click at [295, 80] on li "Policy Details" at bounding box center [293, 81] width 38 height 11
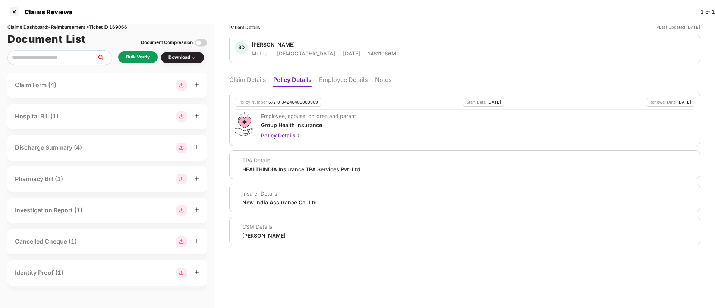
click at [250, 83] on li "Claim Details" at bounding box center [247, 81] width 37 height 11
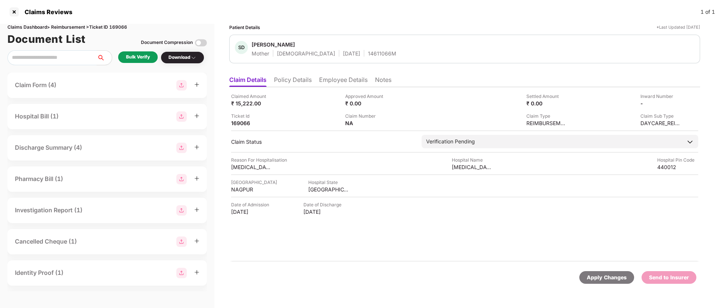
click at [131, 55] on div "Bulk Verify" at bounding box center [138, 57] width 24 height 7
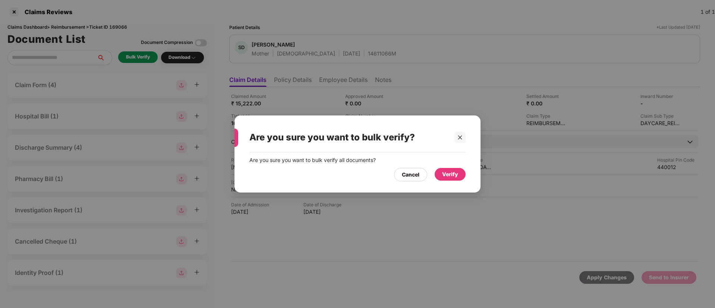
click at [466, 173] on div "Are you sure you want to bulk verify all documents? Cancel Verify" at bounding box center [358, 169] width 246 height 33
click at [452, 179] on div "Verify" at bounding box center [450, 174] width 31 height 13
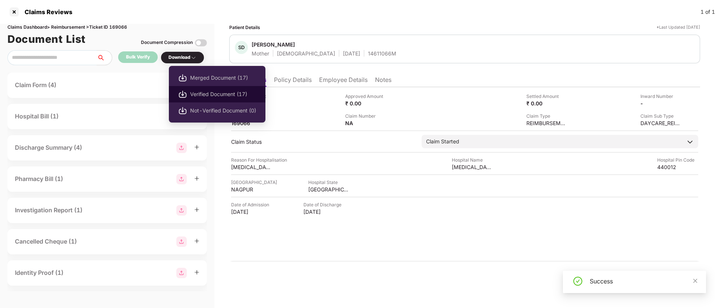
click at [210, 93] on span "Verified Document (17)" at bounding box center [223, 94] width 66 height 8
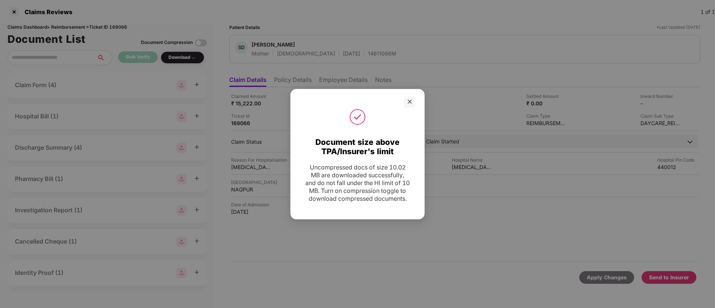
drag, startPoint x: 407, startPoint y: 18, endPoint x: 411, endPoint y: 26, distance: 9.3
click at [406, 18] on div "Document size above TPA/Insurer's limit Uncompressed docs of size 10.02 MB are …" at bounding box center [357, 154] width 715 height 308
drag, startPoint x: 414, startPoint y: 97, endPoint x: 424, endPoint y: 105, distance: 11.9
click at [414, 98] on div at bounding box center [409, 102] width 11 height 11
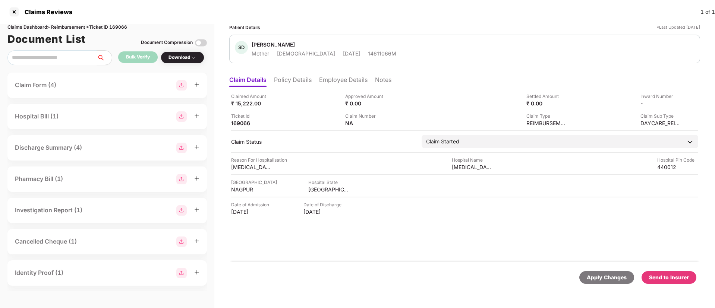
click at [678, 275] on div "Send to Insurer" at bounding box center [669, 278] width 40 height 8
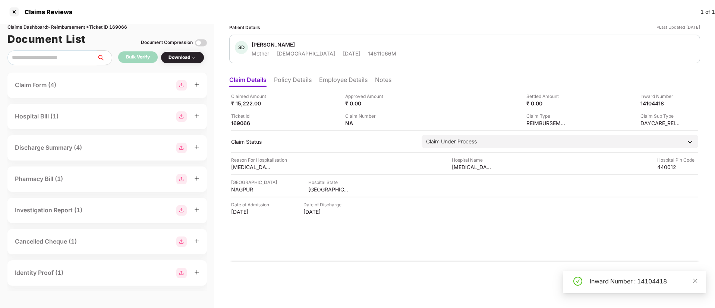
click at [293, 84] on li "Policy Details" at bounding box center [293, 81] width 38 height 11
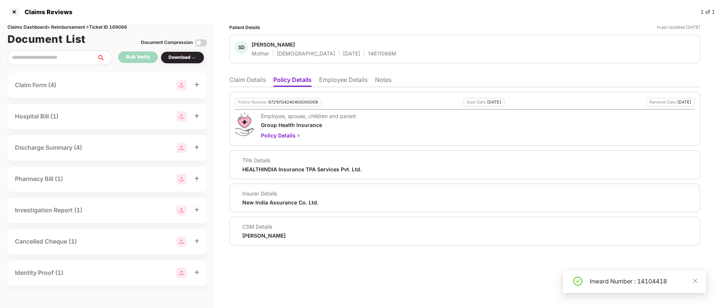
click at [243, 84] on li "Claim Details" at bounding box center [247, 81] width 37 height 11
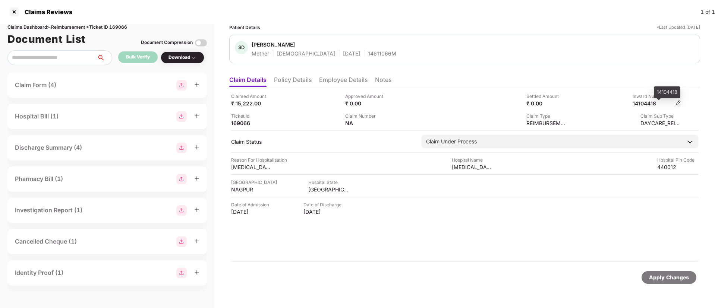
click at [644, 103] on div "14104418" at bounding box center [653, 103] width 41 height 7
copy div "14104418"
click at [368, 52] on div "14611066M" at bounding box center [382, 53] width 28 height 7
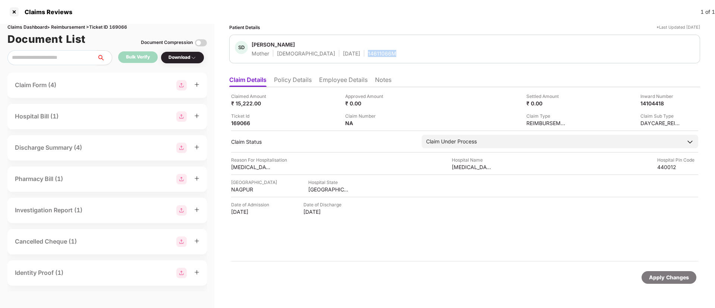
copy div "14611066M"
click at [293, 103] on div "Claimed Amount ₹ 15,222.00" at bounding box center [285, 100] width 109 height 14
click at [299, 77] on li "Policy Details" at bounding box center [293, 81] width 38 height 11
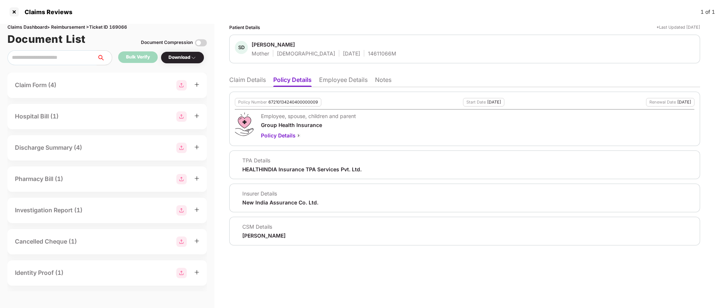
click at [237, 76] on li "Claim Details" at bounding box center [247, 81] width 37 height 11
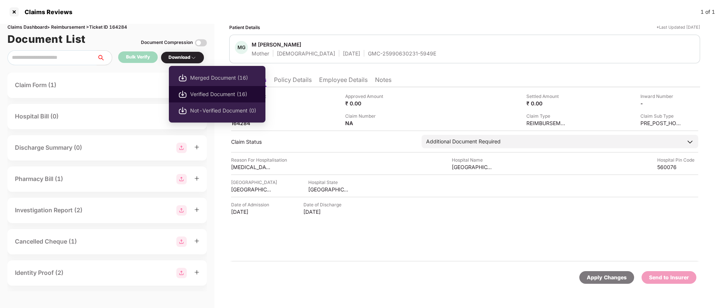
click at [197, 94] on span "Verified Document (16)" at bounding box center [223, 94] width 66 height 8
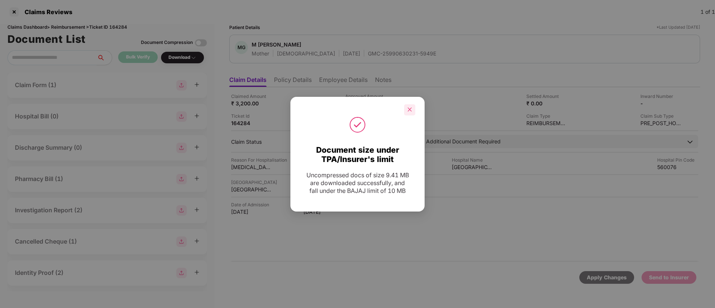
click at [413, 108] on div at bounding box center [409, 109] width 11 height 11
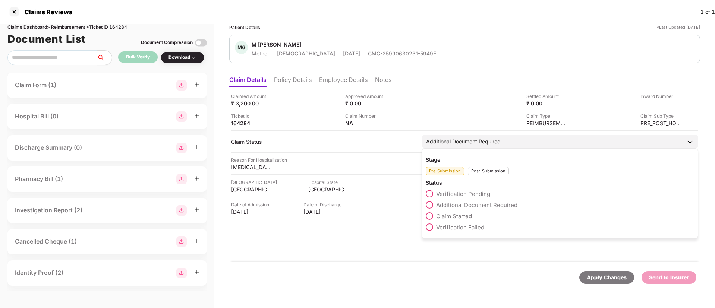
click at [472, 171] on div "Post-Submission" at bounding box center [488, 171] width 41 height 9
click at [430, 239] on span at bounding box center [429, 238] width 7 height 7
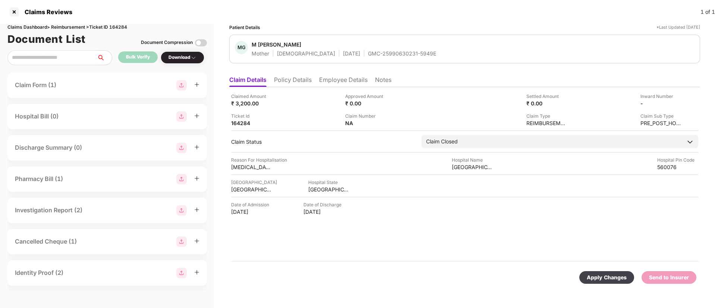
click at [609, 274] on div "Apply Changes" at bounding box center [607, 278] width 40 height 8
click at [299, 80] on li "Policy Details" at bounding box center [293, 81] width 38 height 11
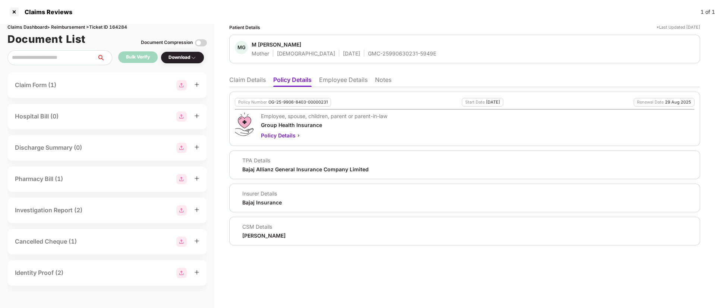
click at [251, 82] on li "Claim Details" at bounding box center [247, 81] width 37 height 11
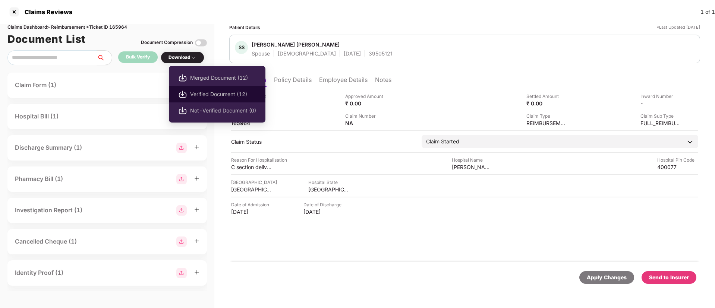
click at [197, 91] on span "Verified Document (12)" at bounding box center [223, 94] width 66 height 8
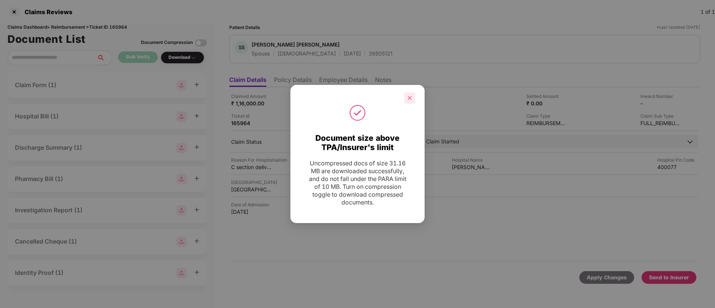
click at [407, 98] on icon "close" at bounding box center [409, 97] width 5 height 5
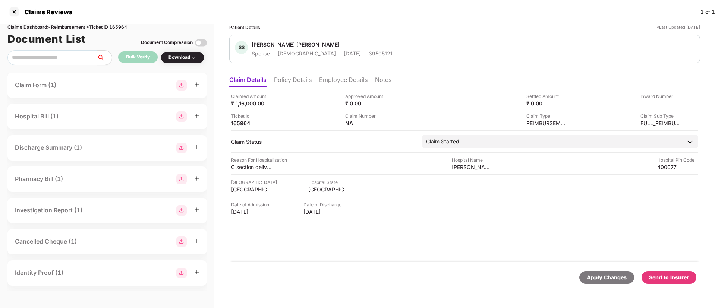
click at [302, 82] on li "Policy Details" at bounding box center [293, 81] width 38 height 11
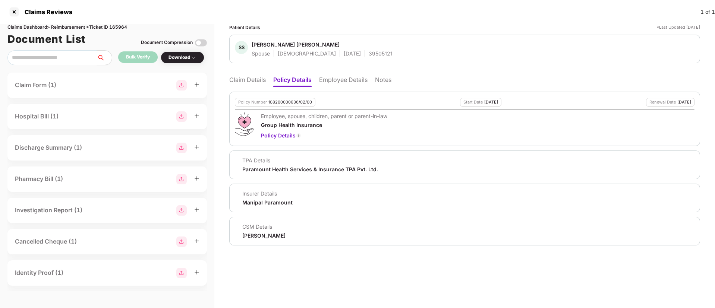
click at [255, 86] on li "Claim Details" at bounding box center [247, 81] width 37 height 11
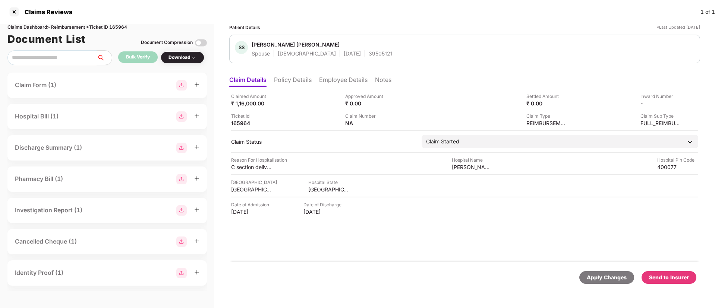
click at [667, 274] on div "Send to Insurer" at bounding box center [669, 278] width 40 height 8
click at [306, 77] on li "Policy Details" at bounding box center [293, 81] width 38 height 11
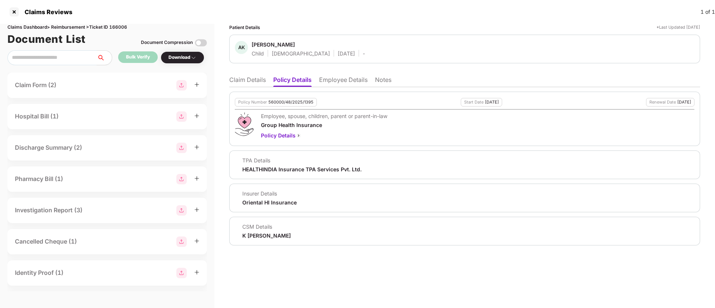
click at [351, 81] on li "Employee Details" at bounding box center [343, 81] width 48 height 11
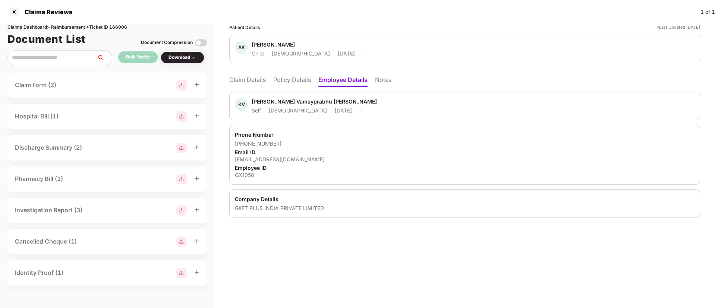
click at [268, 161] on div "[EMAIL_ADDRESS][DOMAIN_NAME]" at bounding box center [465, 159] width 460 height 7
copy div "[EMAIL_ADDRESS][DOMAIN_NAME]"
click at [283, 79] on li "Policy Details" at bounding box center [292, 81] width 38 height 11
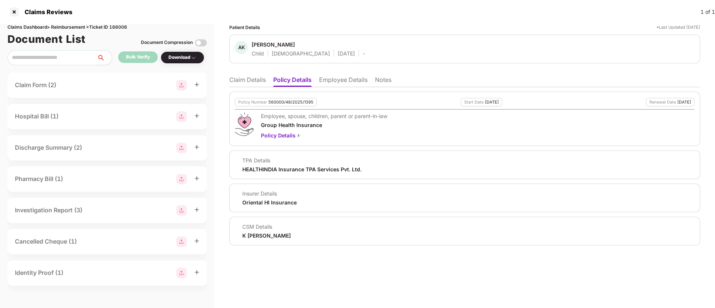
click at [260, 83] on li "Claim Details" at bounding box center [247, 81] width 37 height 11
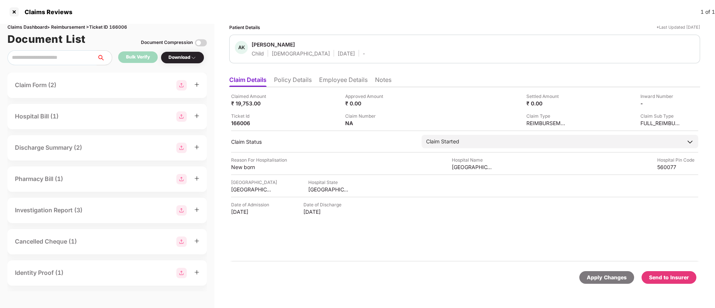
click at [299, 78] on li "Policy Details" at bounding box center [293, 81] width 38 height 11
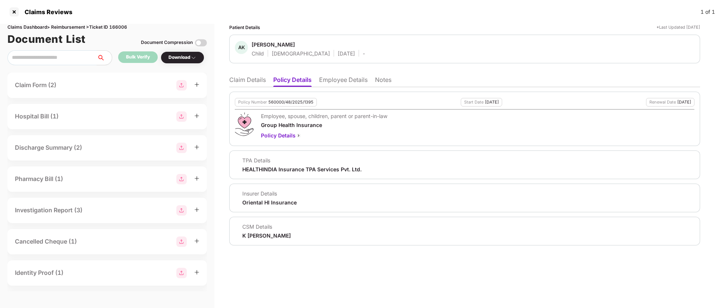
click at [256, 84] on li "Claim Details" at bounding box center [247, 81] width 37 height 11
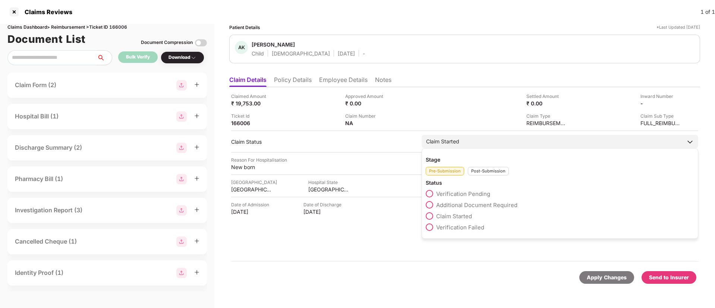
click at [478, 168] on div "Post-Submission" at bounding box center [488, 171] width 41 height 9
click at [433, 239] on span at bounding box center [429, 238] width 7 height 7
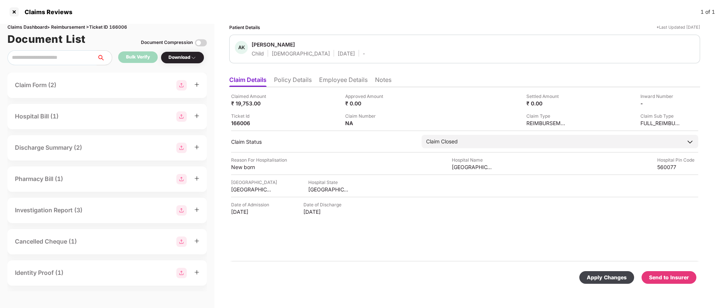
click at [599, 277] on div "Apply Changes" at bounding box center [607, 278] width 40 height 8
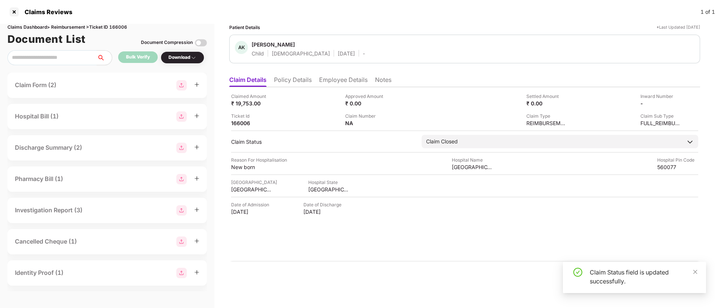
click at [298, 80] on li "Policy Details" at bounding box center [293, 81] width 38 height 11
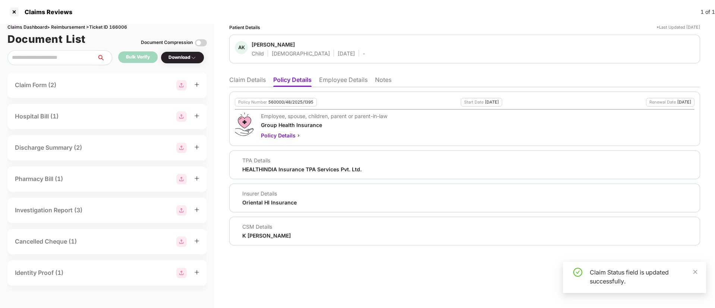
click at [251, 79] on li "Claim Details" at bounding box center [247, 81] width 37 height 11
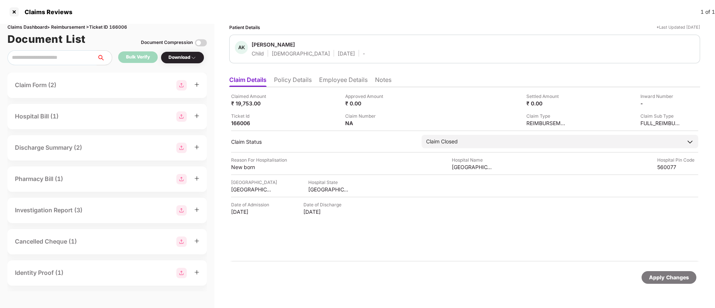
click at [121, 26] on div "Claims Dashboard > Reimbursement > Ticket ID 166006" at bounding box center [107, 27] width 200 height 7
copy div "166006"
click at [17, 13] on div at bounding box center [14, 12] width 12 height 12
click at [15, 11] on div at bounding box center [14, 12] width 12 height 12
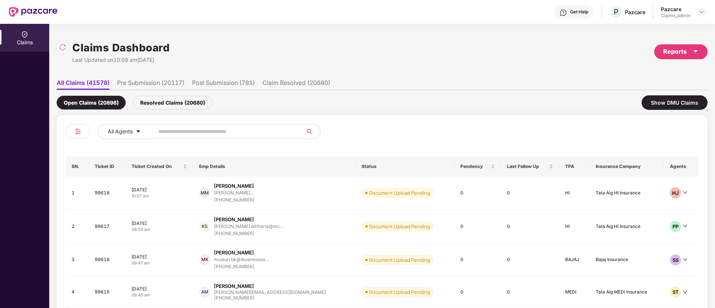
click at [180, 135] on input "text" at bounding box center [225, 131] width 134 height 11
paste input "******"
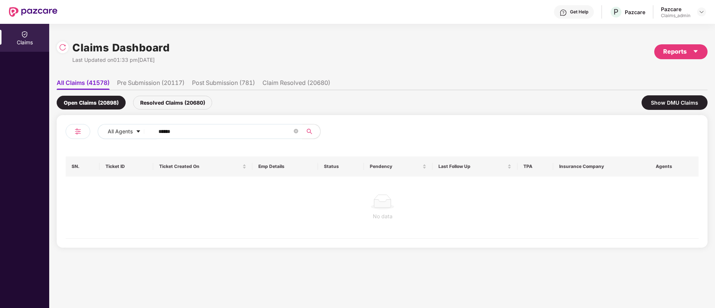
type input "******"
click at [153, 101] on div "Resolved Claims (20680)" at bounding box center [172, 103] width 79 height 14
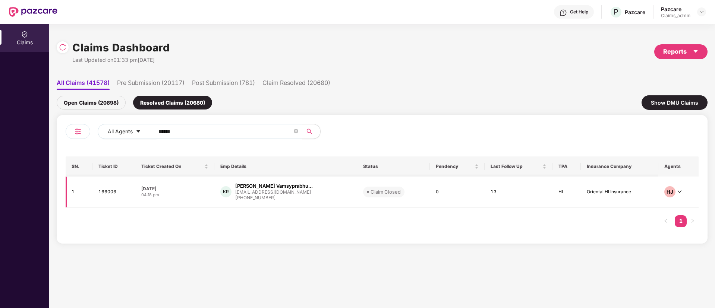
click at [191, 201] on td "16 Aug 2025 04:18 pm" at bounding box center [174, 192] width 79 height 31
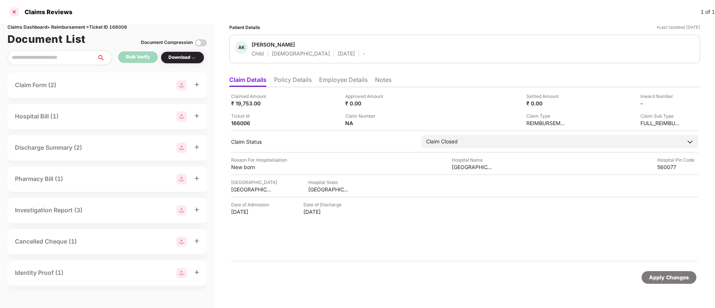
click at [12, 8] on div at bounding box center [14, 12] width 12 height 12
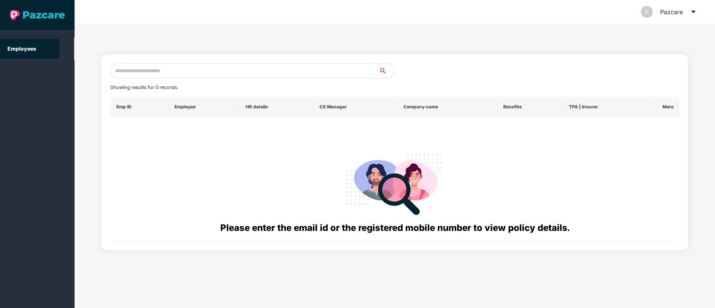
click at [167, 69] on input "text" at bounding box center [244, 70] width 269 height 15
paste input "**********"
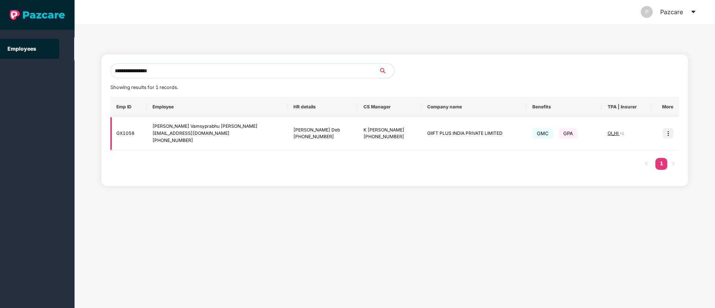
type input "**********"
click at [668, 135] on img at bounding box center [668, 133] width 10 height 10
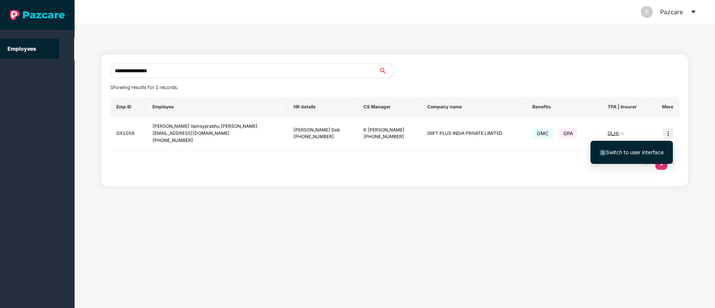
click at [632, 153] on span "Switch to user interface" at bounding box center [635, 152] width 58 height 6
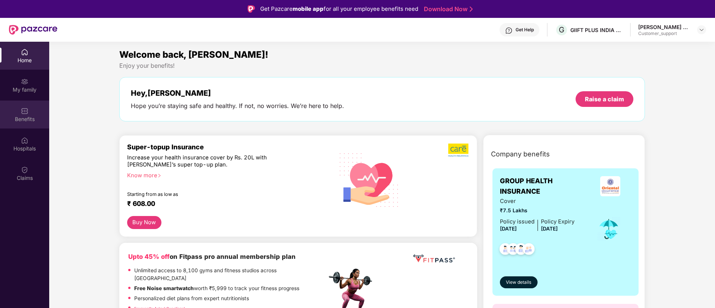
click at [28, 114] on img at bounding box center [24, 110] width 7 height 7
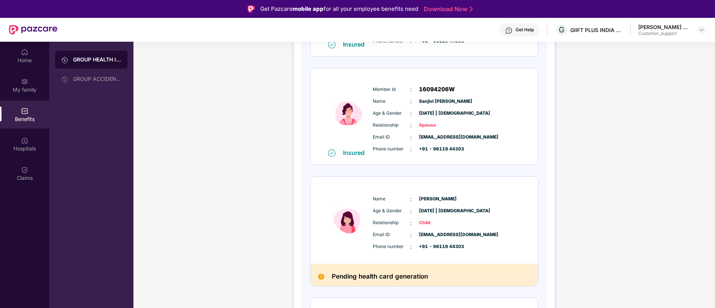
scroll to position [224, 0]
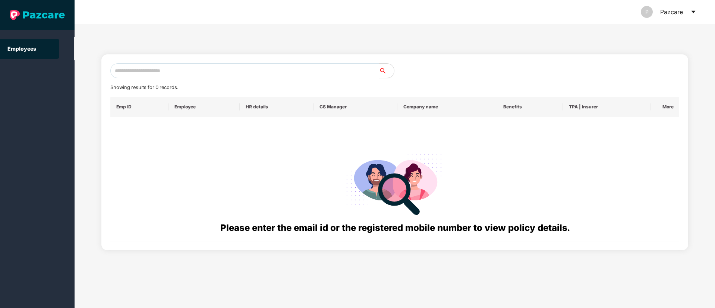
click at [143, 71] on input "text" at bounding box center [244, 70] width 269 height 15
paste input "**********"
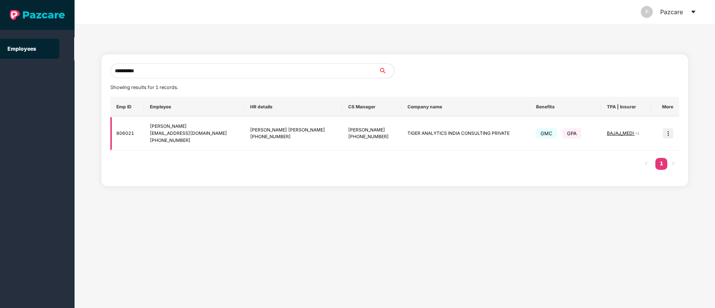
type input "**********"
click at [669, 135] on img at bounding box center [668, 133] width 10 height 10
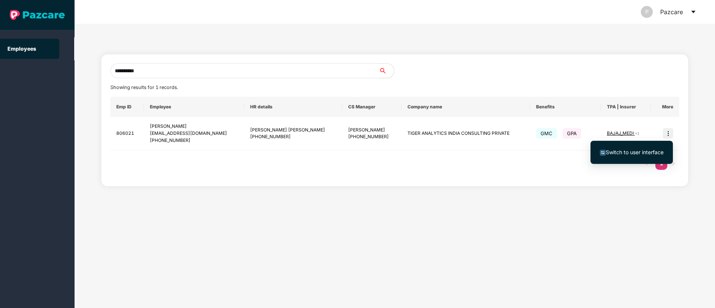
click at [628, 156] on span "Switch to user interface" at bounding box center [632, 152] width 64 height 8
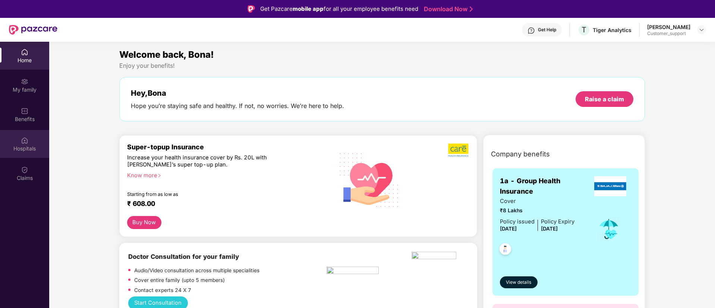
click at [12, 142] on div "Hospitals" at bounding box center [24, 144] width 49 height 28
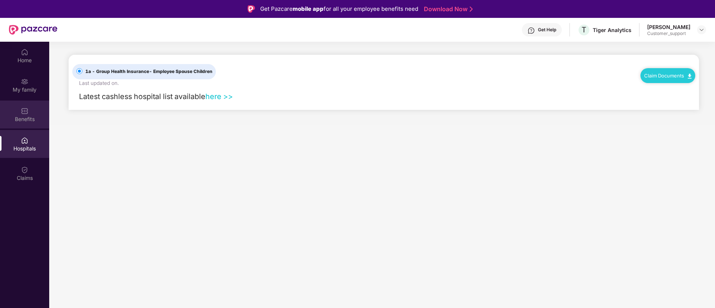
click at [29, 120] on div "Benefits" at bounding box center [24, 119] width 49 height 7
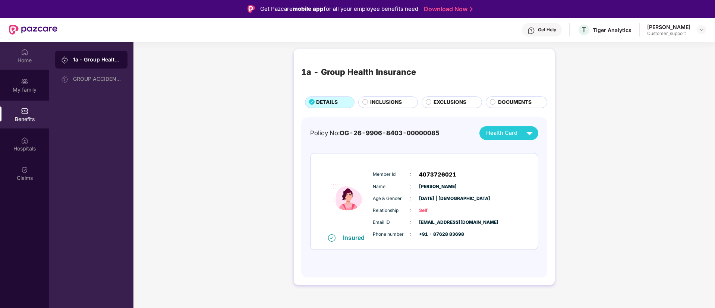
click at [19, 62] on div "Home" at bounding box center [24, 60] width 49 height 7
